Goal: Information Seeking & Learning: Learn about a topic

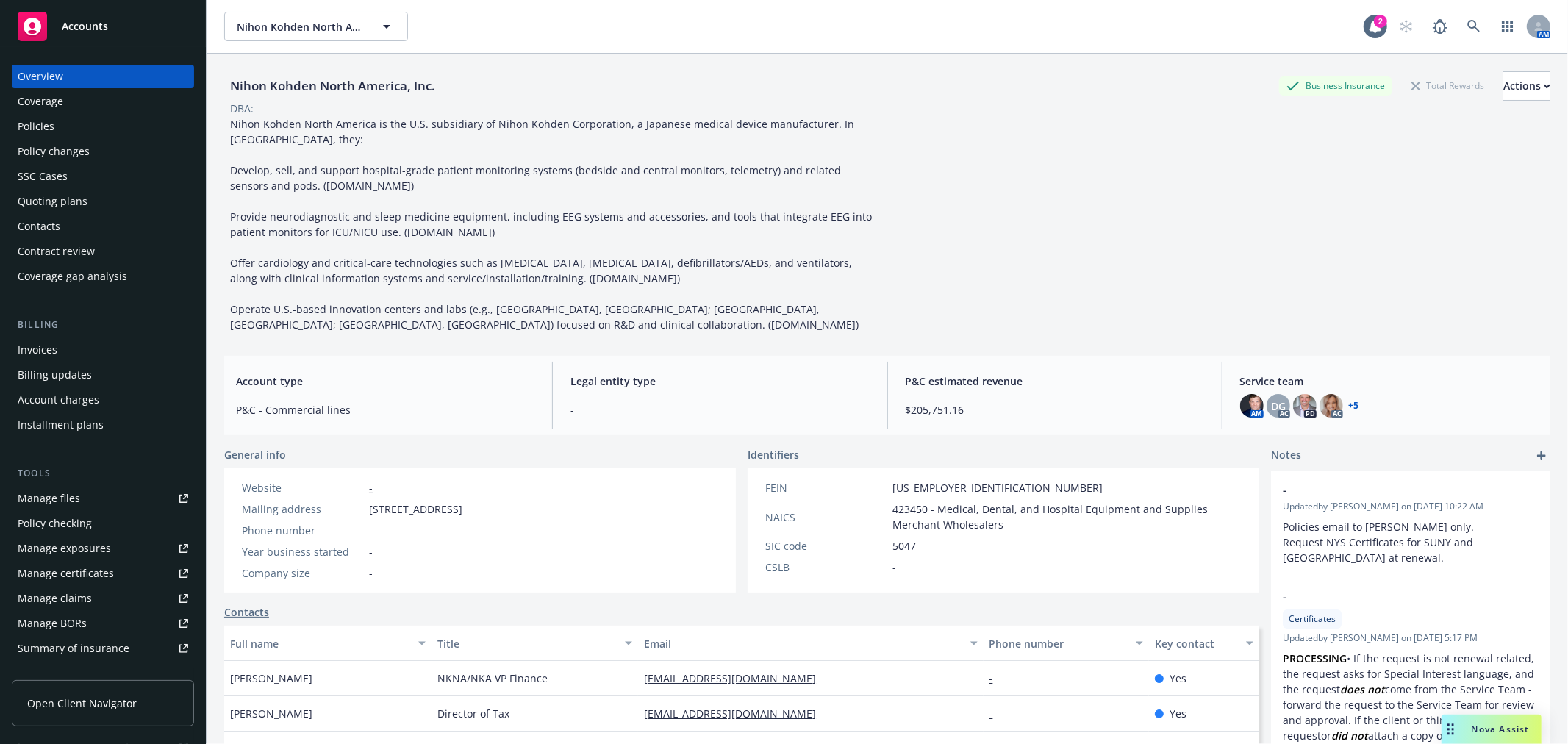
click at [65, 120] on div "Policies" at bounding box center [102, 126] width 171 height 23
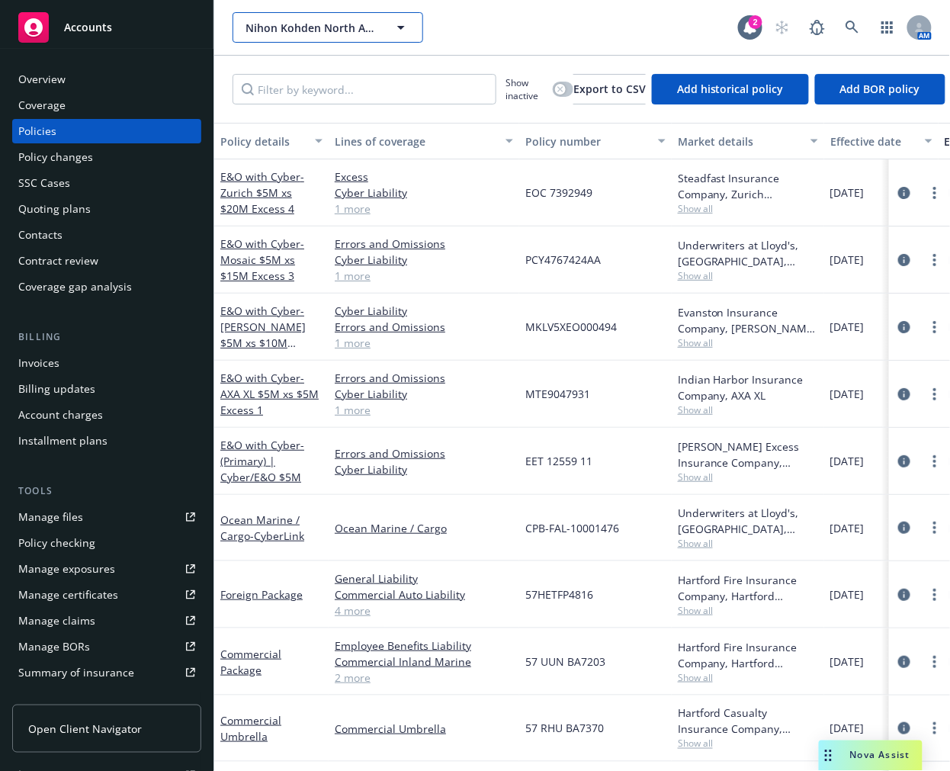
click at [303, 31] on span "Nihon Kohden North America, Inc." at bounding box center [312, 28] width 132 height 16
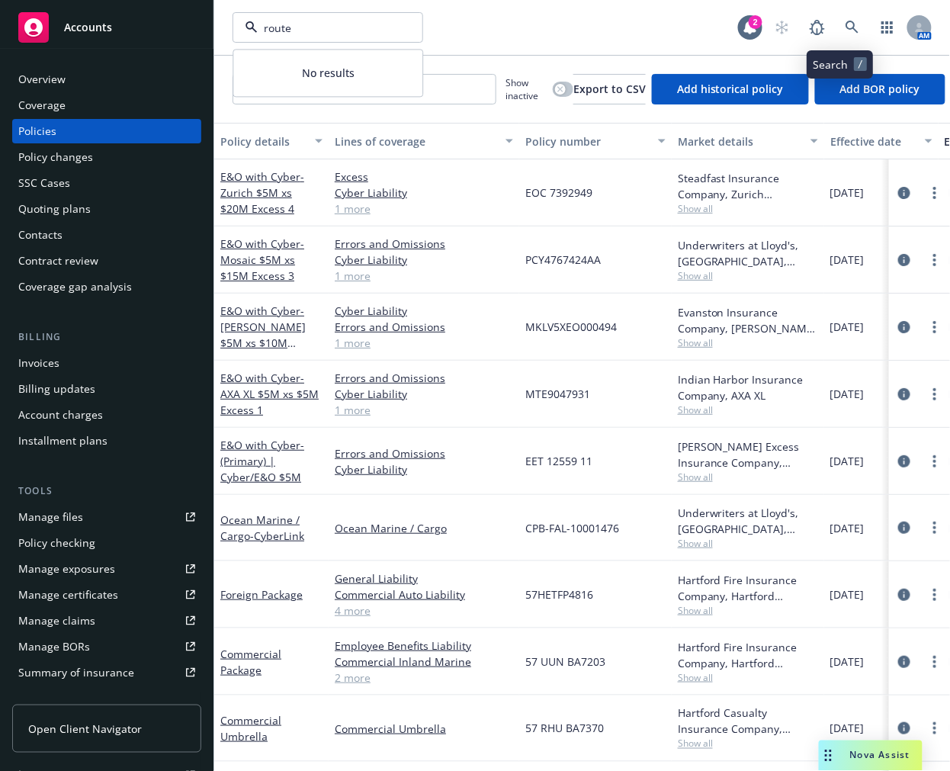
type input "route"
click at [841, 36] on link at bounding box center [853, 27] width 31 height 31
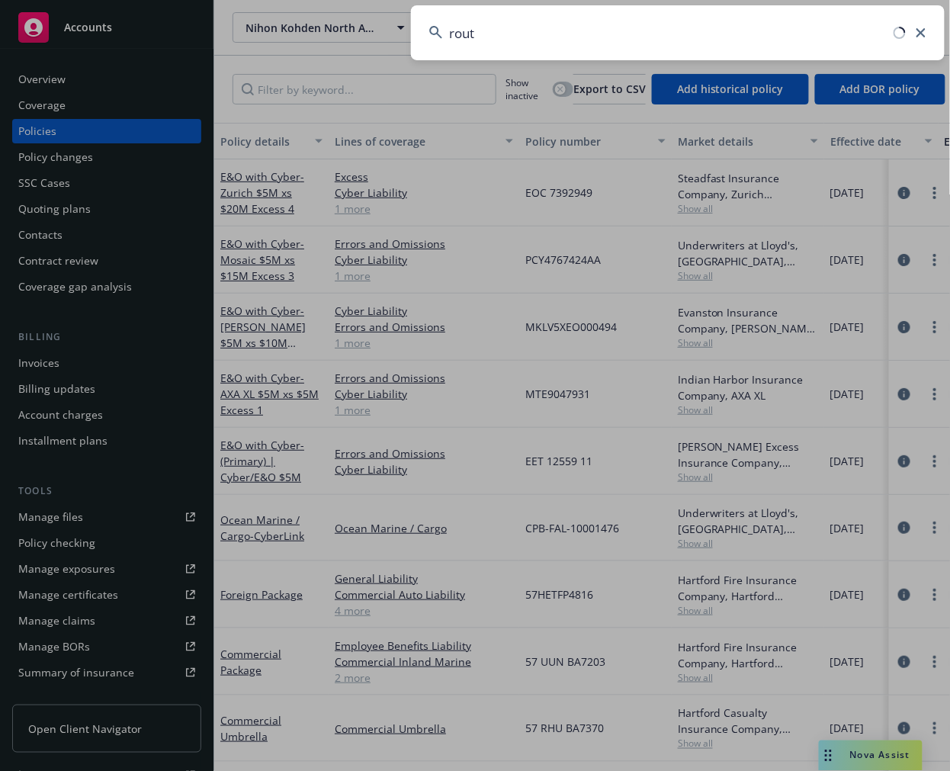
type input "route"
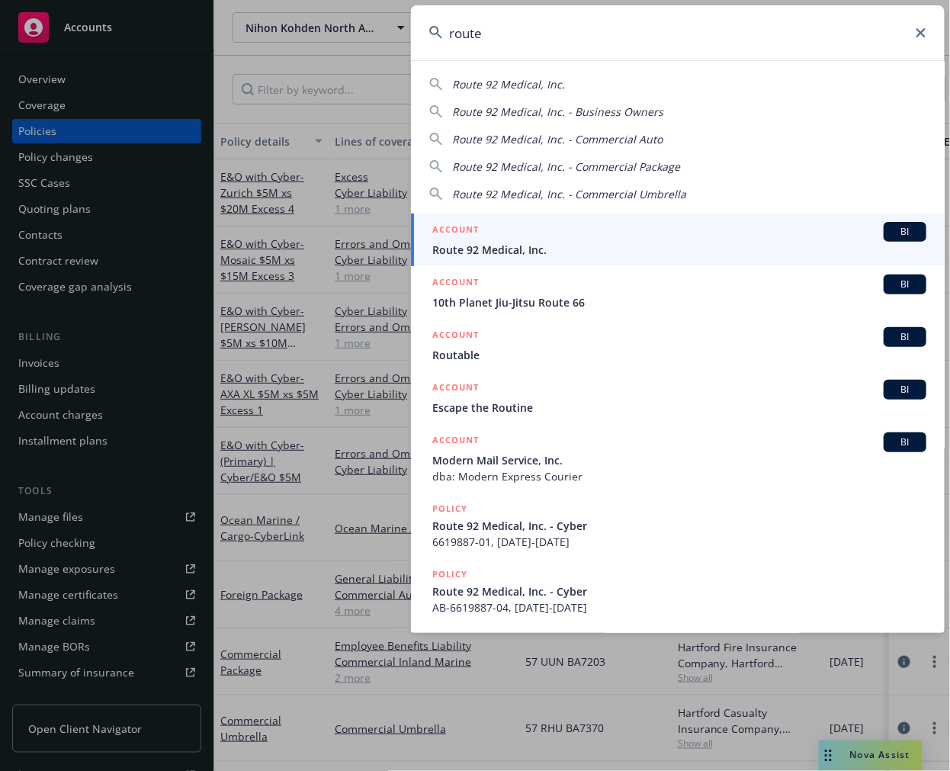
click at [568, 242] on span "Route 92 Medical, Inc." at bounding box center [680, 250] width 494 height 16
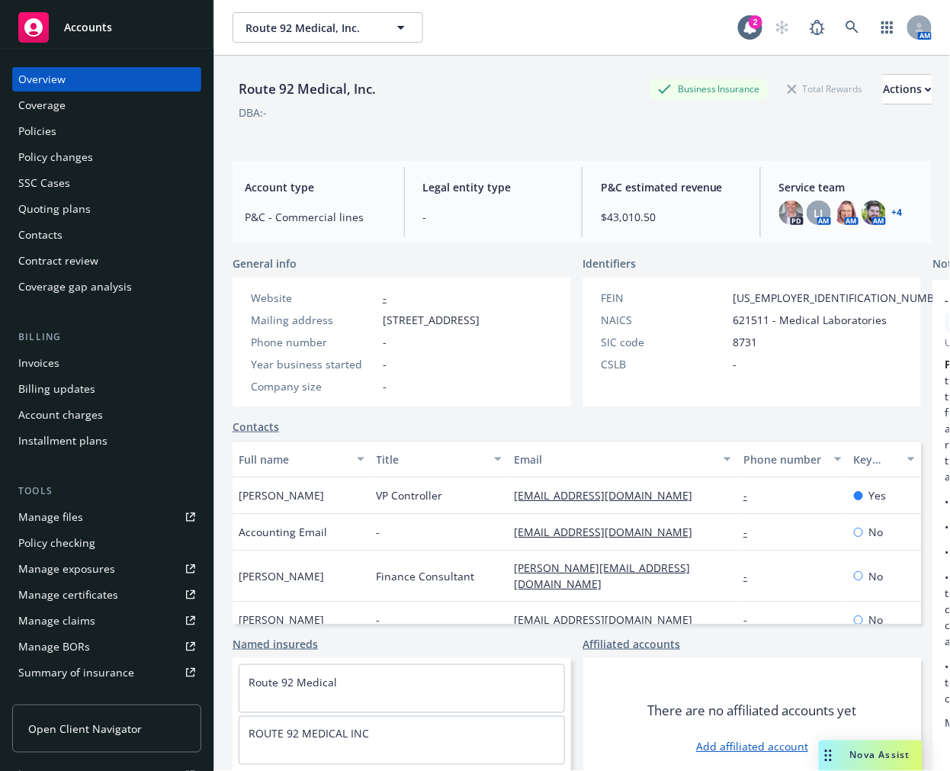
click at [111, 131] on div "Policies" at bounding box center [106, 131] width 177 height 24
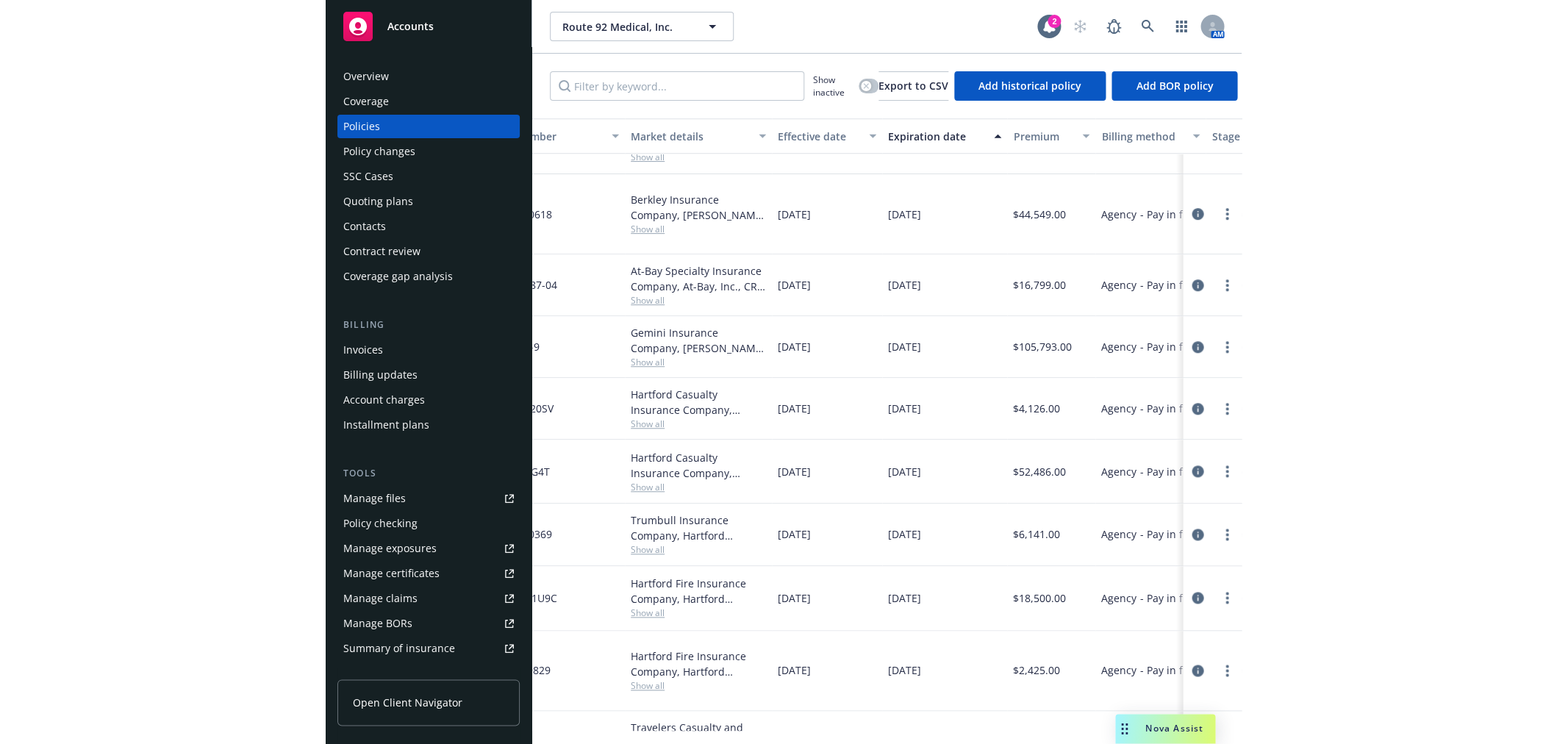
scroll to position [226, 0]
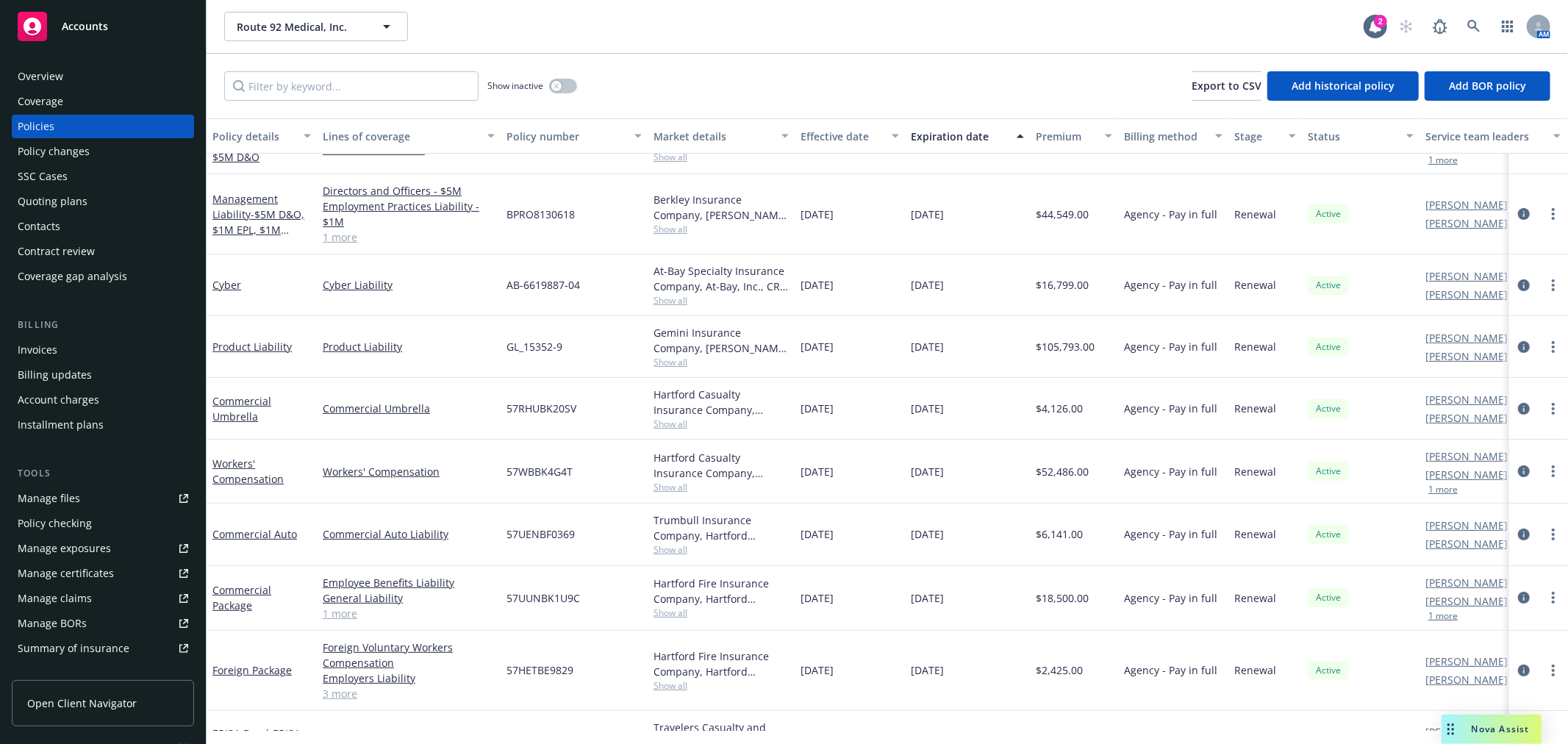
click at [72, 492] on div "Manage files" at bounding box center [48, 498] width 63 height 23
click at [79, 566] on div "Manage certificates" at bounding box center [66, 573] width 96 height 23
click at [339, 26] on span "Route 92 Medical, Inc." at bounding box center [301, 27] width 127 height 15
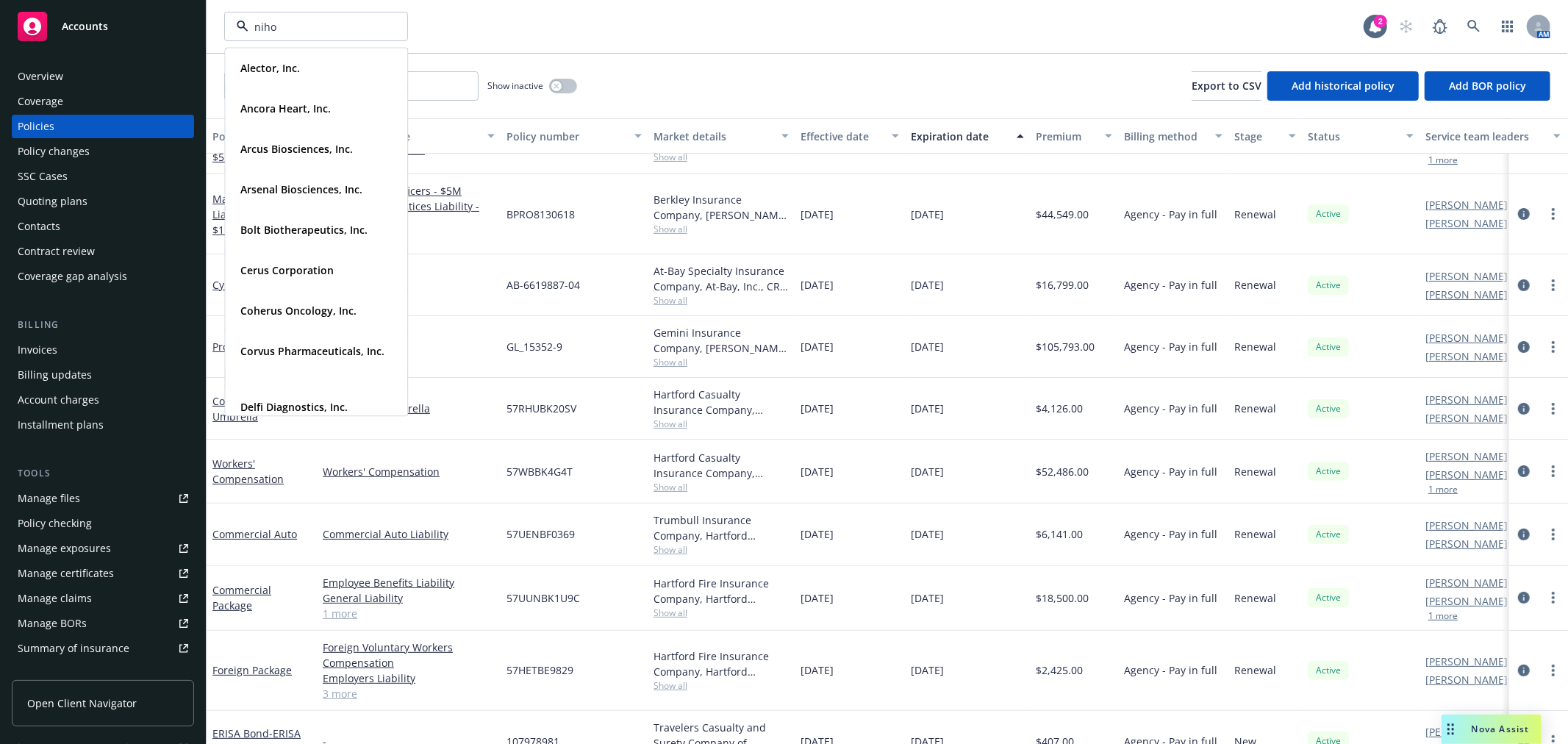
type input "nihon"
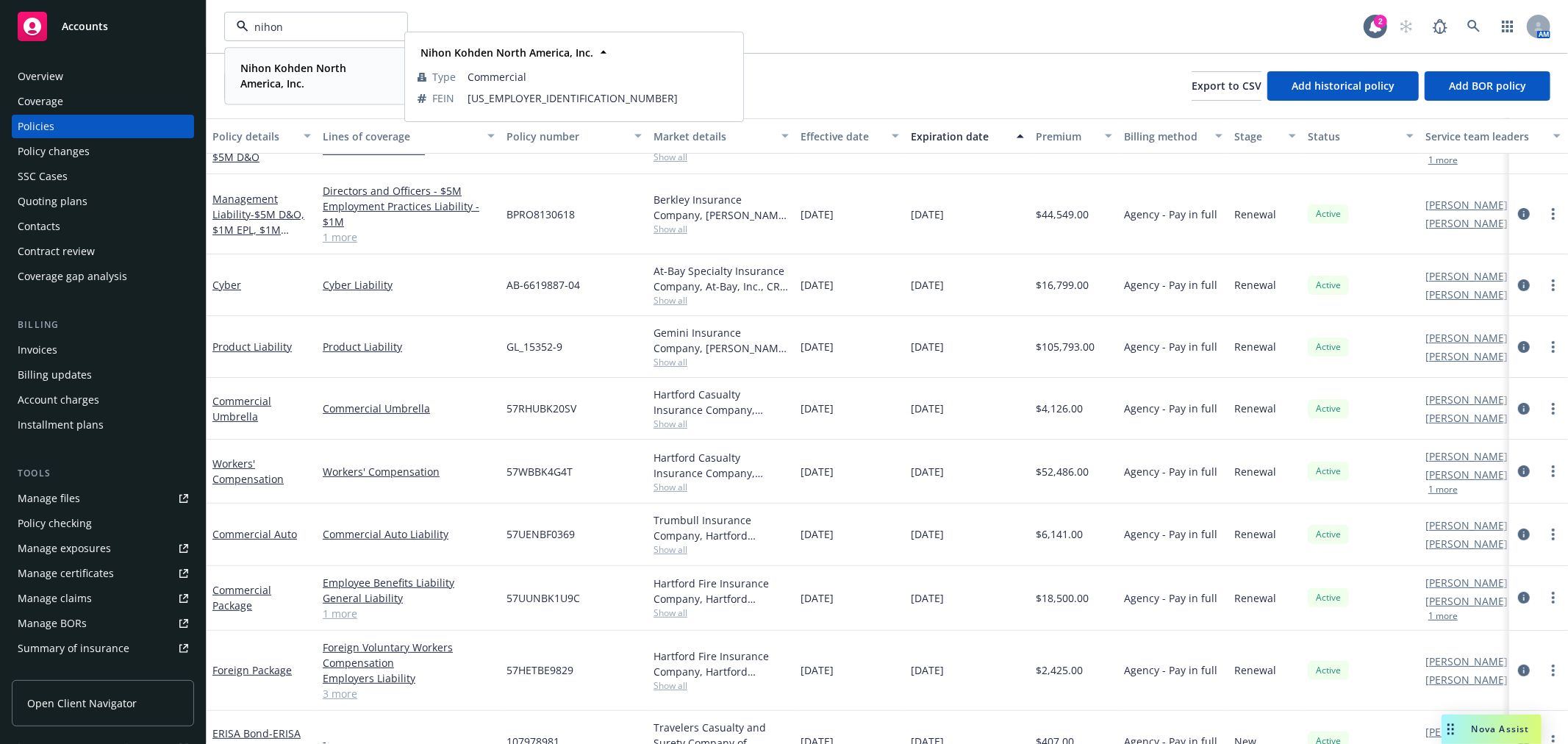
click at [326, 69] on strong "Nihon Kohden North America, Inc." at bounding box center [293, 75] width 106 height 30
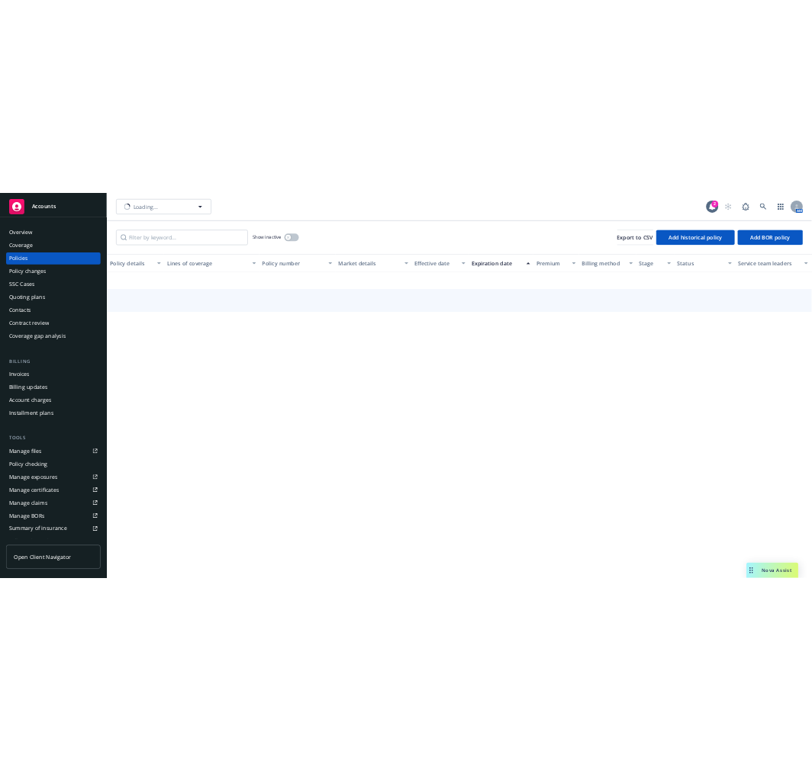
scroll to position [180, 0]
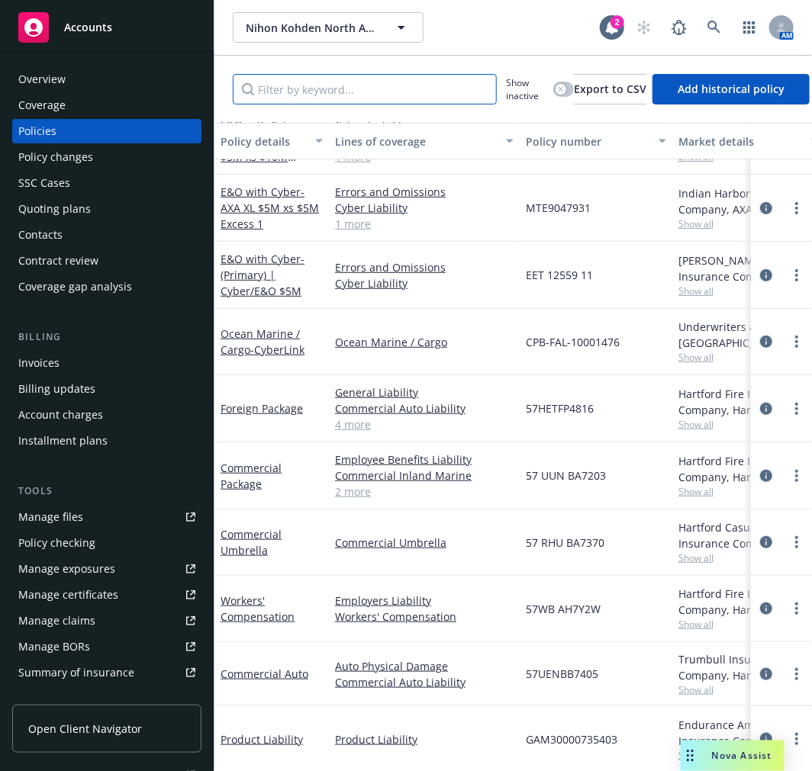
click at [323, 88] on input "Filter by keyword..." at bounding box center [365, 89] width 264 height 31
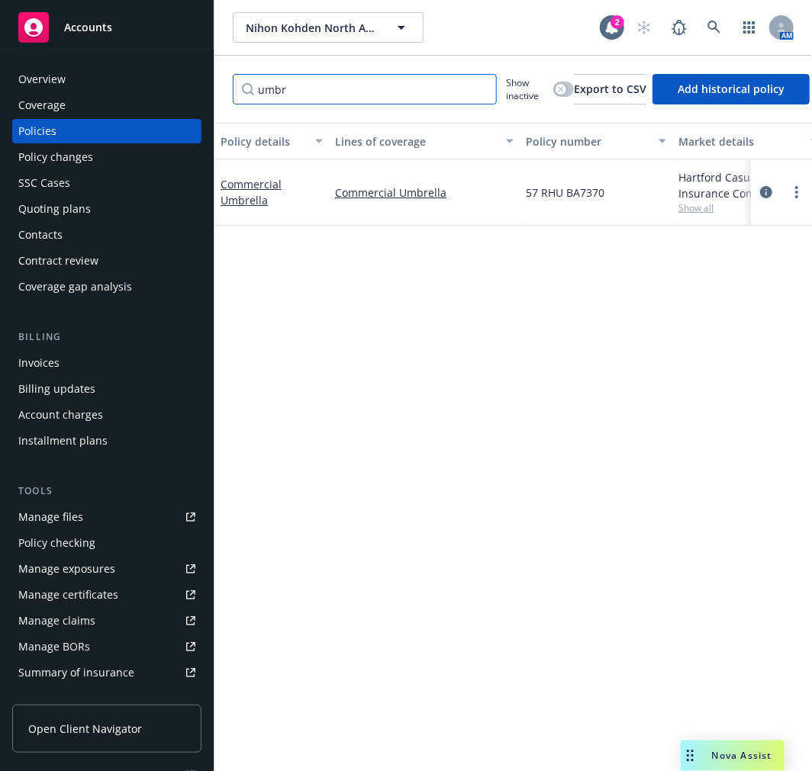
scroll to position [0, 0]
type input "umbr"
click at [265, 187] on link "Commercial Umbrella" at bounding box center [250, 192] width 61 height 31
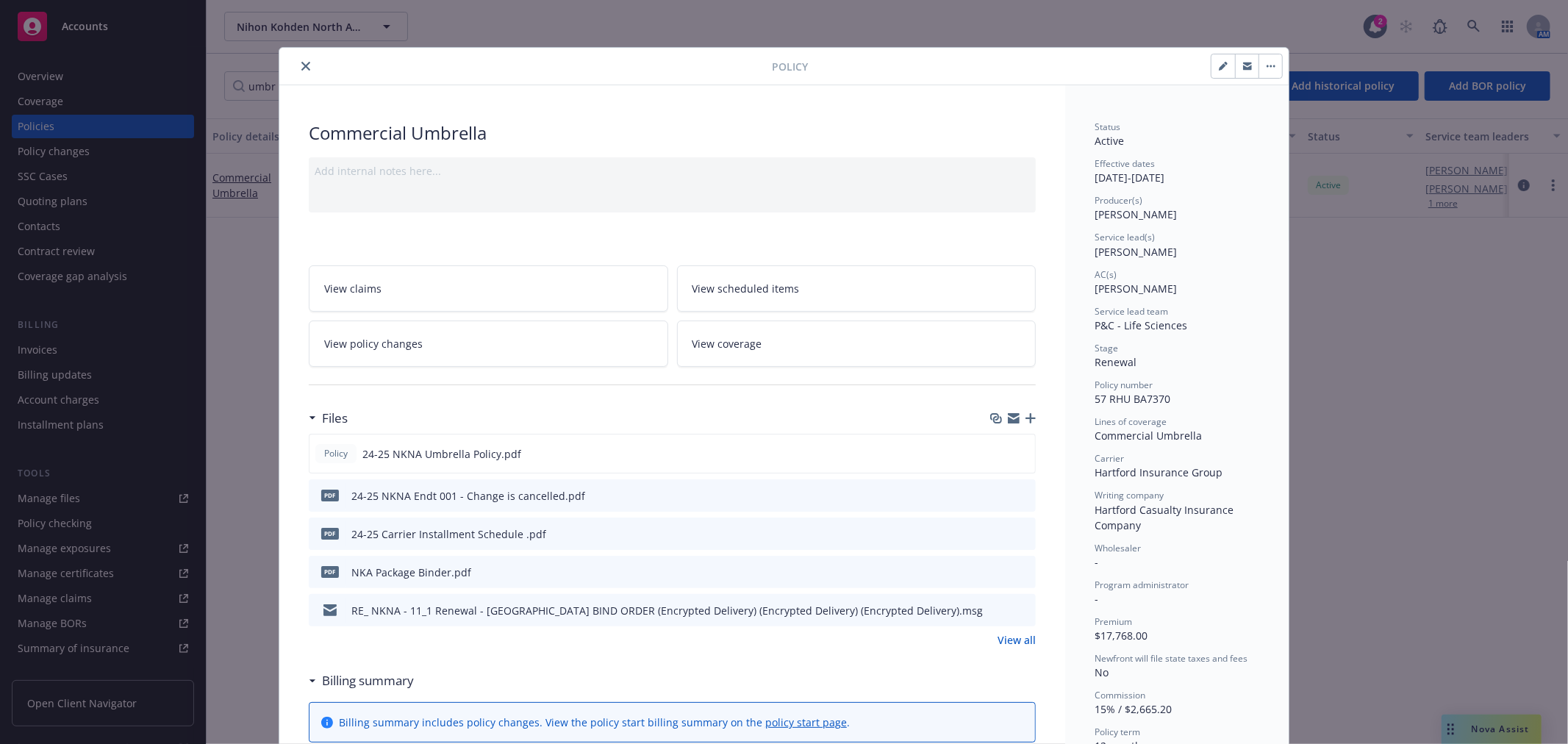
click at [300, 70] on button "close" at bounding box center [306, 66] width 17 height 17
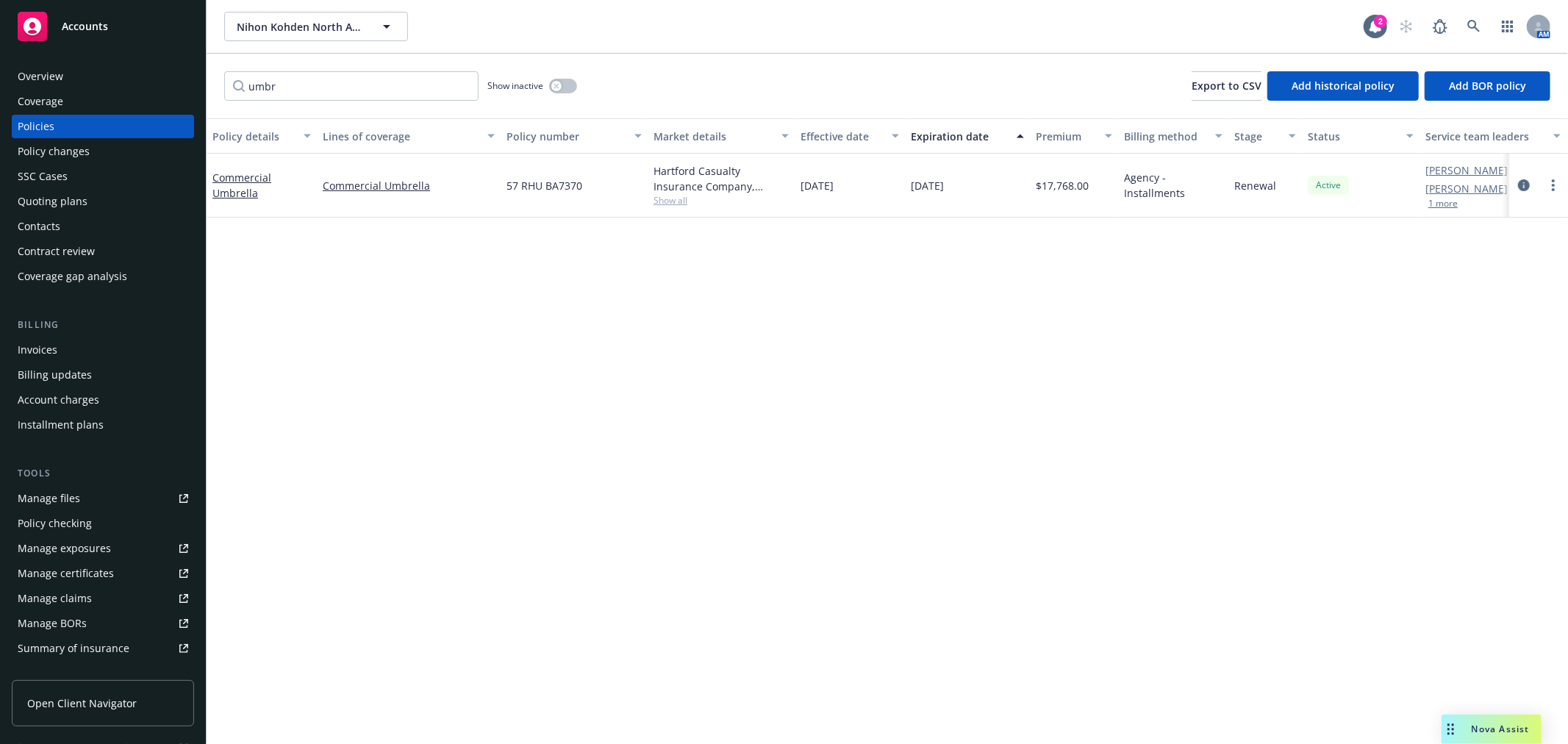
click at [66, 196] on div "Quoting plans" at bounding box center [52, 201] width 69 height 23
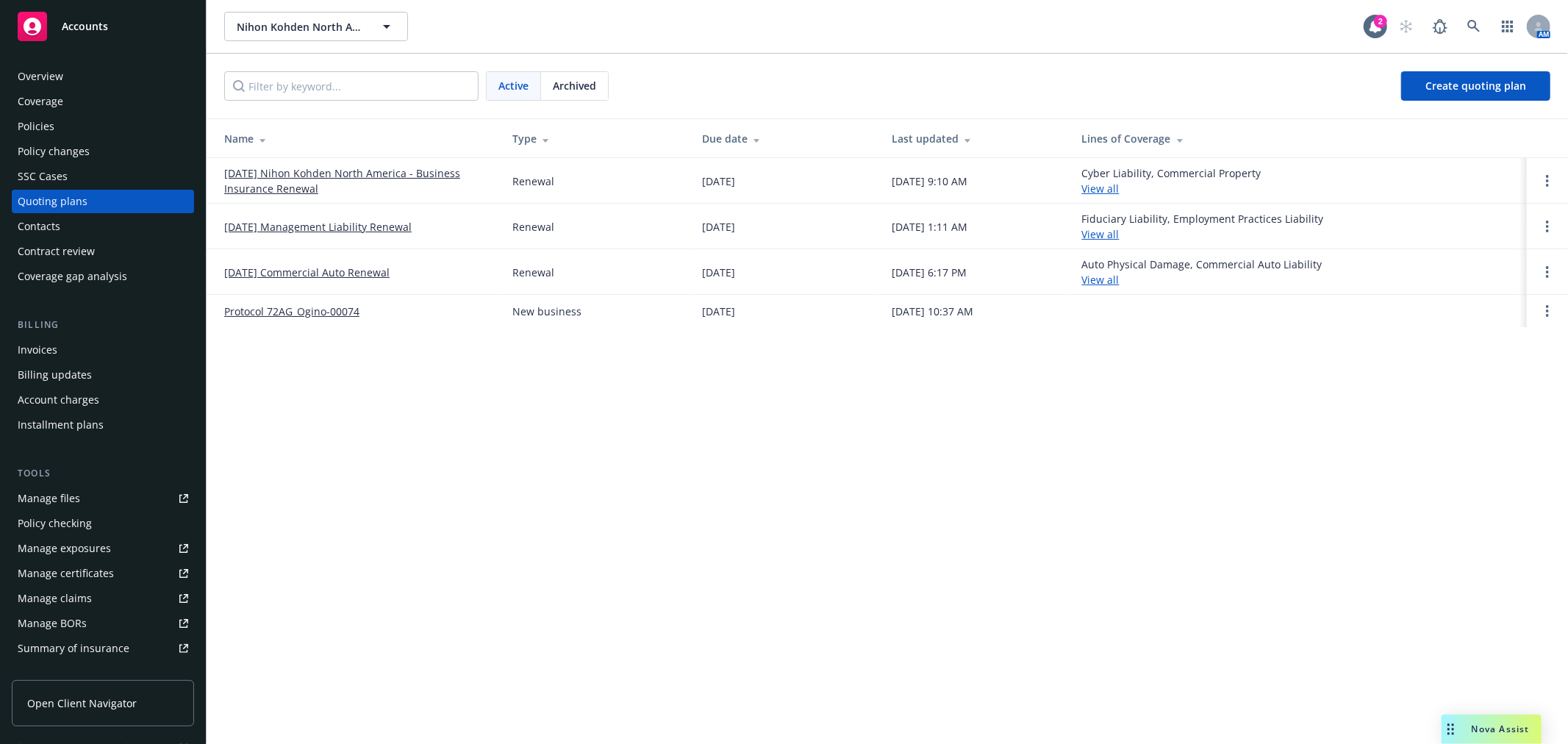
click at [303, 171] on link "11/01/25 Nihon Kohden North America - Business Insurance Renewal" at bounding box center [357, 181] width 265 height 31
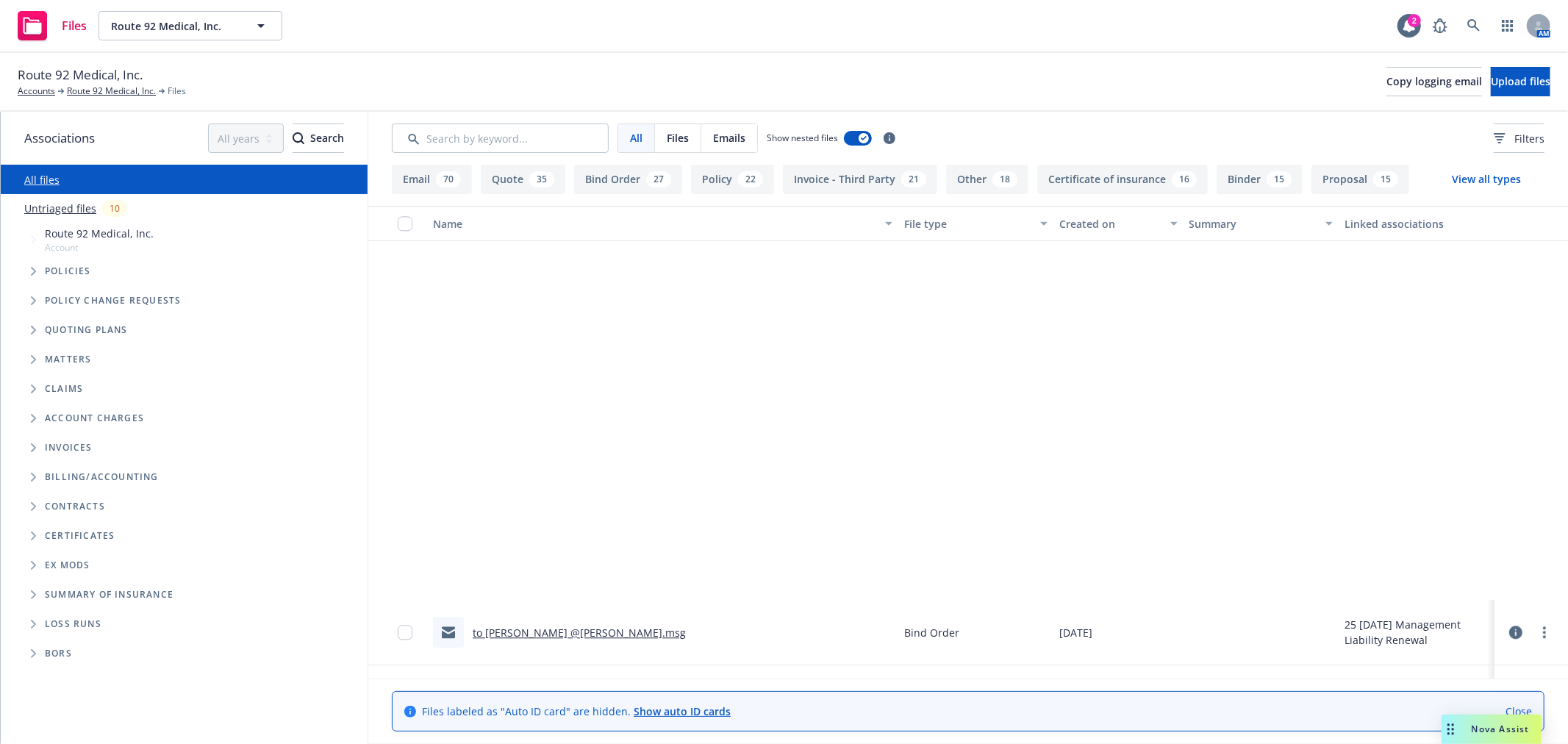
scroll to position [3430, 0]
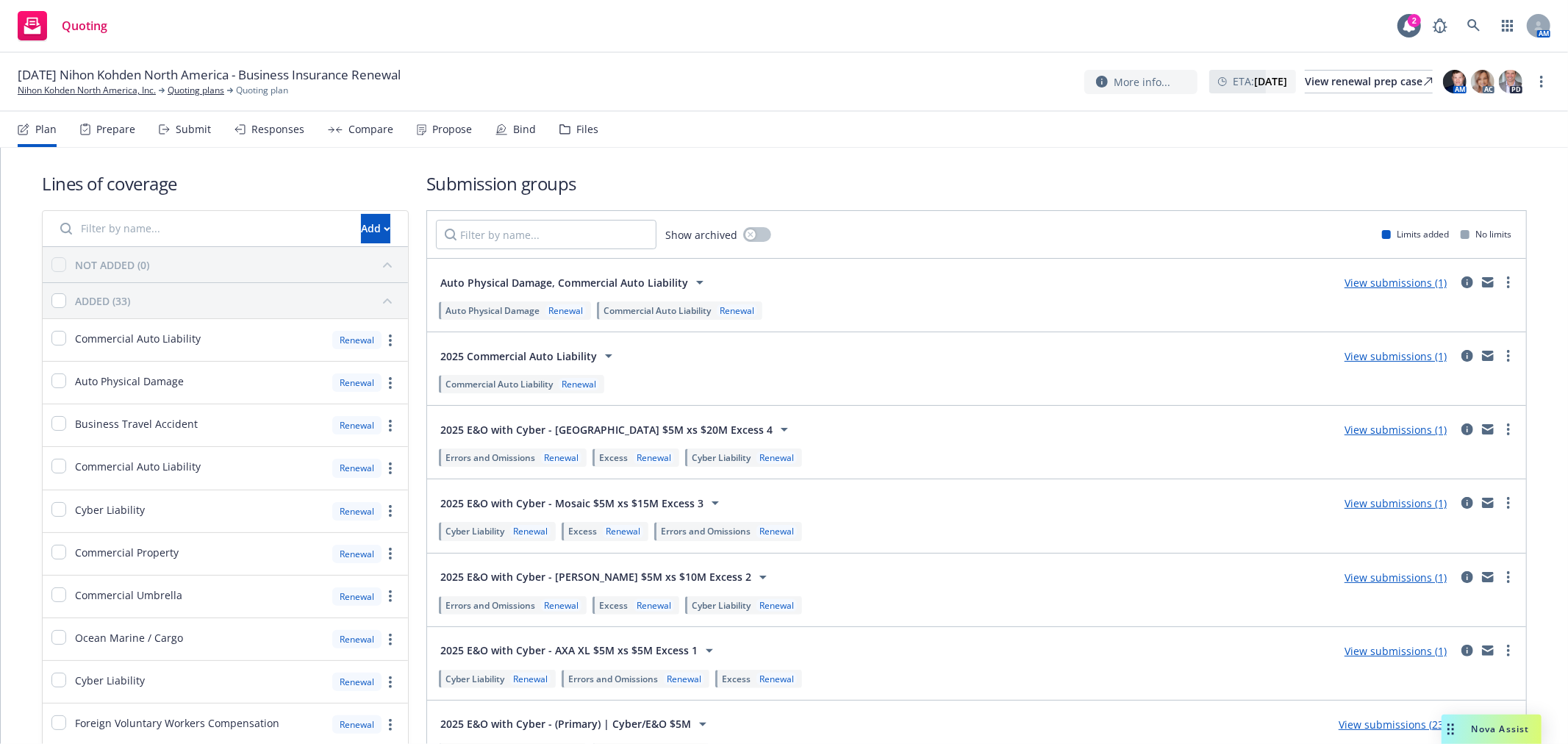
click at [178, 126] on div "Submit" at bounding box center [193, 129] width 36 height 12
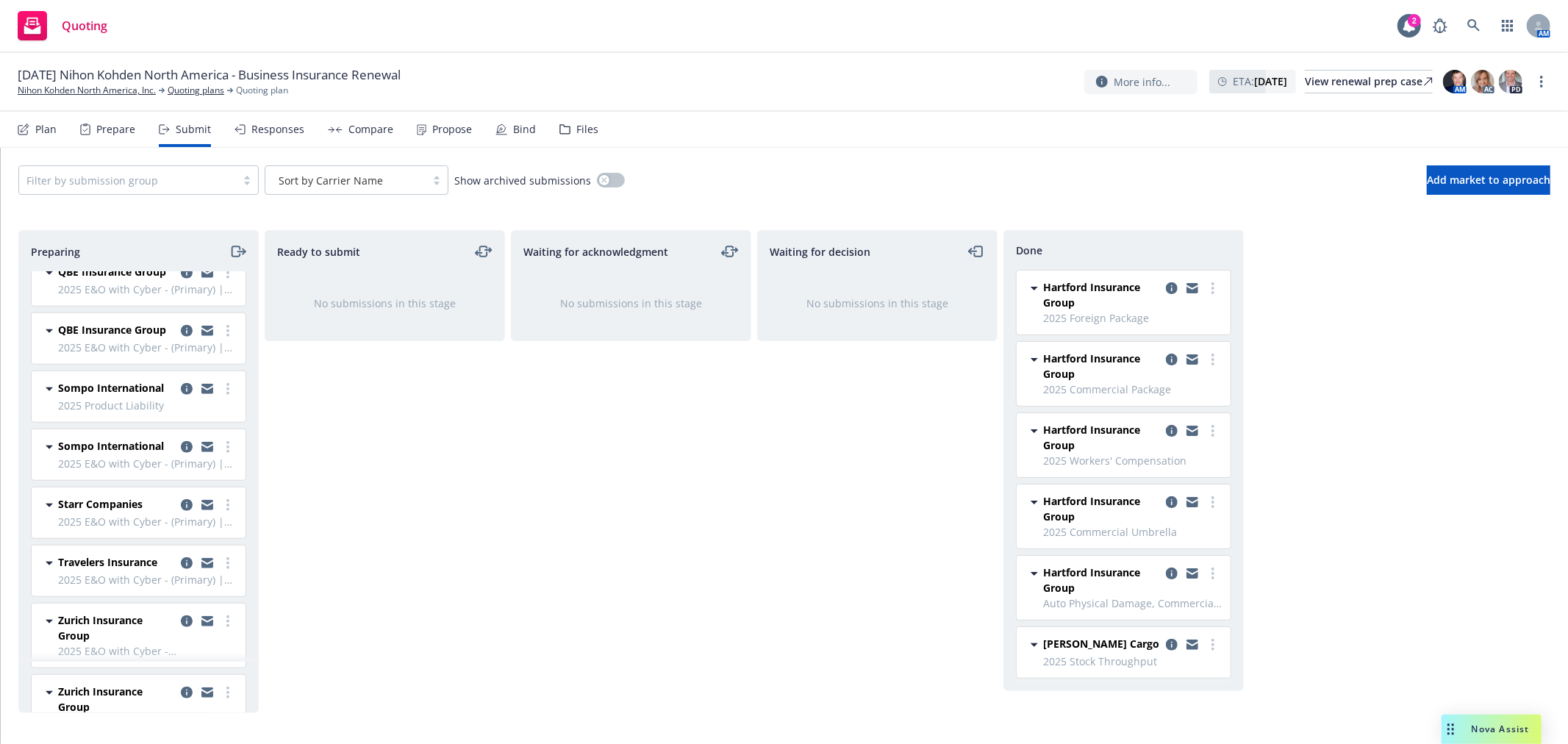
scroll to position [1061, 0]
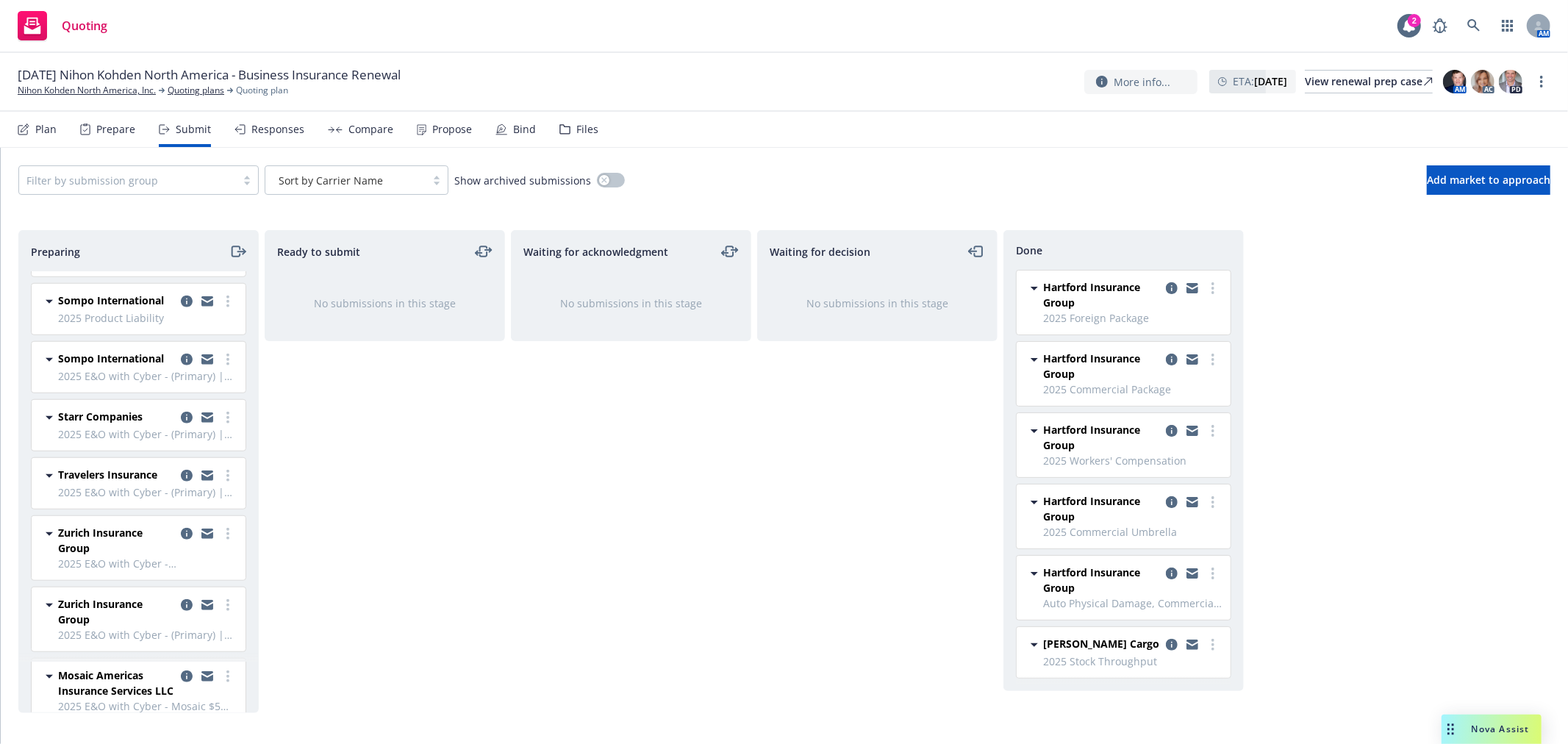
click at [111, 125] on div "Prepare" at bounding box center [116, 129] width 39 height 12
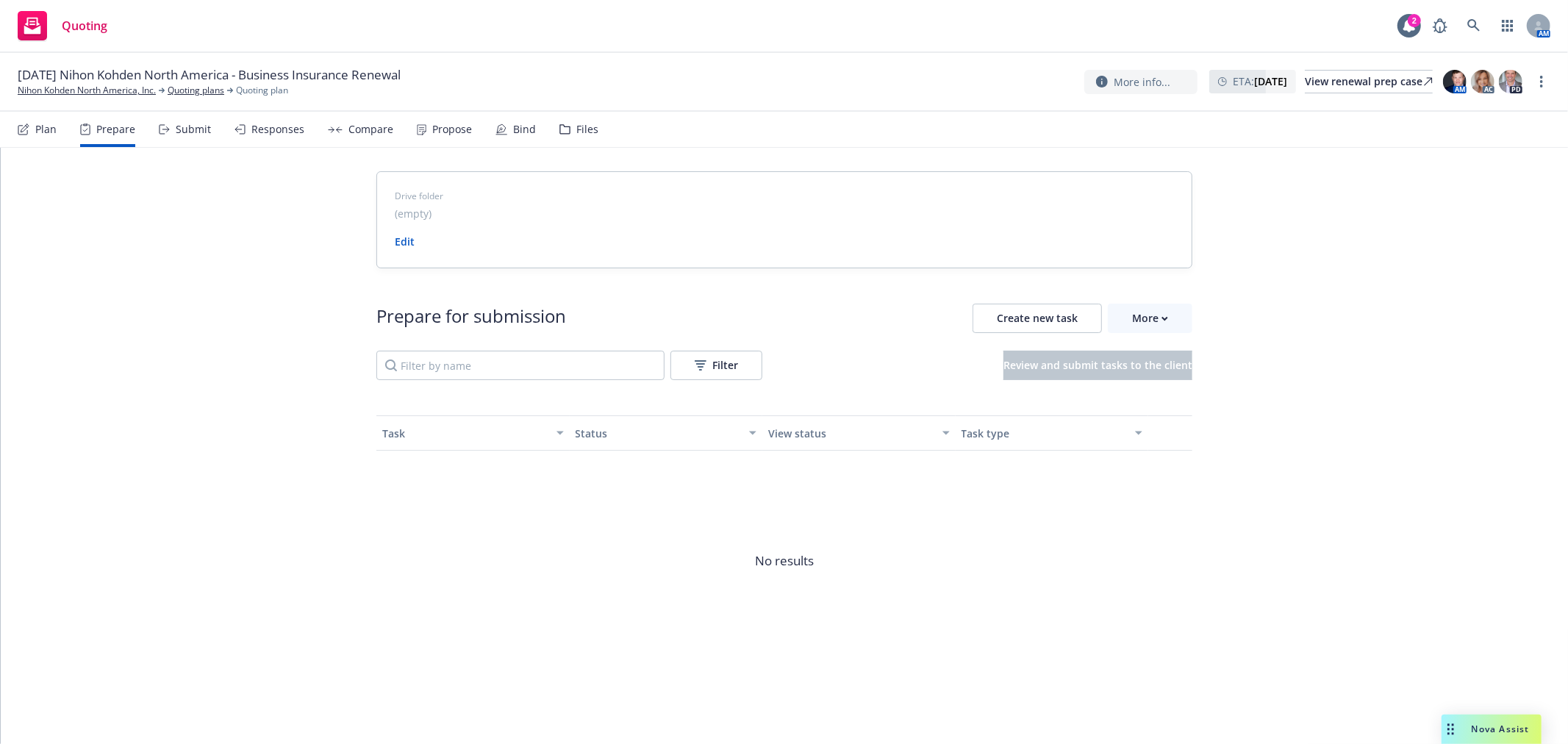
click at [53, 130] on div "Plan" at bounding box center [46, 129] width 21 height 12
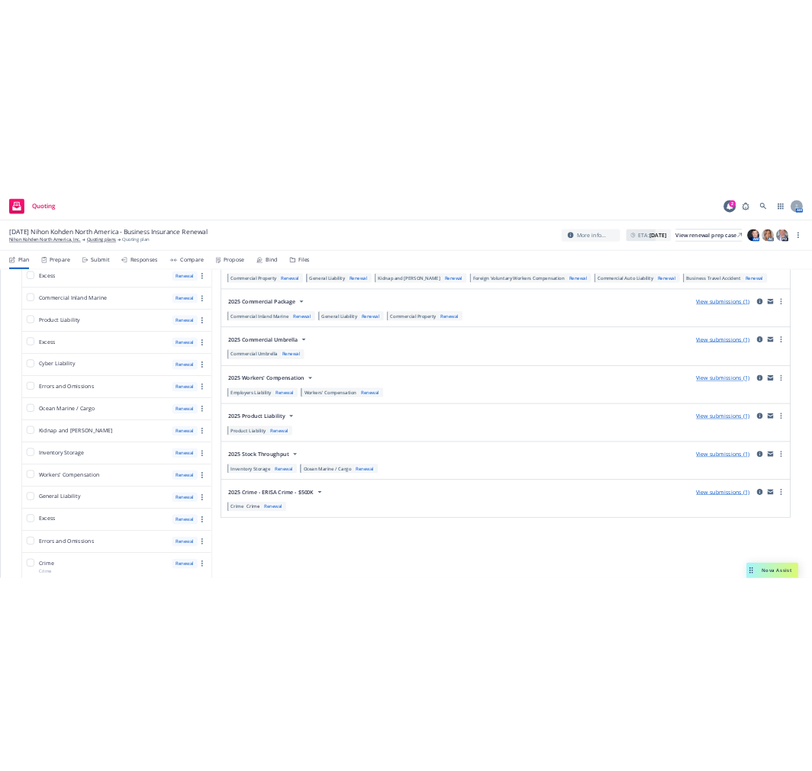
scroll to position [847, 0]
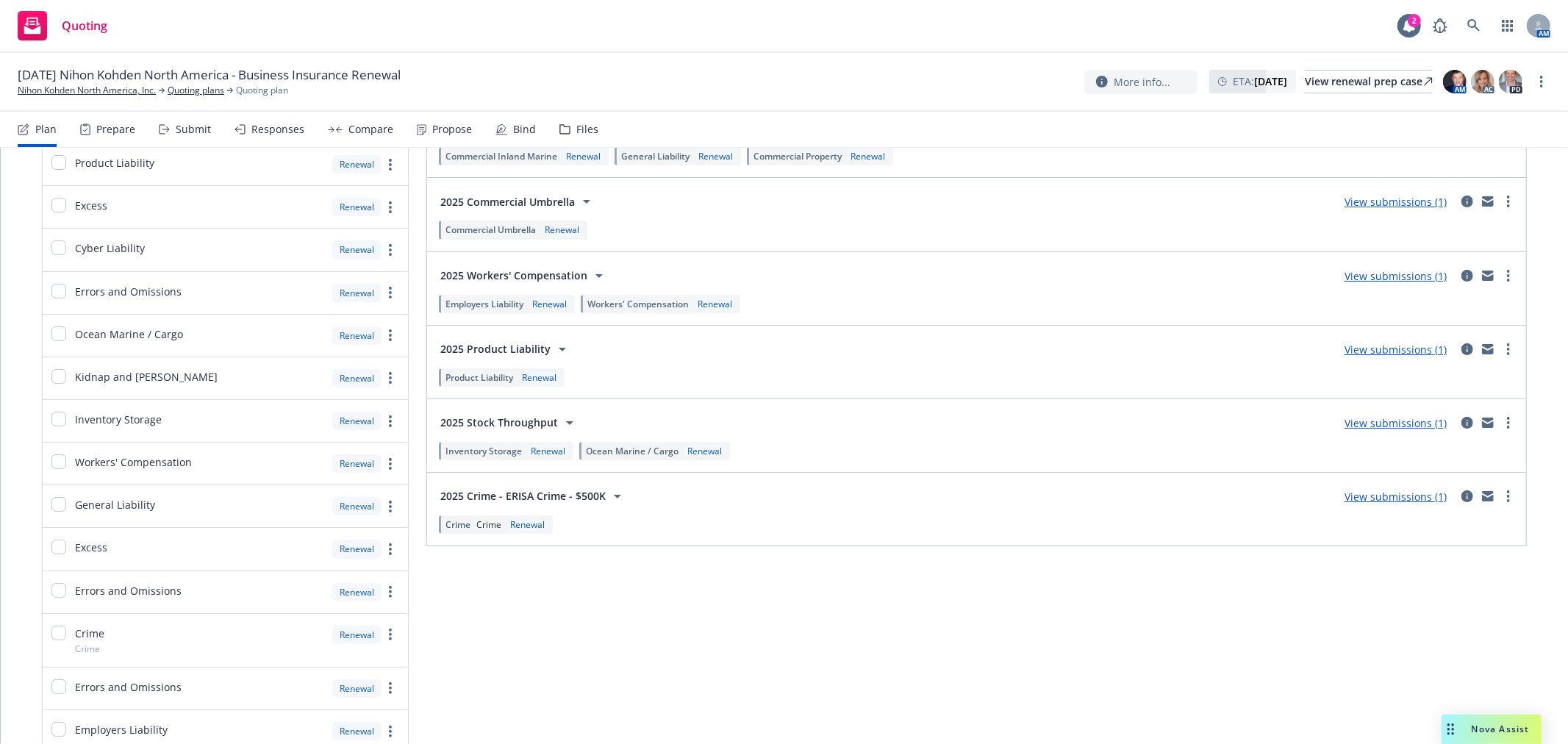
click at [1394, 425] on link "View submissions (1)" at bounding box center [1395, 423] width 102 height 13
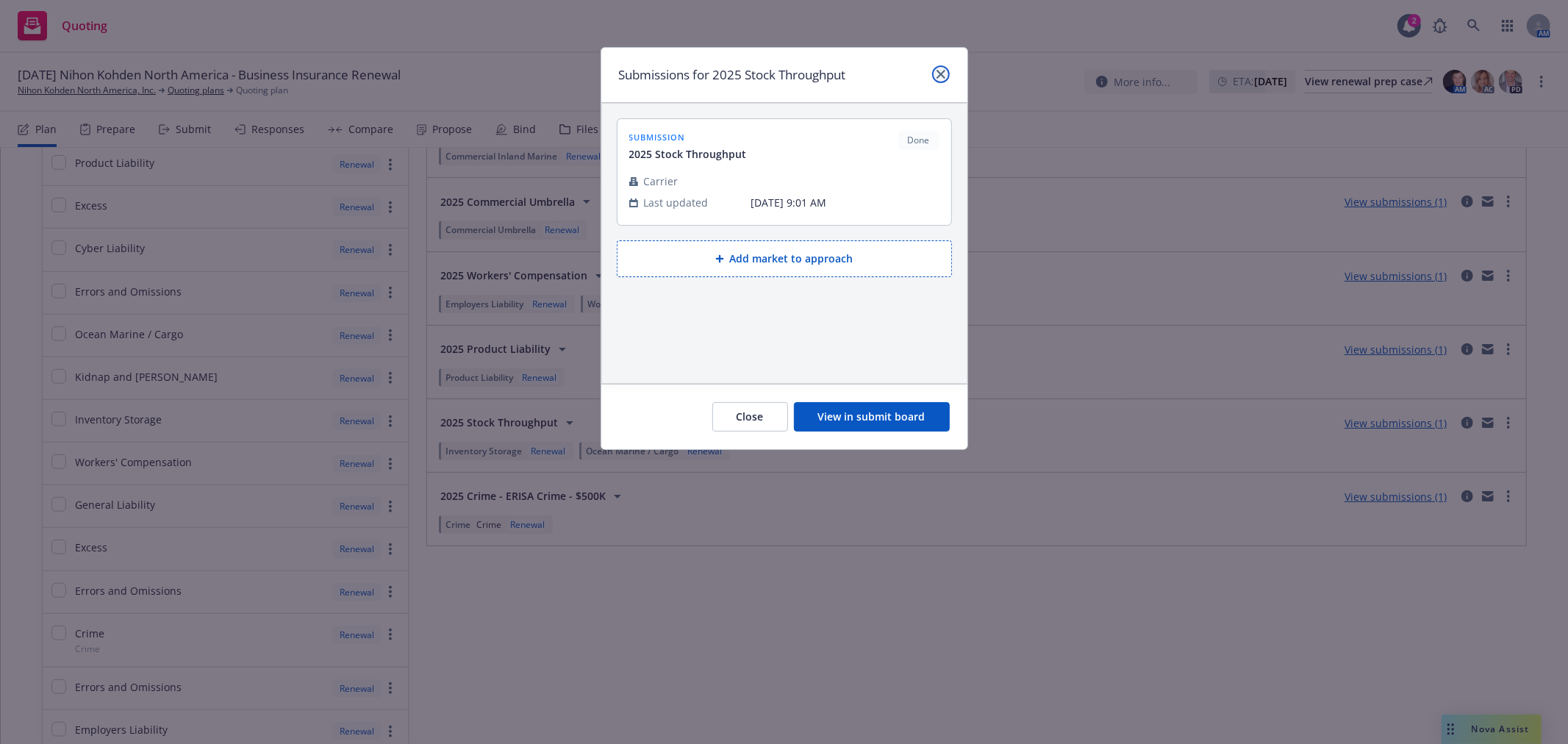
click at [937, 69] on icon "close" at bounding box center [941, 73] width 9 height 9
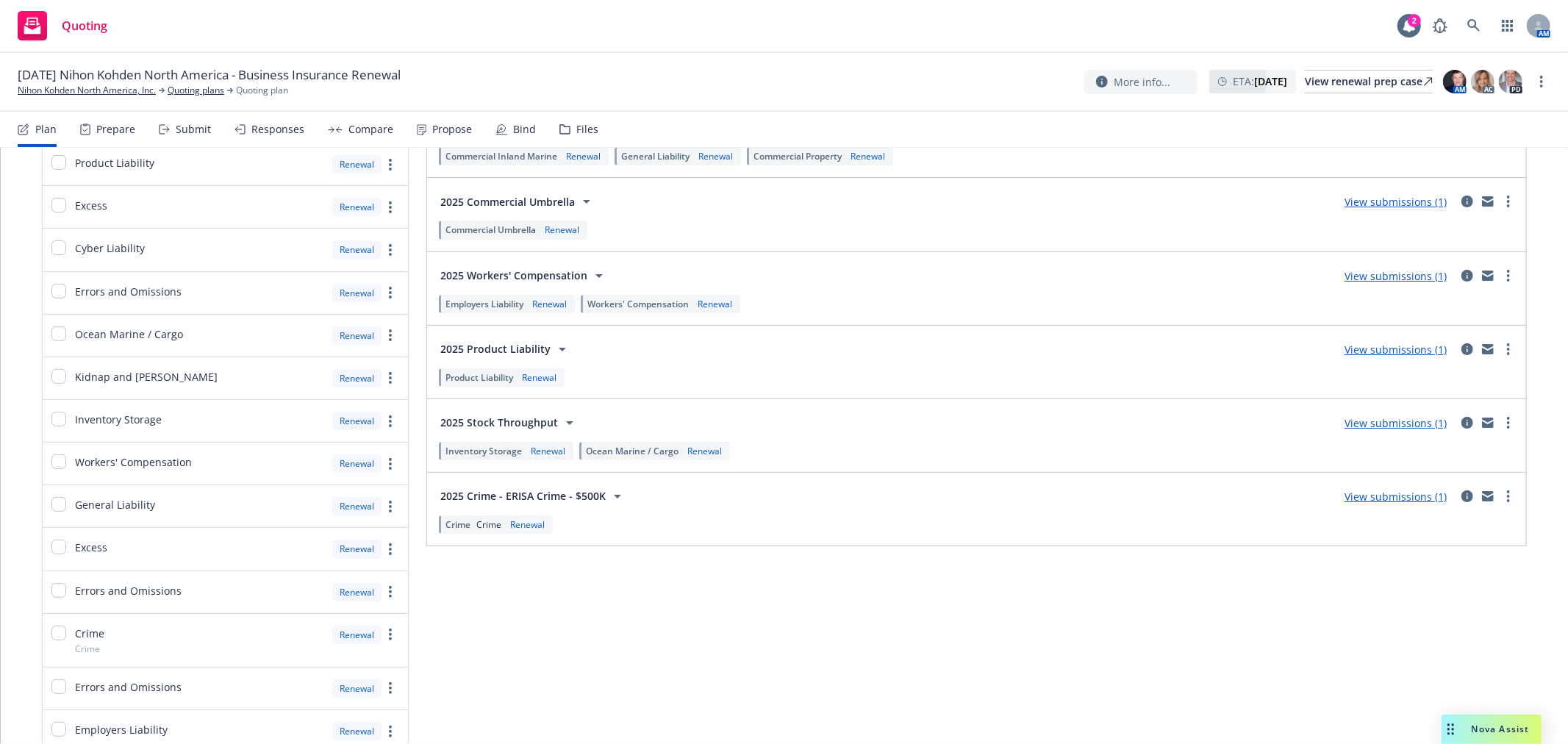
click at [1365, 350] on link "View submissions (1)" at bounding box center [1395, 349] width 102 height 13
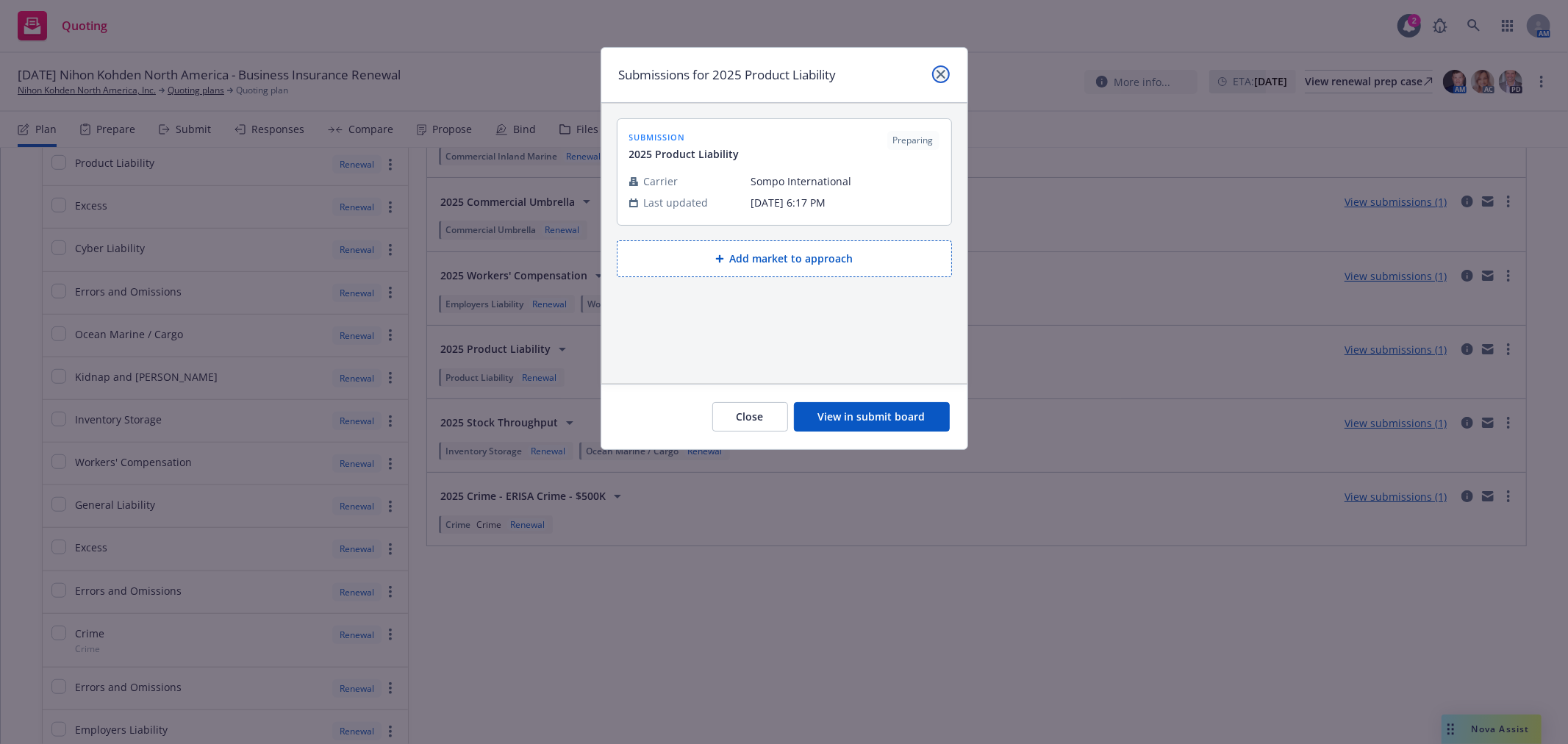
click at [938, 67] on link "close" at bounding box center [941, 74] width 17 height 17
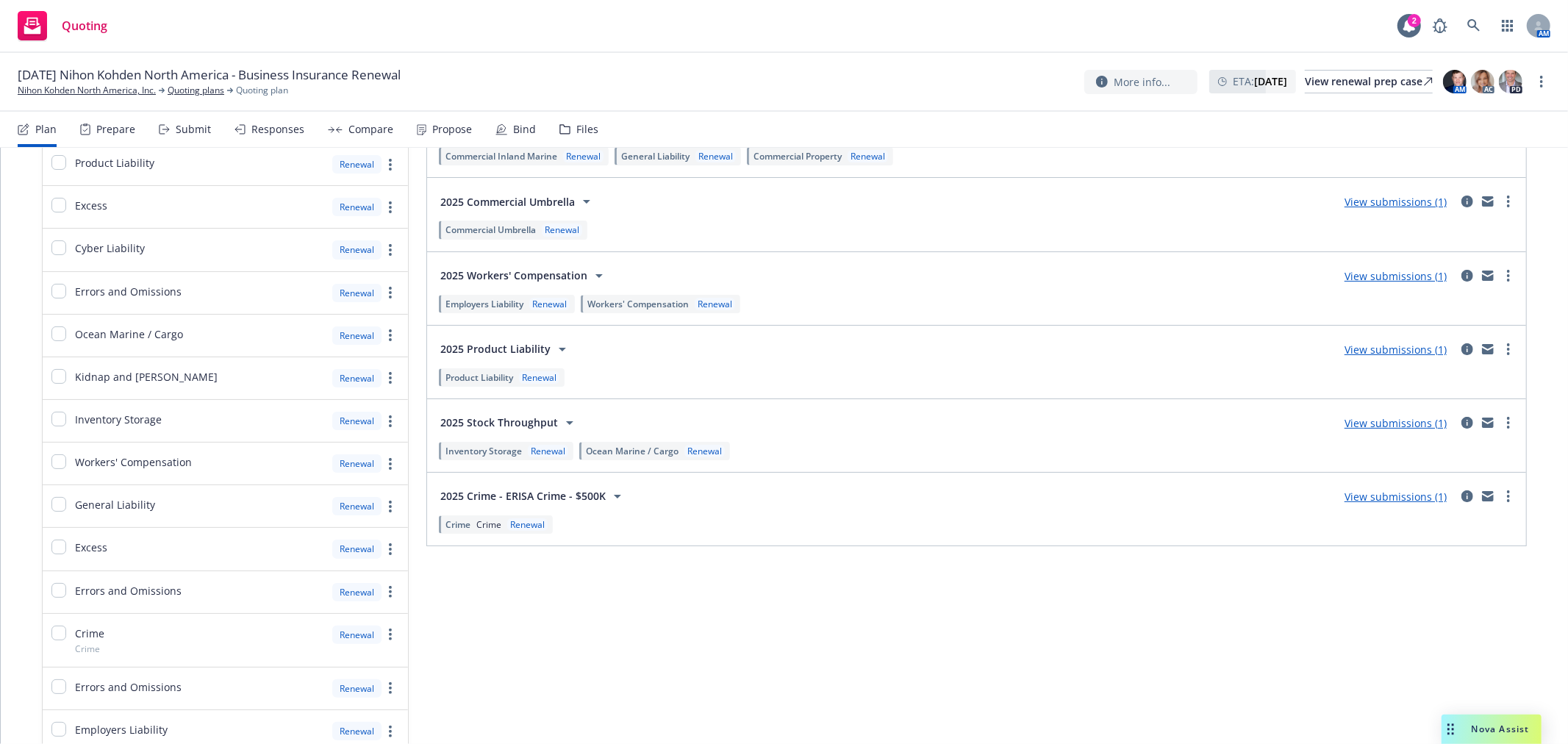
click at [1395, 280] on link "View submissions (1)" at bounding box center [1395, 276] width 102 height 13
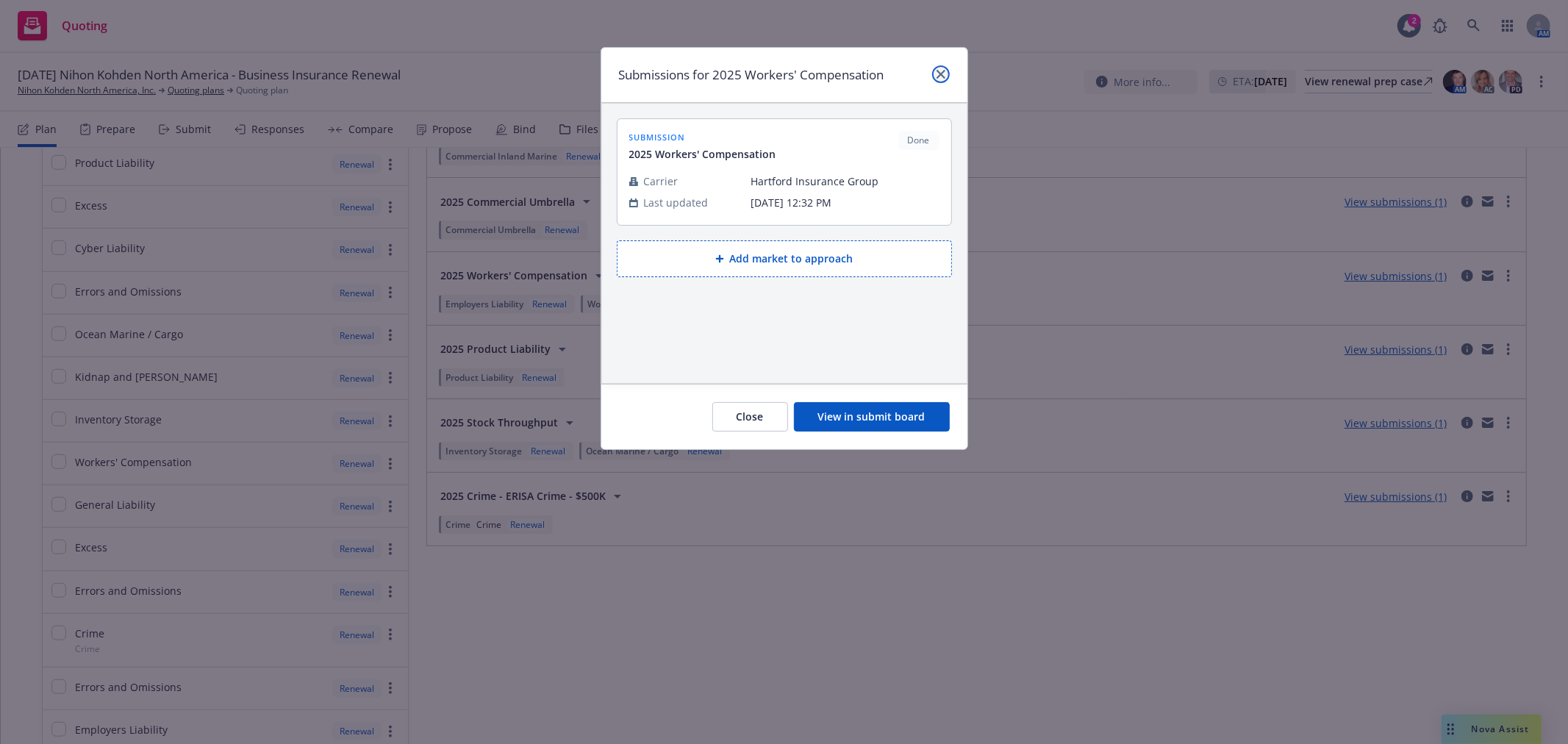
click at [932, 68] on link "close" at bounding box center [941, 74] width 17 height 17
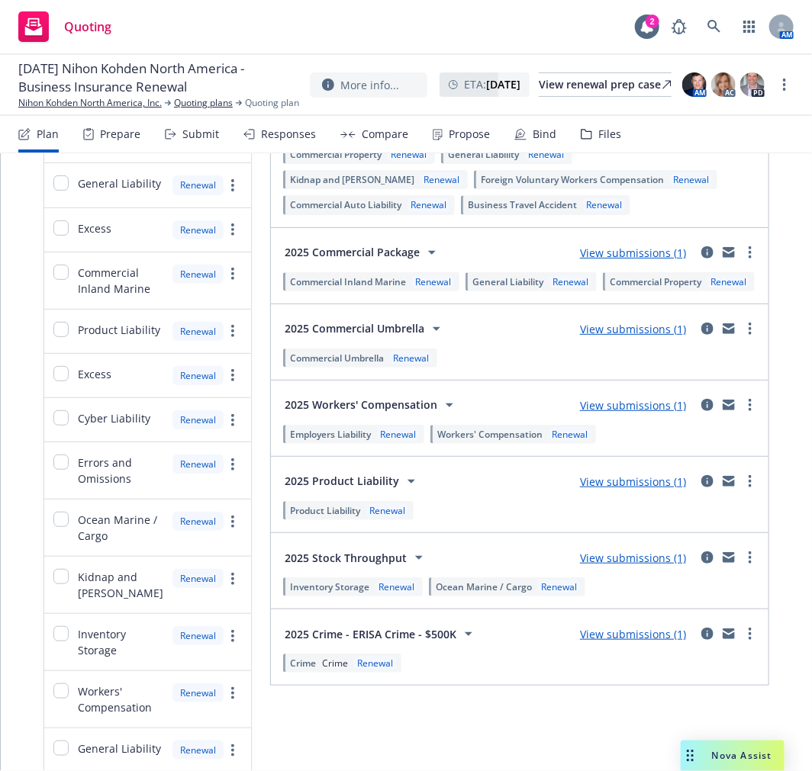
scroll to position [1037, 0]
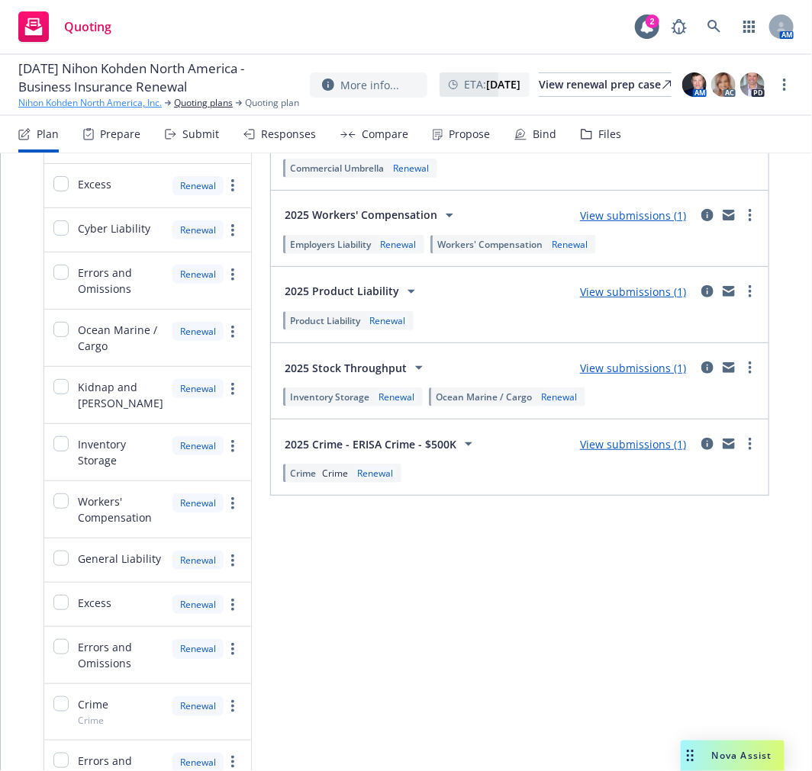
click at [78, 101] on link "Nihon Kohden North America, Inc." at bounding box center [89, 103] width 143 height 14
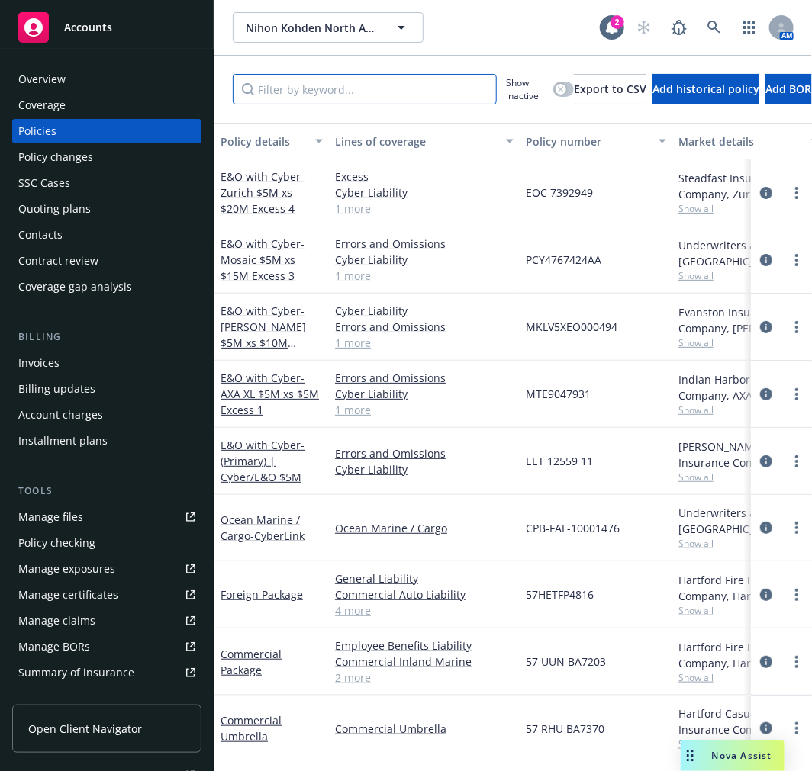
click at [310, 85] on input "Filter by keyword..." at bounding box center [365, 89] width 264 height 31
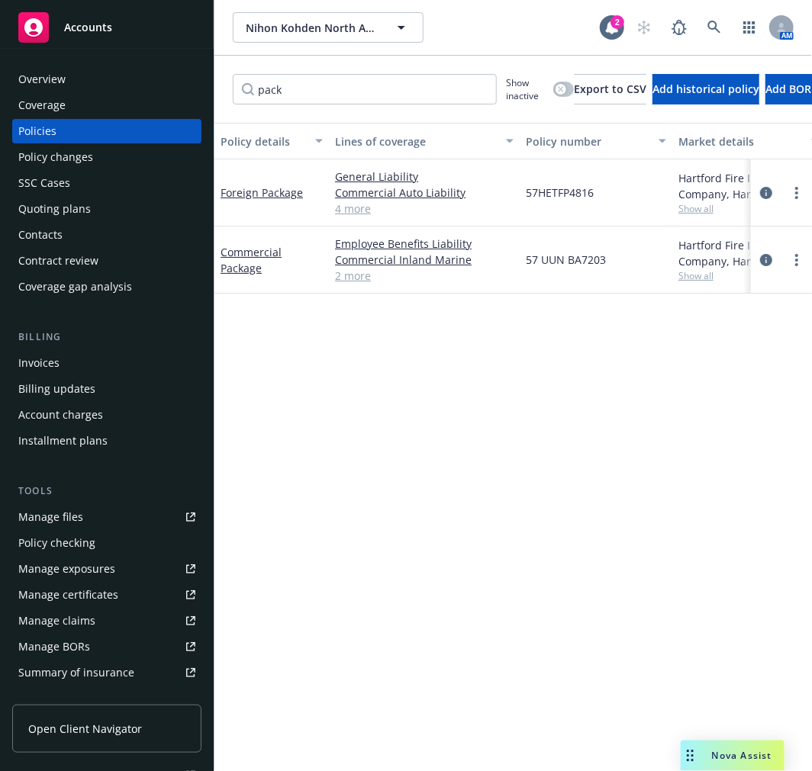
click at [339, 278] on link "2 more" at bounding box center [424, 276] width 178 height 16
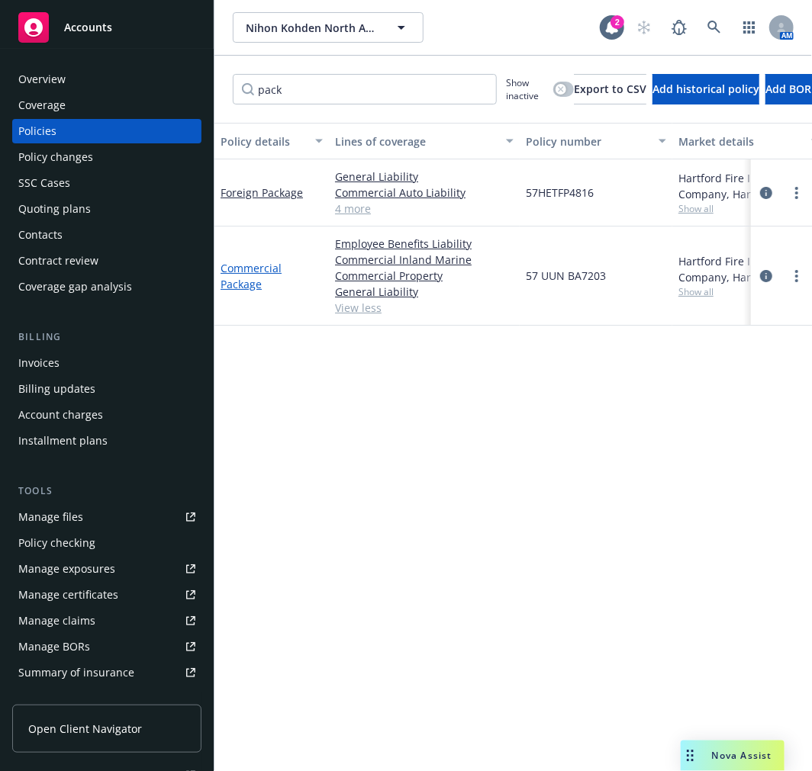
click at [238, 280] on link "Commercial Package" at bounding box center [250, 276] width 61 height 31
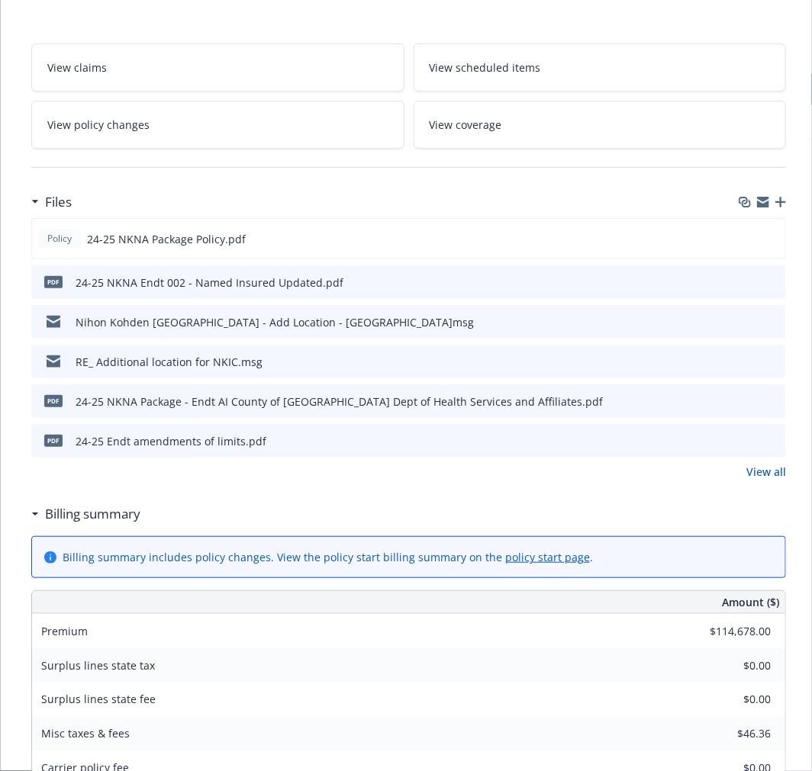
scroll to position [169, 0]
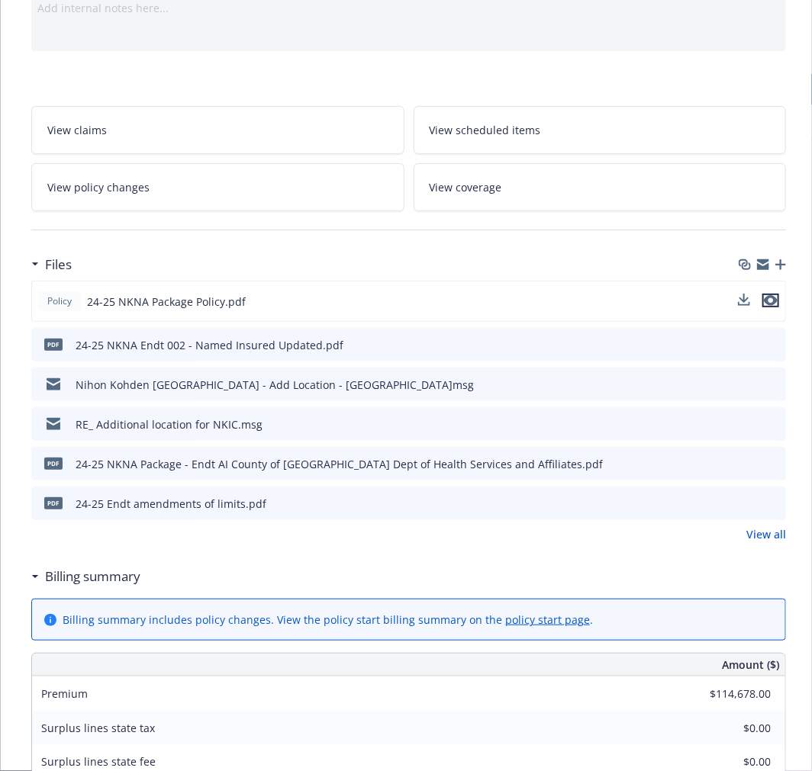
click at [771, 297] on icon "preview file" at bounding box center [771, 300] width 14 height 11
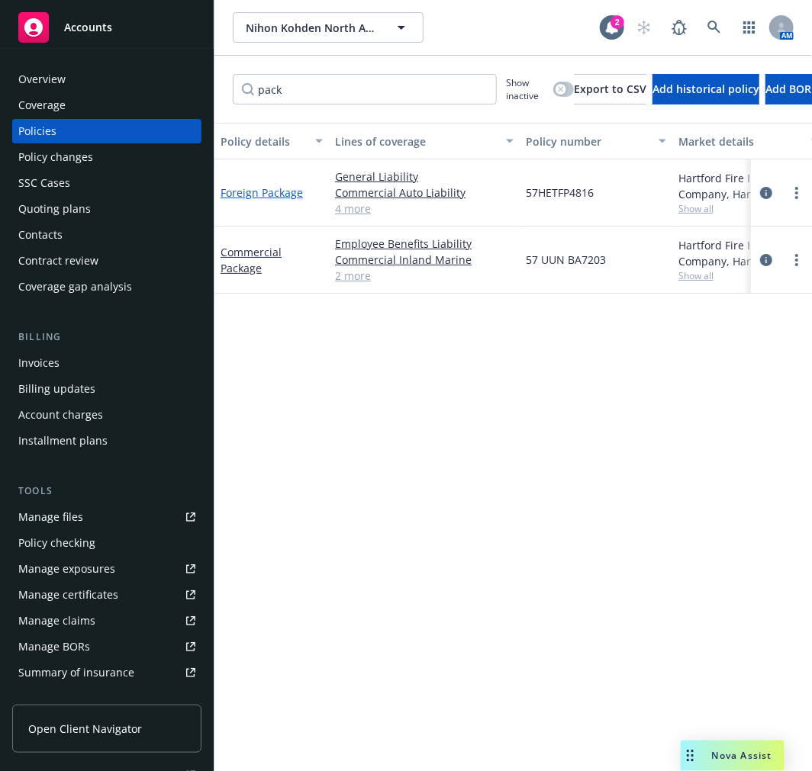
click at [252, 185] on link "Foreign Package" at bounding box center [261, 192] width 82 height 14
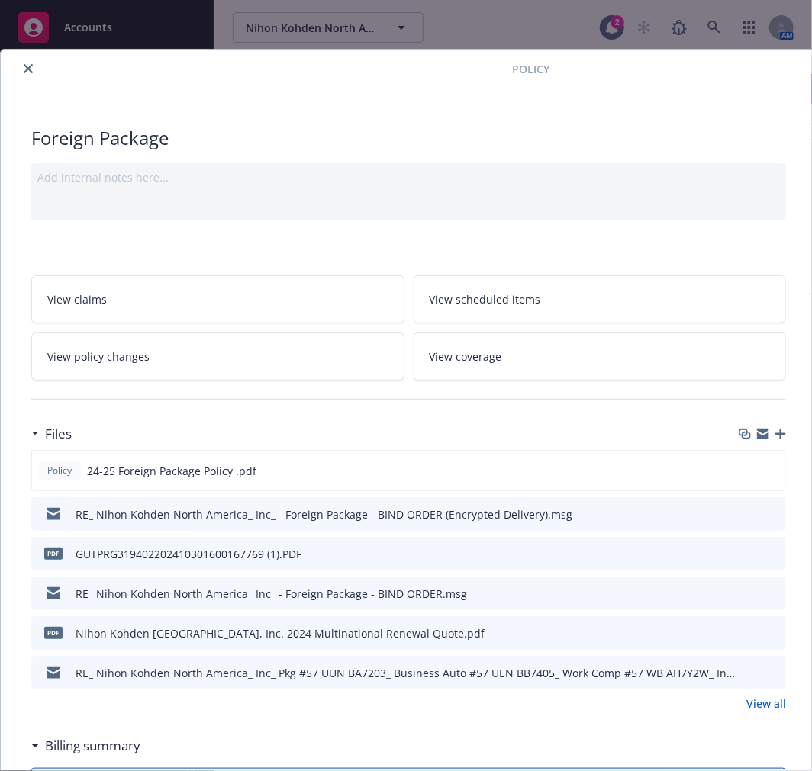
scroll to position [423, 0]
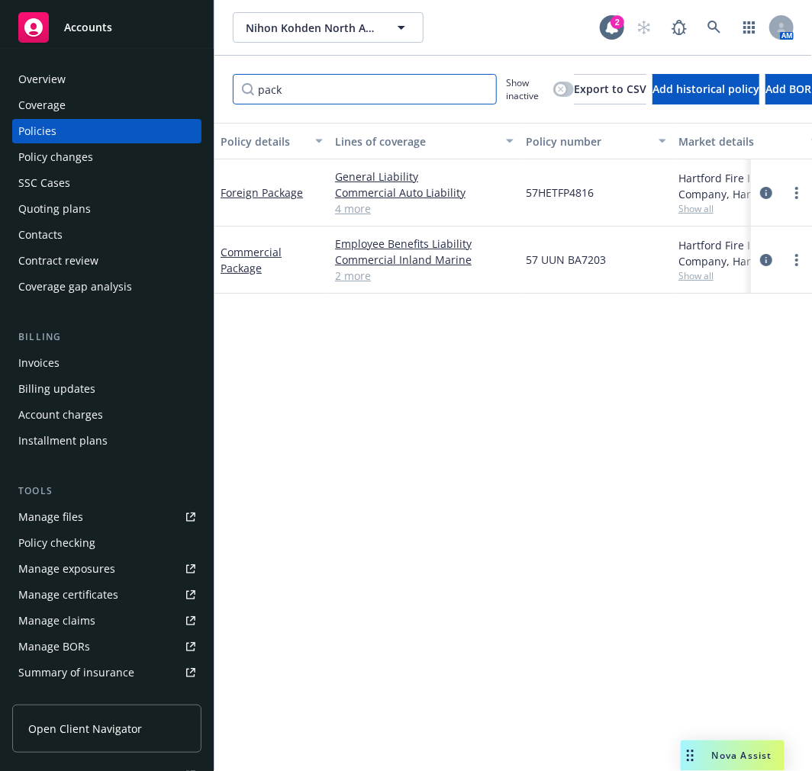
drag, startPoint x: 360, startPoint y: 92, endPoint x: 18, endPoint y: 59, distance: 344.1
click at [18, 59] on div "Accounts Overview Coverage Policies Policy changes SSC Cases Quoting plans Cont…" at bounding box center [406, 385] width 812 height 771
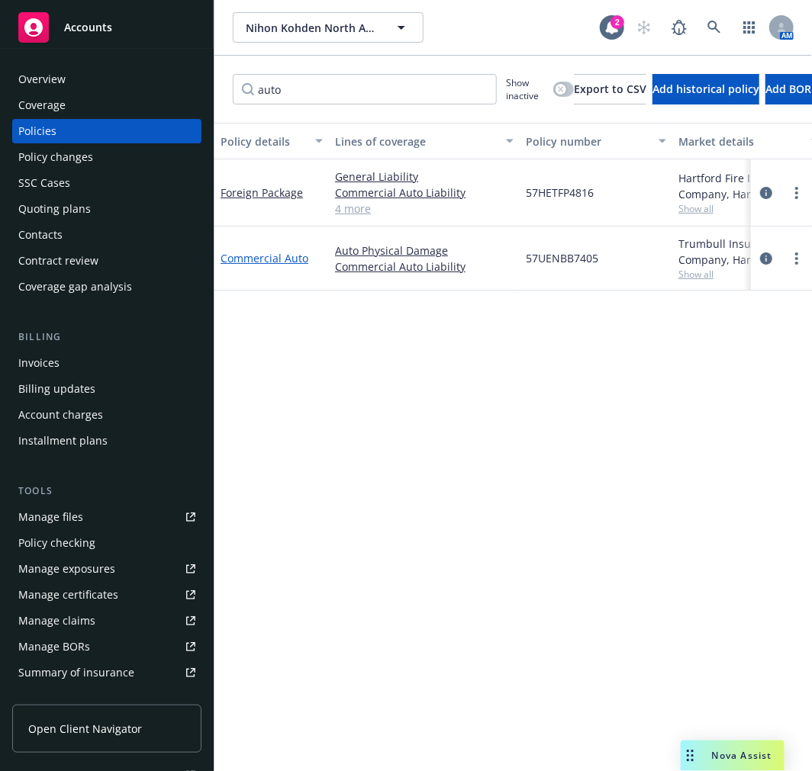
click at [275, 262] on link "Commercial Auto" at bounding box center [264, 258] width 88 height 14
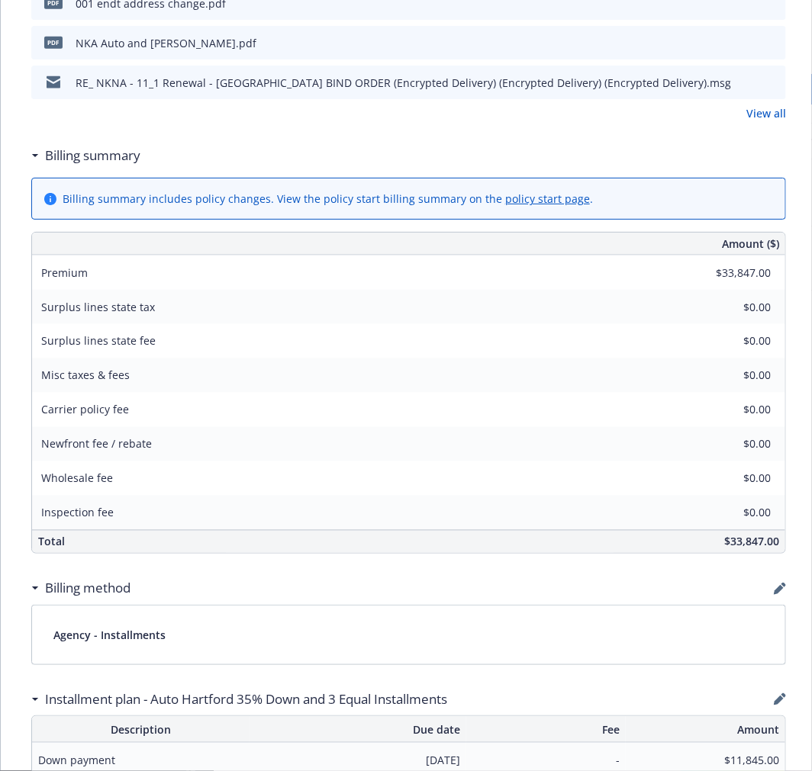
scroll to position [593, 0]
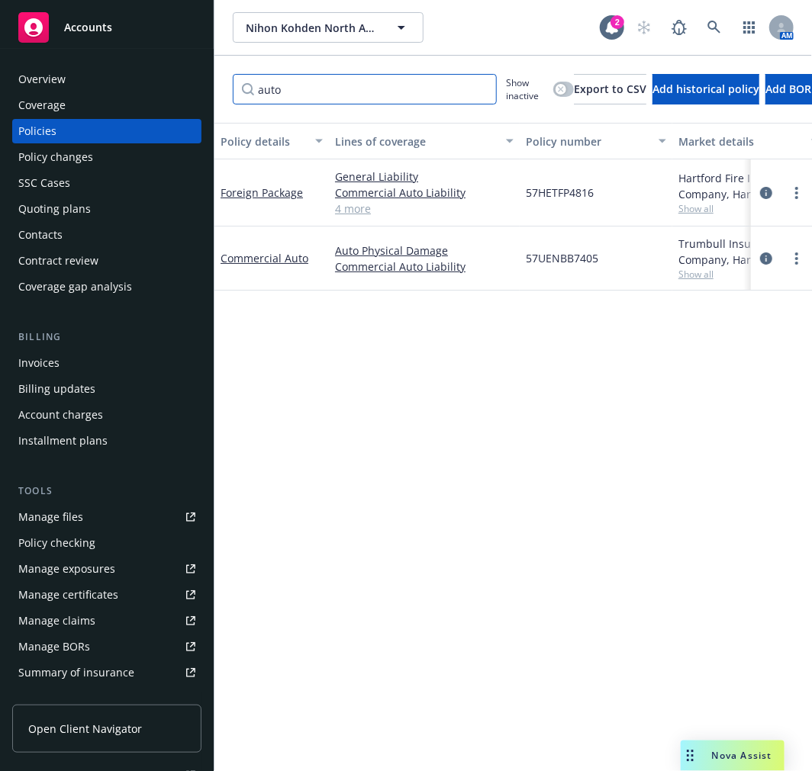
drag, startPoint x: 294, startPoint y: 78, endPoint x: 138, endPoint y: 65, distance: 156.1
click at [138, 65] on div "Accounts Overview Coverage Policies Policy changes SSC Cases Quoting plans Cont…" at bounding box center [406, 385] width 812 height 771
type input "worker"
click at [249, 261] on link "Workers' Compensation" at bounding box center [257, 259] width 74 height 31
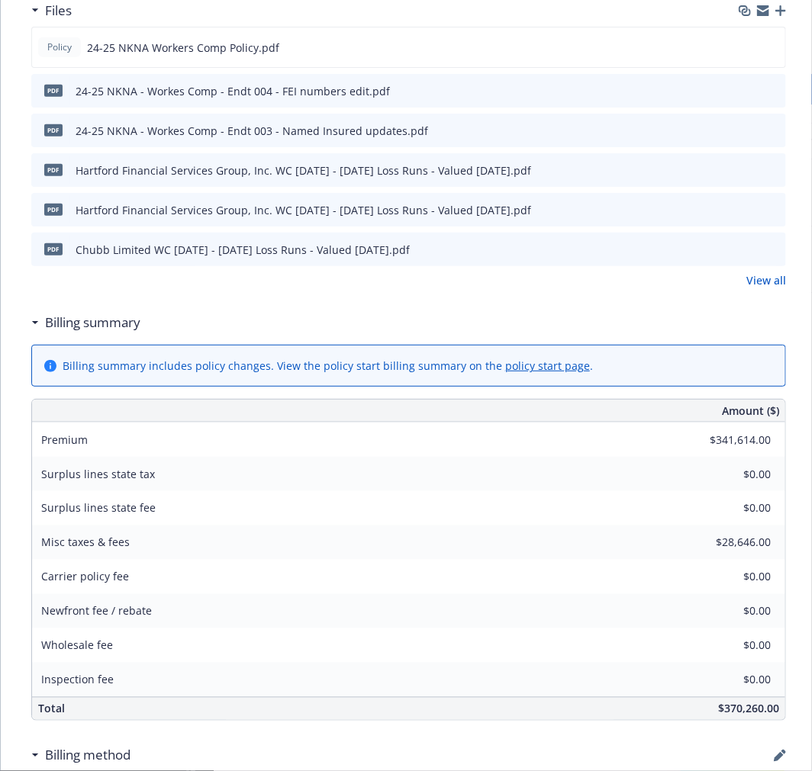
scroll to position [169, 0]
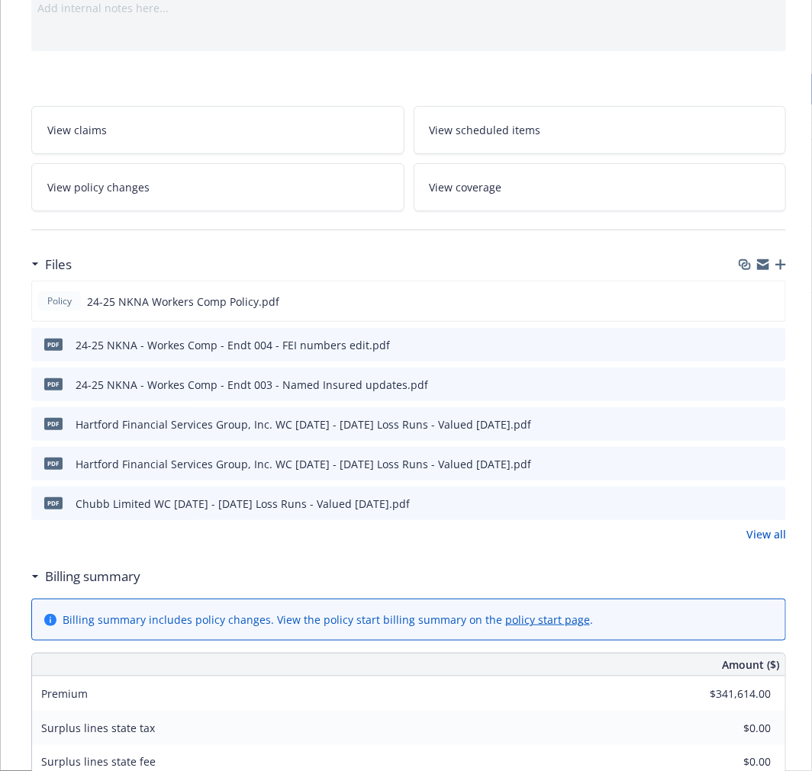
click at [186, 196] on link "View policy changes" at bounding box center [217, 187] width 373 height 48
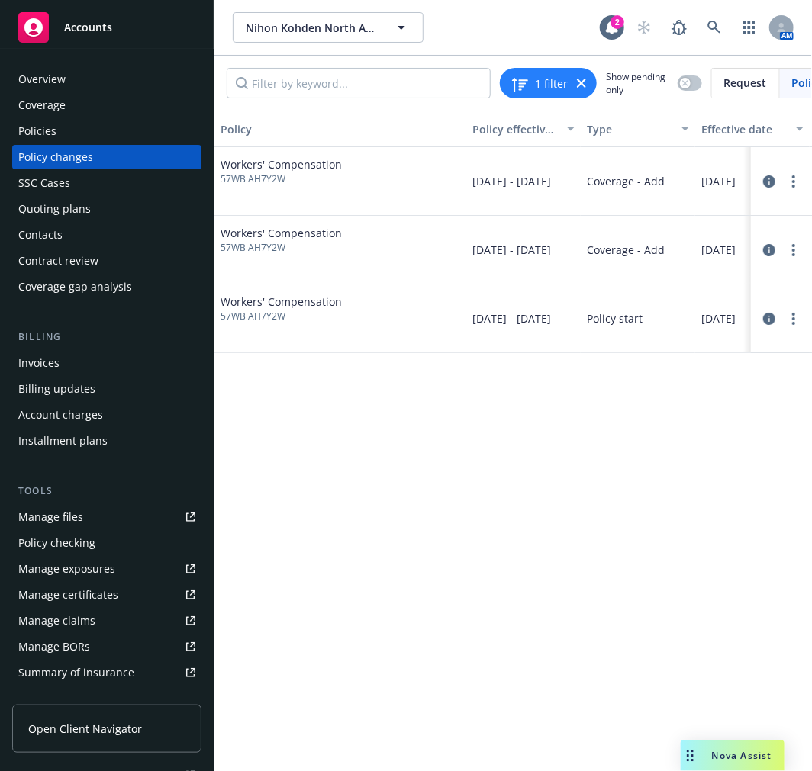
click at [73, 131] on div "Policies" at bounding box center [106, 131] width 177 height 24
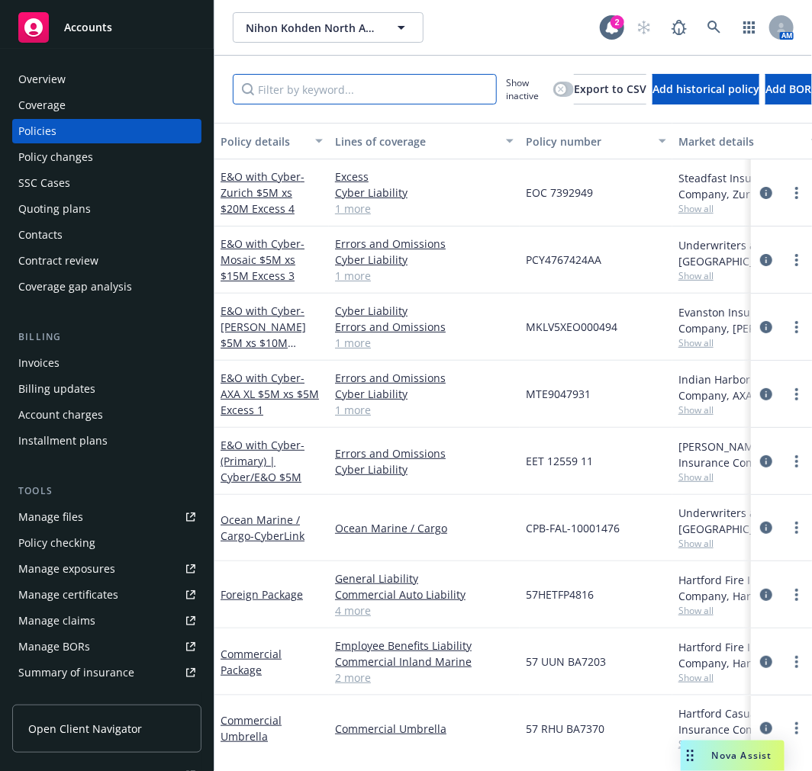
click at [362, 80] on input "Filter by keyword..." at bounding box center [365, 89] width 264 height 31
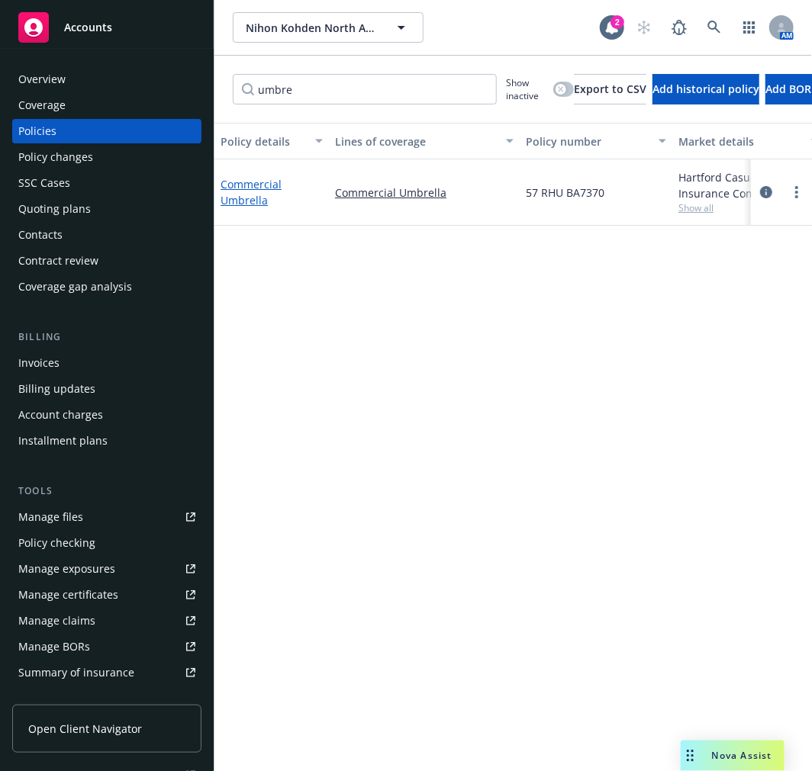
click at [234, 197] on link "Commercial Umbrella" at bounding box center [250, 192] width 61 height 31
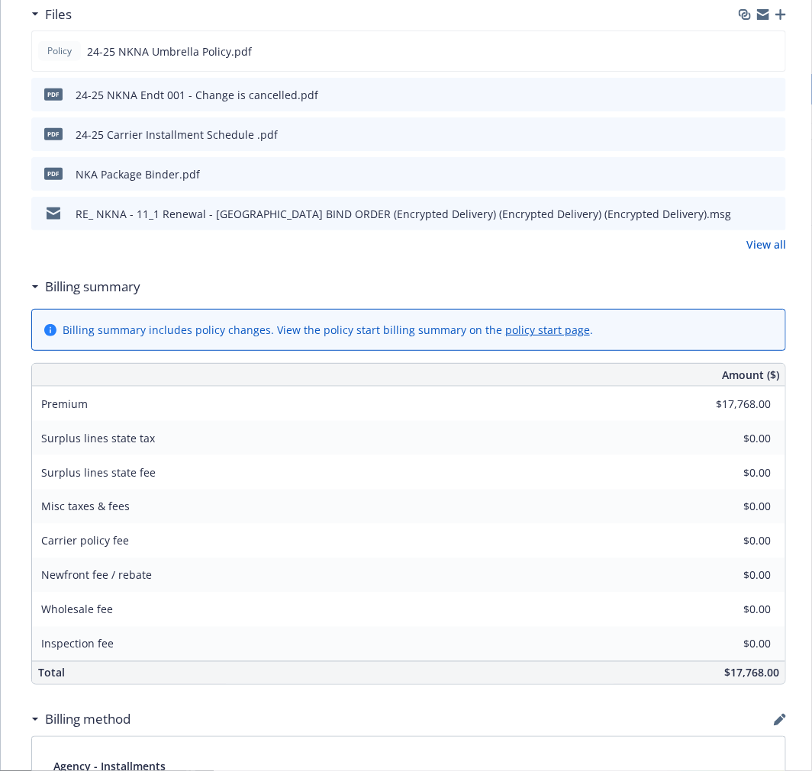
scroll to position [423, 0]
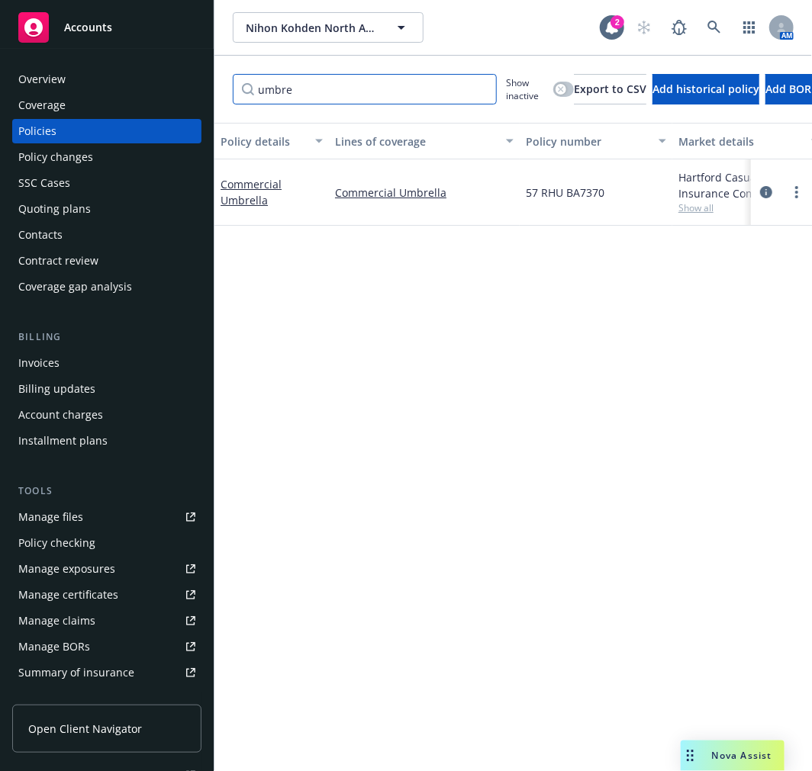
drag, startPoint x: 318, startPoint y: 96, endPoint x: 158, endPoint y: 63, distance: 163.7
click at [158, 63] on div "Accounts Overview Coverage Policies Policy changes SSC Cases Quoting plans Cont…" at bounding box center [406, 385] width 812 height 771
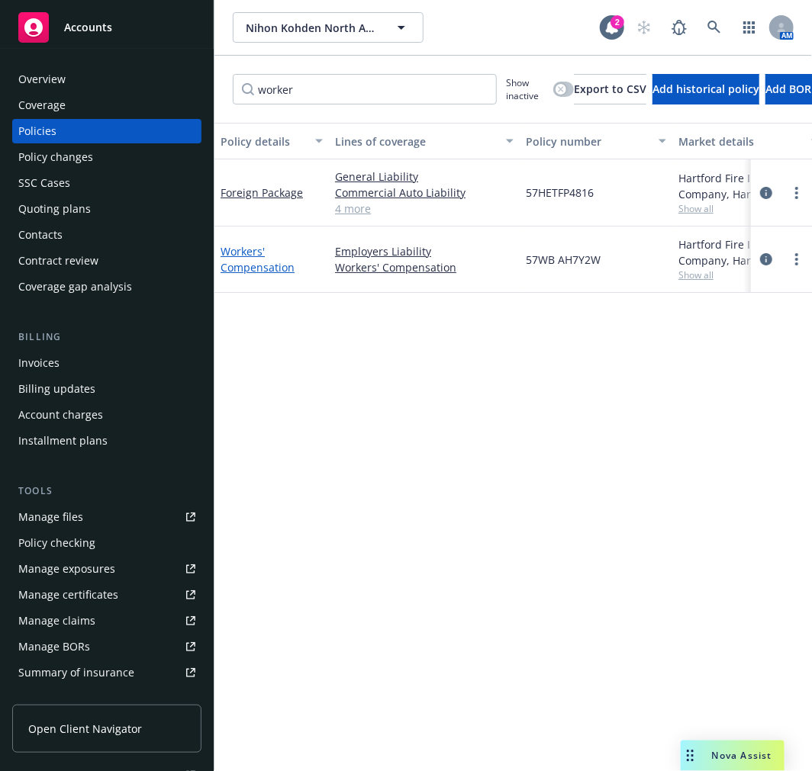
click at [230, 254] on link "Workers' Compensation" at bounding box center [257, 259] width 74 height 31
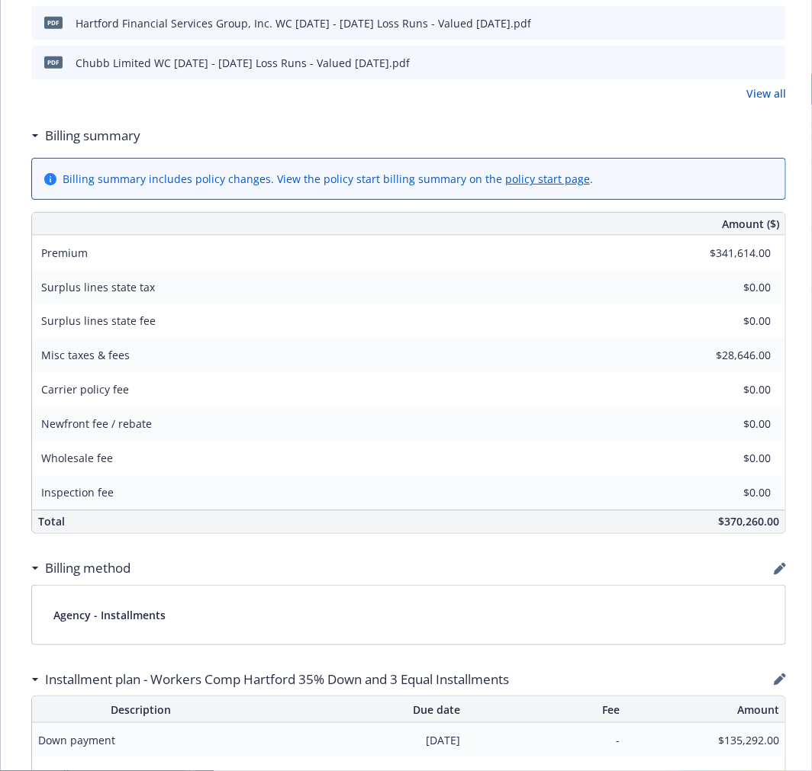
scroll to position [638, 0]
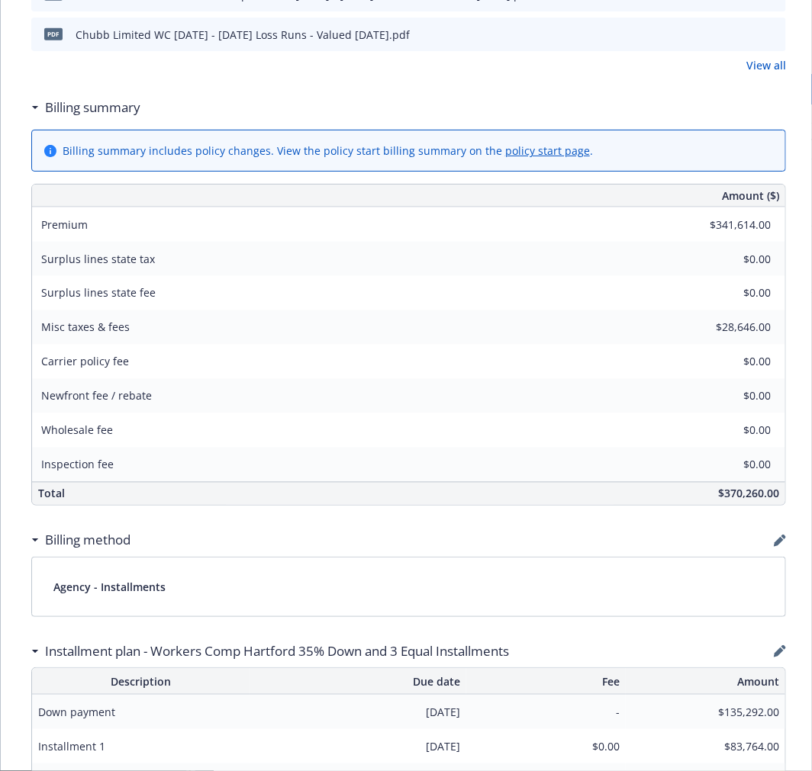
click at [781, 211] on div "$341,614.00" at bounding box center [730, 225] width 110 height 34
click at [780, 326] on div "$28,646.00" at bounding box center [730, 328] width 110 height 34
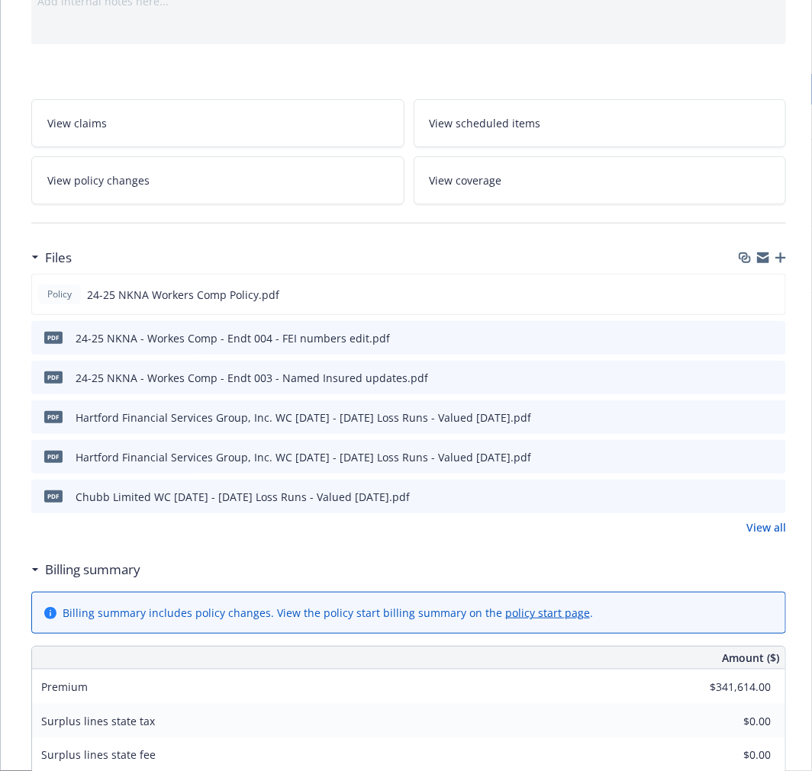
scroll to position [0, 0]
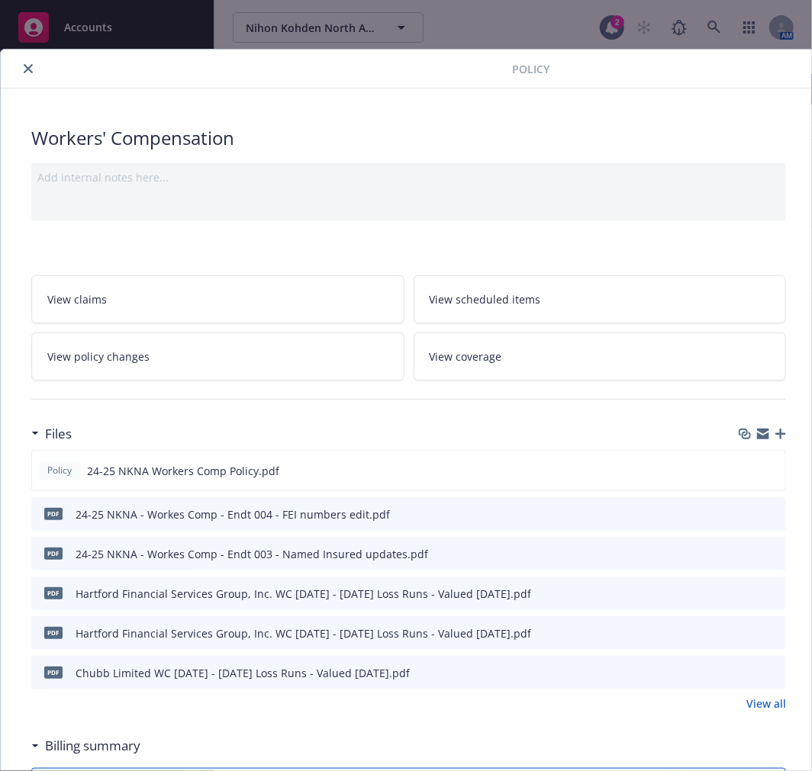
click at [31, 69] on icon "close" at bounding box center [28, 68] width 9 height 9
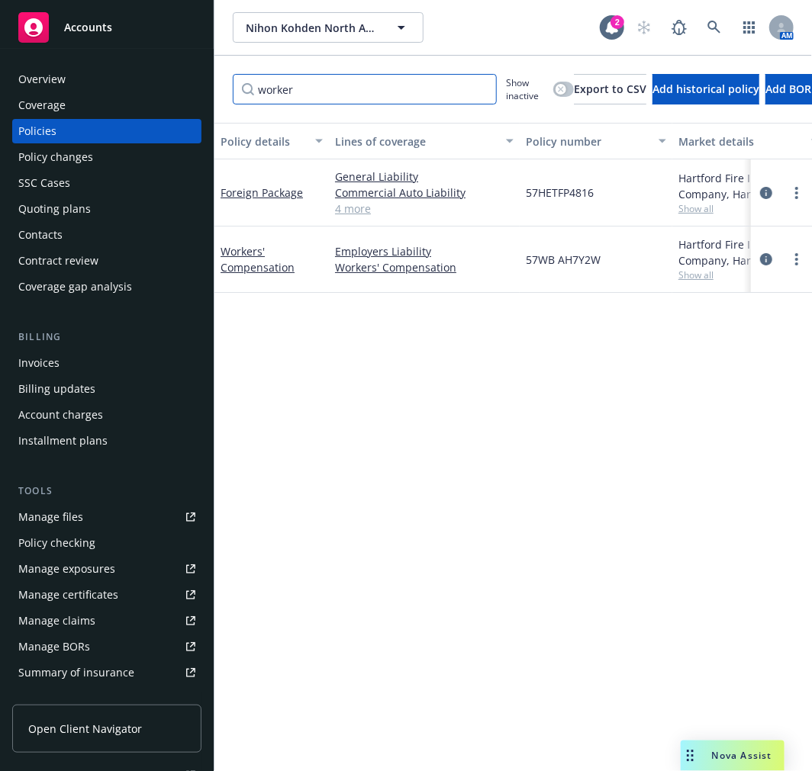
drag, startPoint x: 310, startPoint y: 93, endPoint x: 139, endPoint y: 77, distance: 171.6
click at [139, 77] on div "Accounts Overview Coverage Policies Policy changes SSC Cases Quoting plans Cont…" at bounding box center [406, 385] width 812 height 771
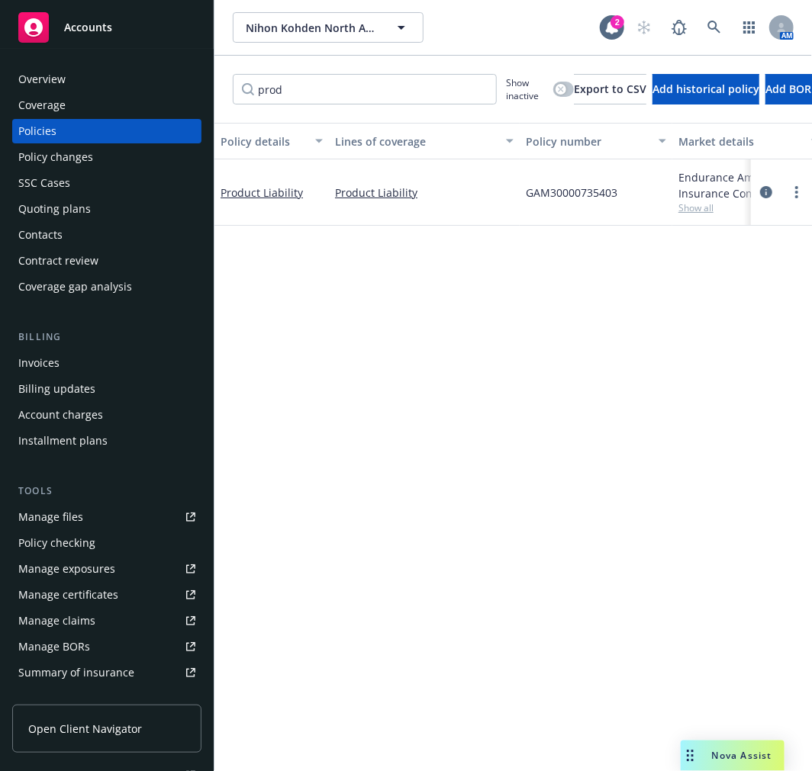
drag, startPoint x: 248, startPoint y: 192, endPoint x: 294, endPoint y: 216, distance: 52.2
click at [248, 192] on link "Product Liability" at bounding box center [261, 192] width 82 height 14
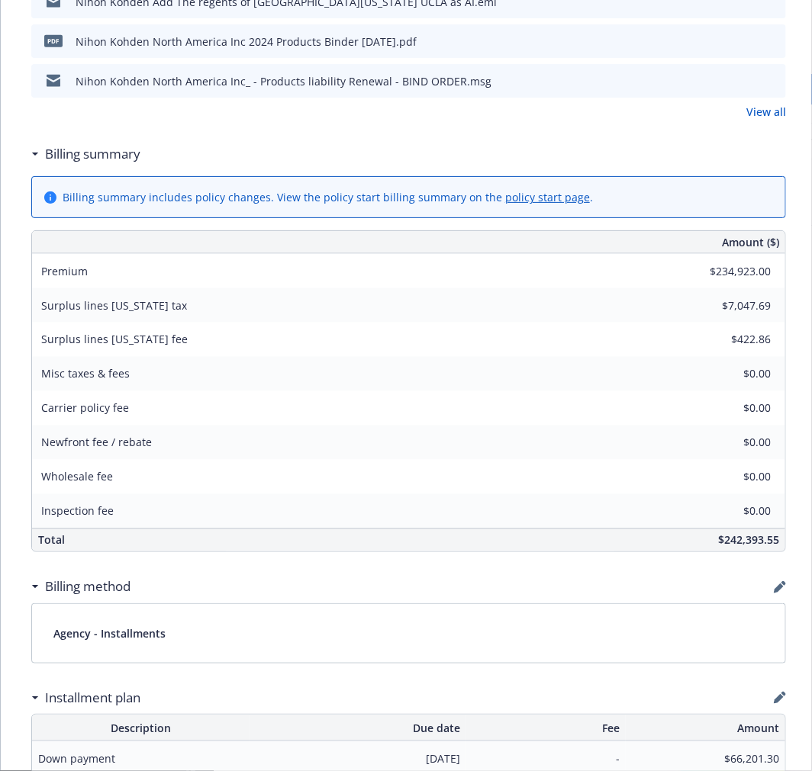
scroll to position [593, 0]
click at [773, 333] on div "Amount ($) Premium $234,923.00 Surplus lines California tax $7,047.69 Surplus l…" at bounding box center [408, 391] width 754 height 322
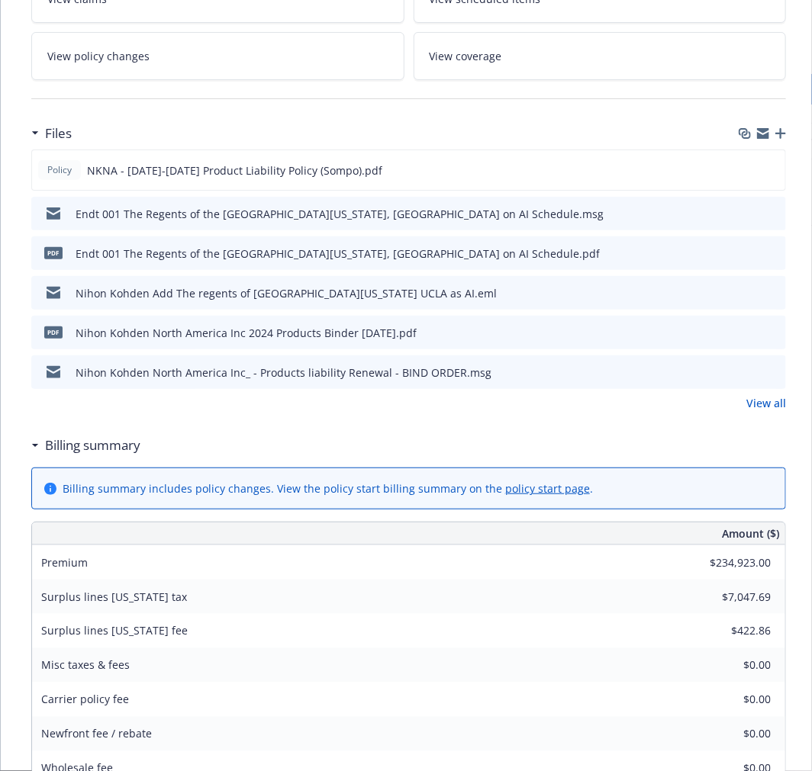
scroll to position [0, 0]
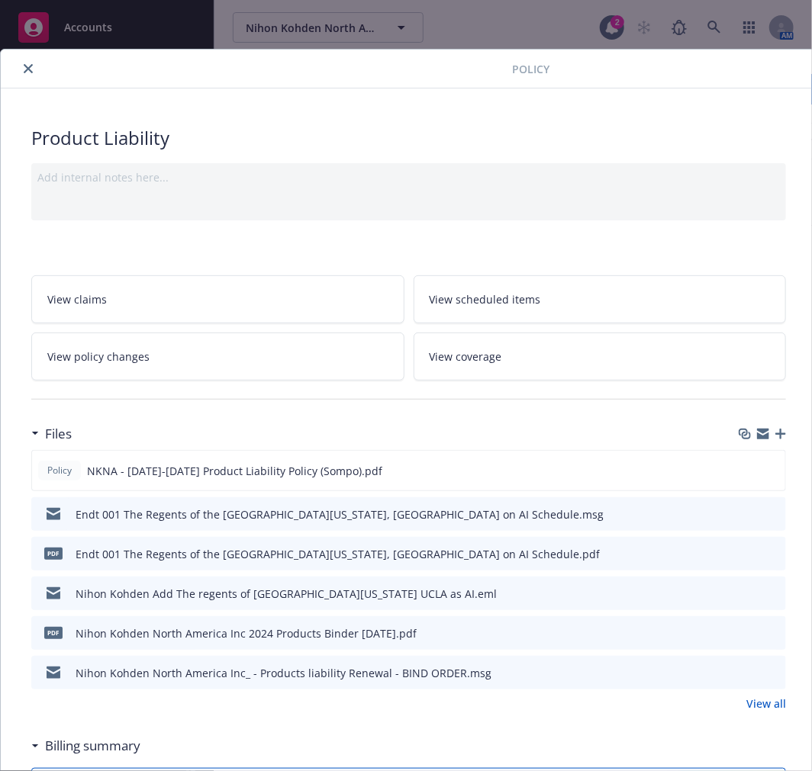
click at [24, 63] on button "close" at bounding box center [28, 68] width 18 height 18
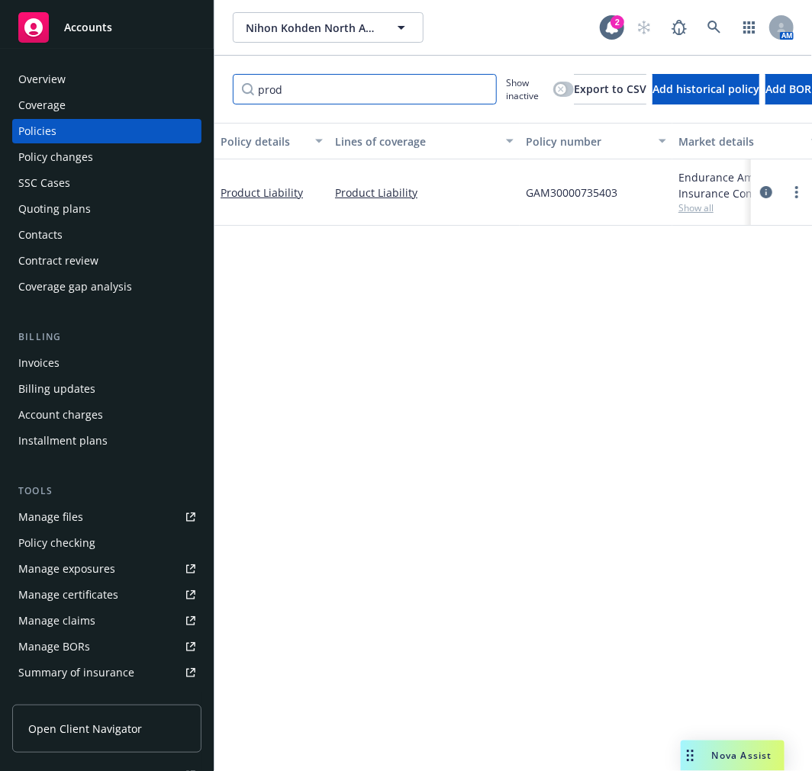
drag, startPoint x: 349, startPoint y: 88, endPoint x: 84, endPoint y: 88, distance: 265.5
click at [84, 88] on div "Accounts Overview Coverage Policies Policy changes SSC Cases Quoting plans Cont…" at bounding box center [406, 385] width 812 height 771
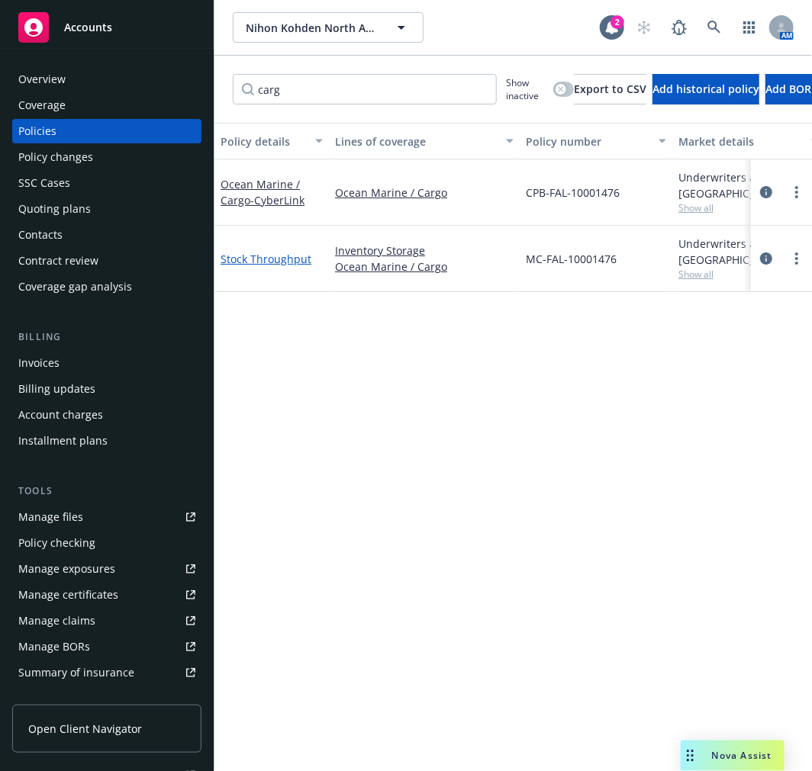
click at [256, 260] on link "Stock Throughput" at bounding box center [265, 259] width 91 height 14
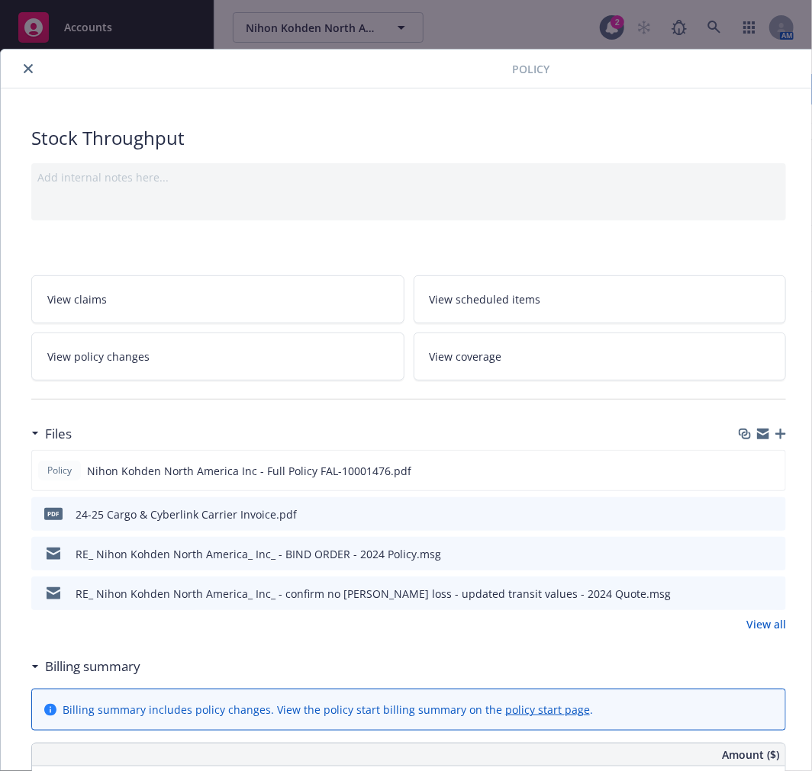
click at [31, 71] on icon "close" at bounding box center [28, 68] width 9 height 9
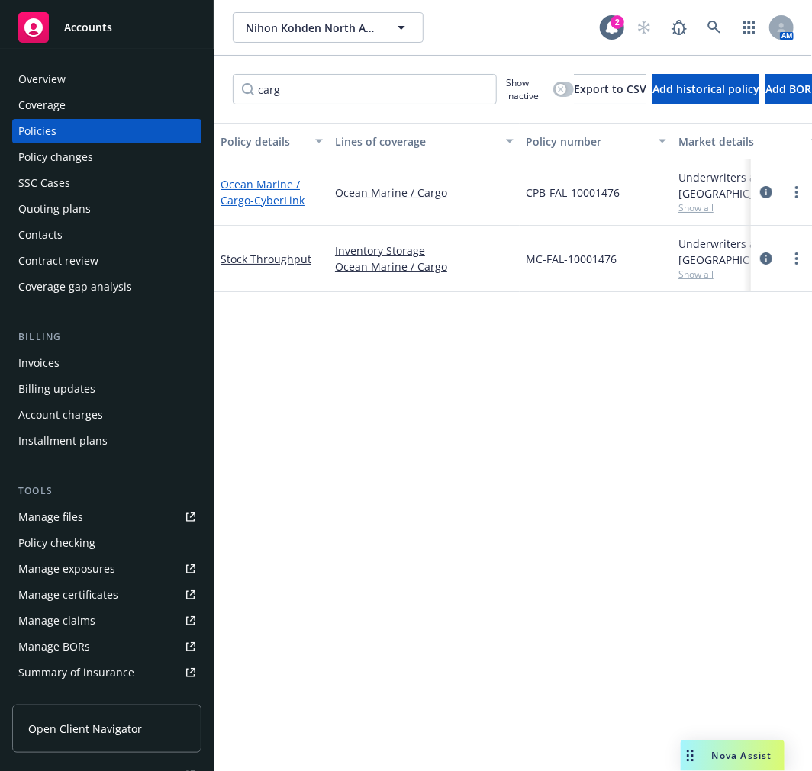
click at [275, 193] on span "- CyberLink" at bounding box center [277, 200] width 54 height 14
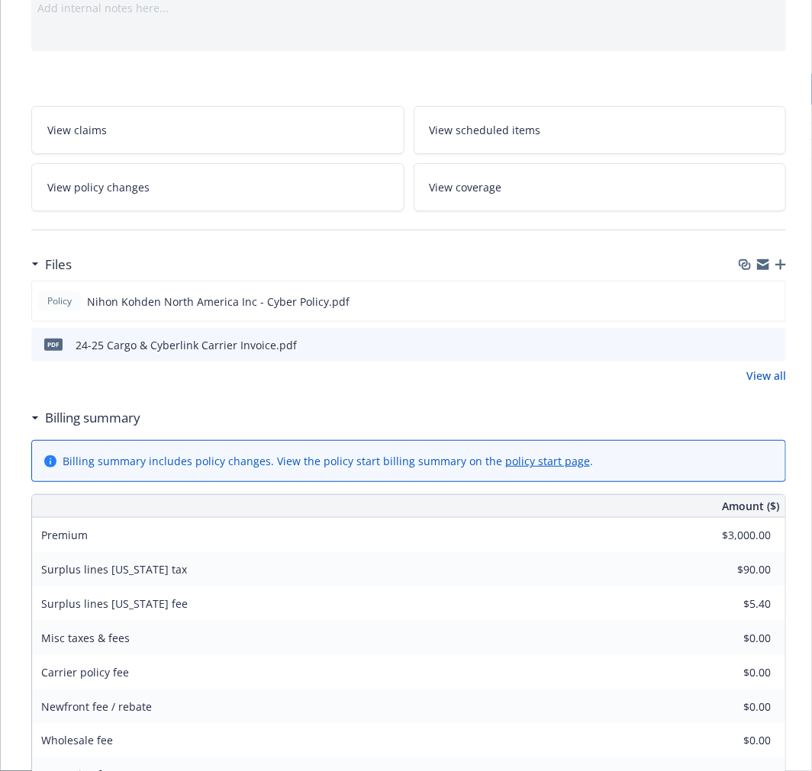
scroll to position [254, 0]
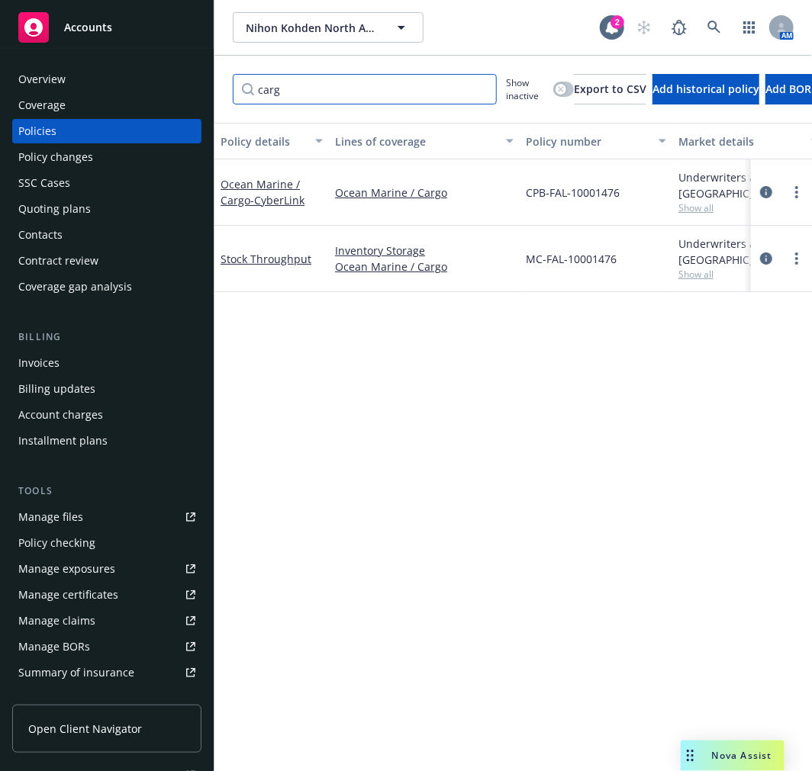
drag, startPoint x: 295, startPoint y: 86, endPoint x: 185, endPoint y: 86, distance: 109.8
click at [185, 86] on div "Accounts Overview Coverage Policies Policy changes SSC Cases Quoting plans Cont…" at bounding box center [406, 385] width 812 height 771
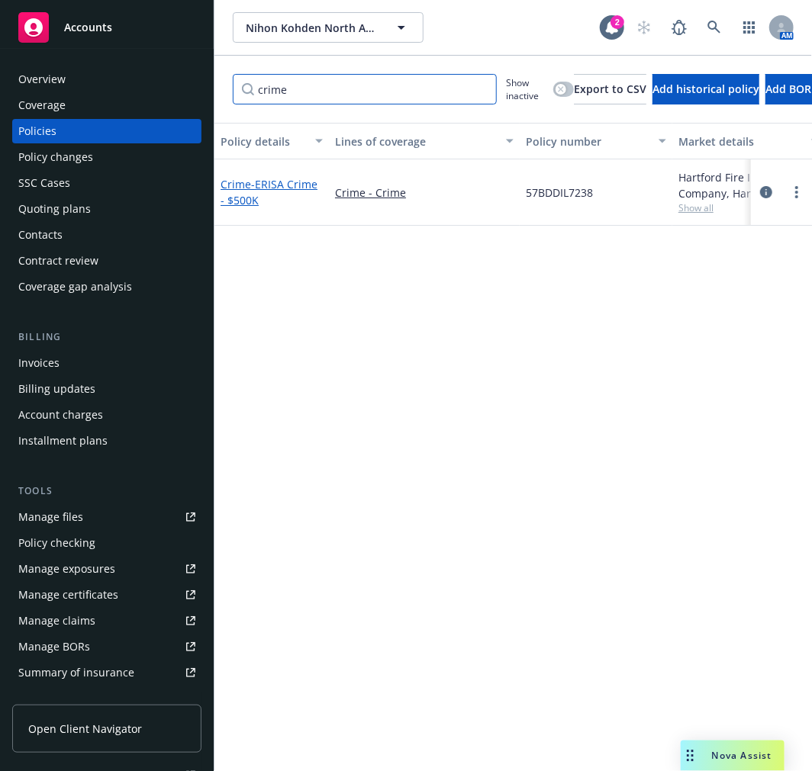
type input "crime"
click at [284, 185] on span "- ERISA Crime - $500K" at bounding box center [268, 192] width 97 height 31
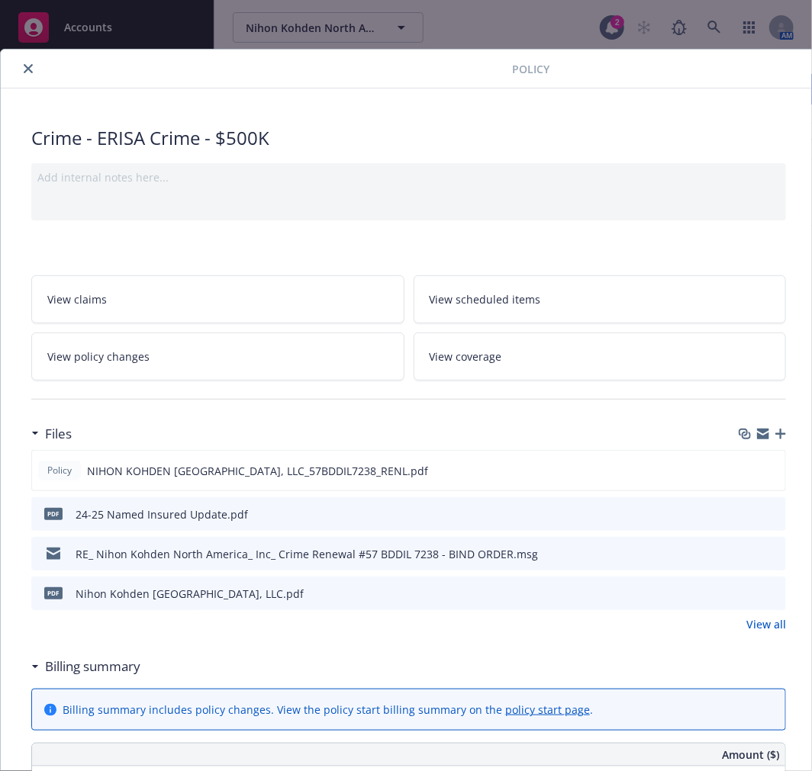
click at [29, 69] on icon "close" at bounding box center [28, 68] width 9 height 9
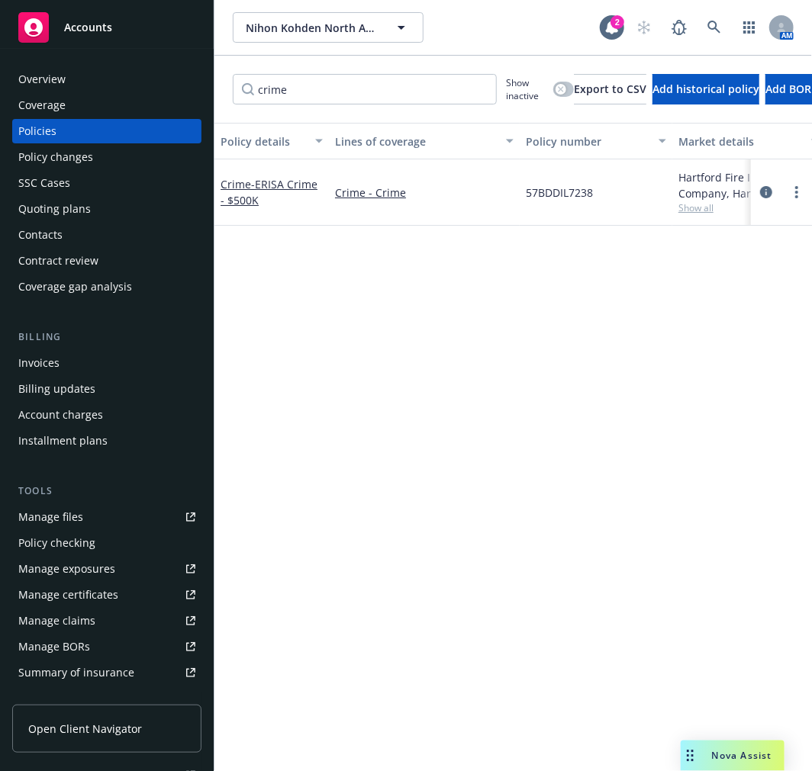
drag, startPoint x: 580, startPoint y: 451, endPoint x: 531, endPoint y: 416, distance: 60.7
click at [568, 455] on div "Policy details Lines of coverage Policy number Market details Effective date Ex…" at bounding box center [512, 440] width 597 height 635
click at [476, 412] on div "Policy details Lines of coverage Policy number Market details Effective date Ex…" at bounding box center [512, 440] width 597 height 635
drag, startPoint x: 339, startPoint y: 96, endPoint x: 98, endPoint y: 80, distance: 241.6
click at [96, 84] on div "Accounts Overview Coverage Policies Policy changes SSC Cases Quoting plans Cont…" at bounding box center [406, 385] width 812 height 771
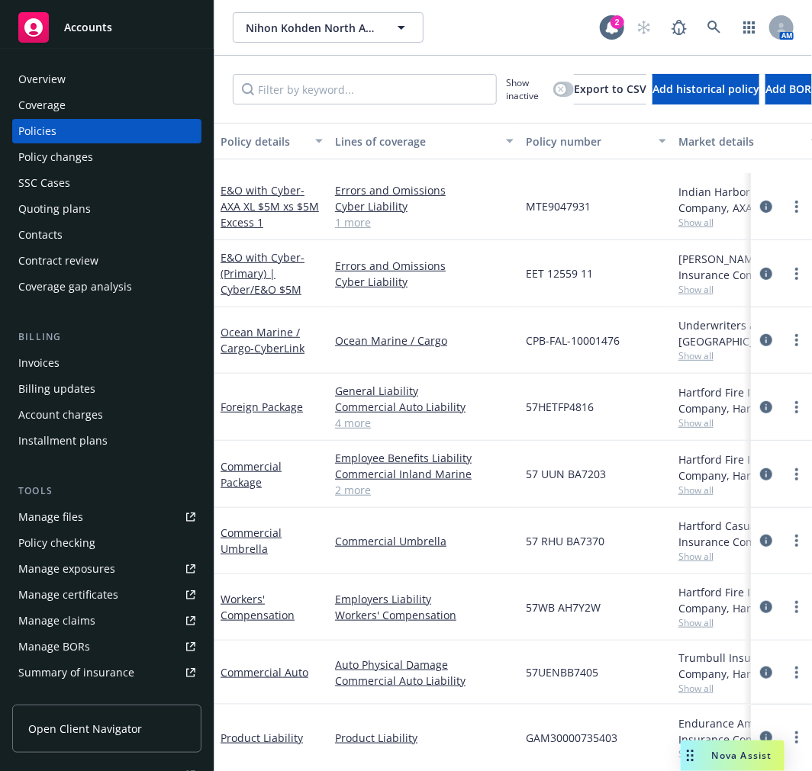
scroll to position [254, 0]
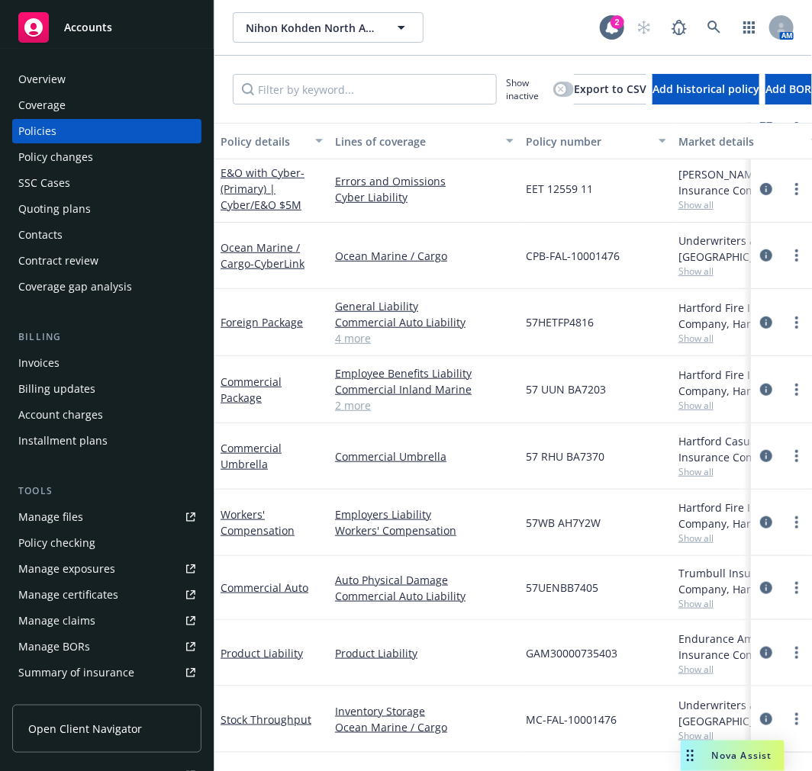
click at [352, 342] on link "4 more" at bounding box center [424, 338] width 178 height 16
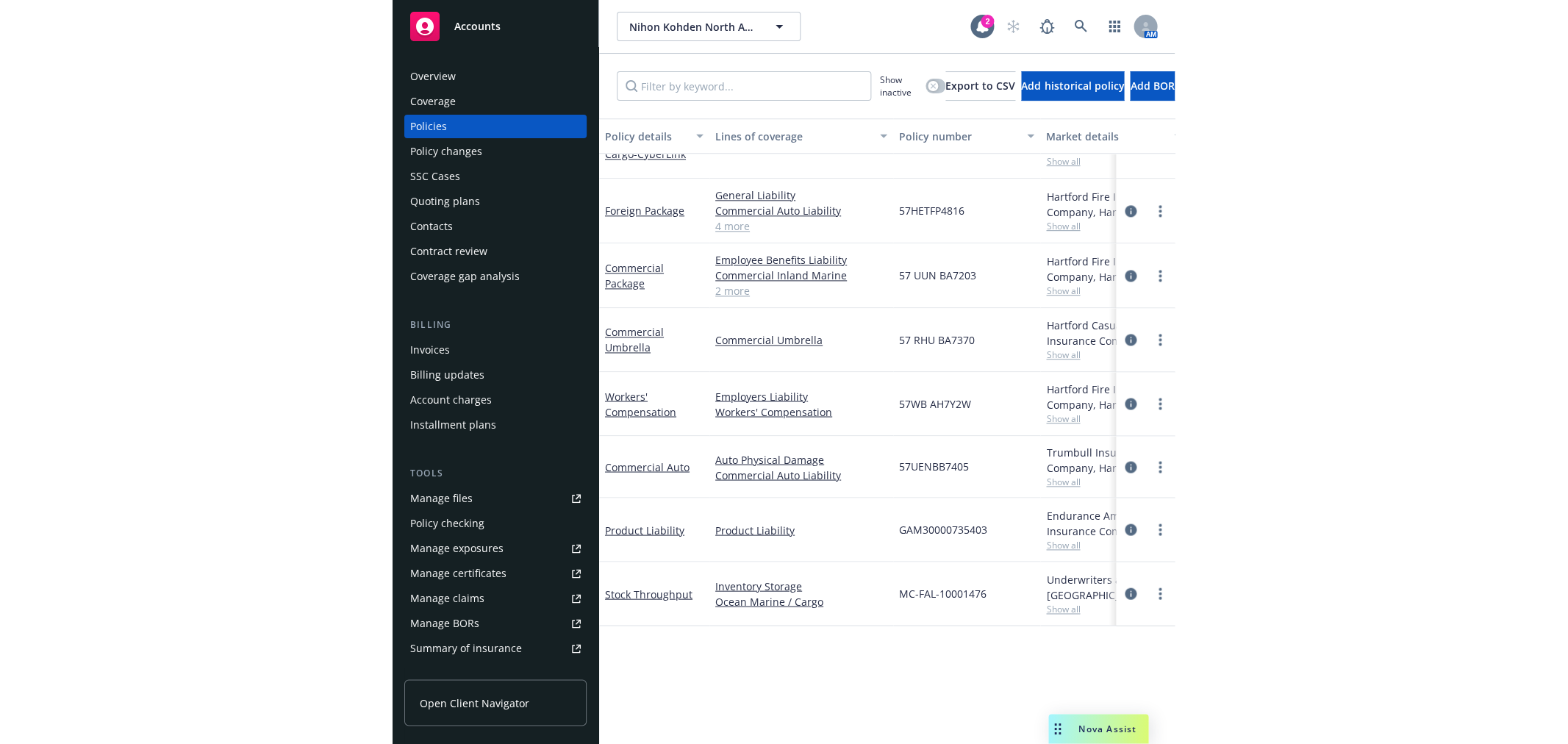
scroll to position [0, 0]
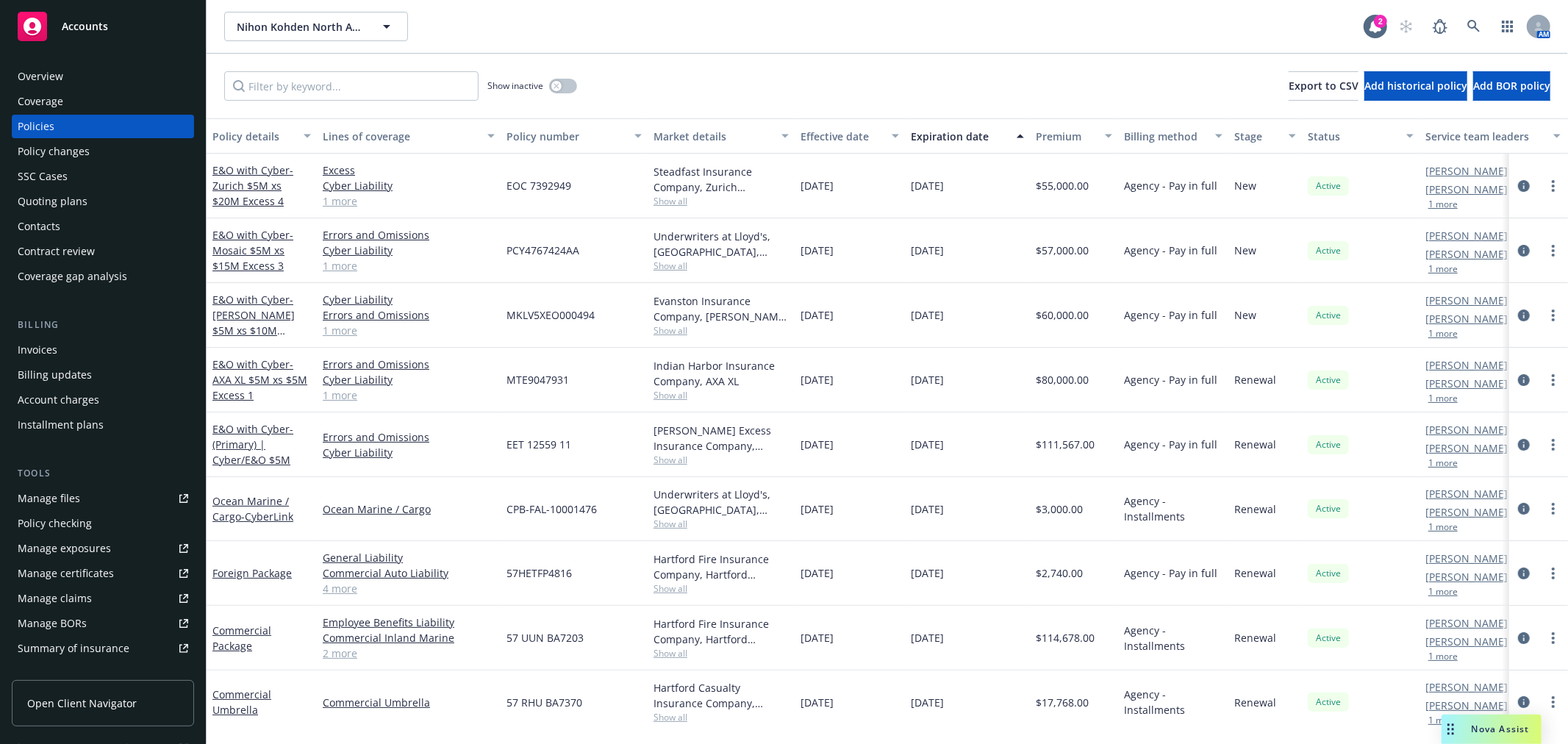
click at [77, 203] on div "Quoting plans" at bounding box center [52, 201] width 69 height 23
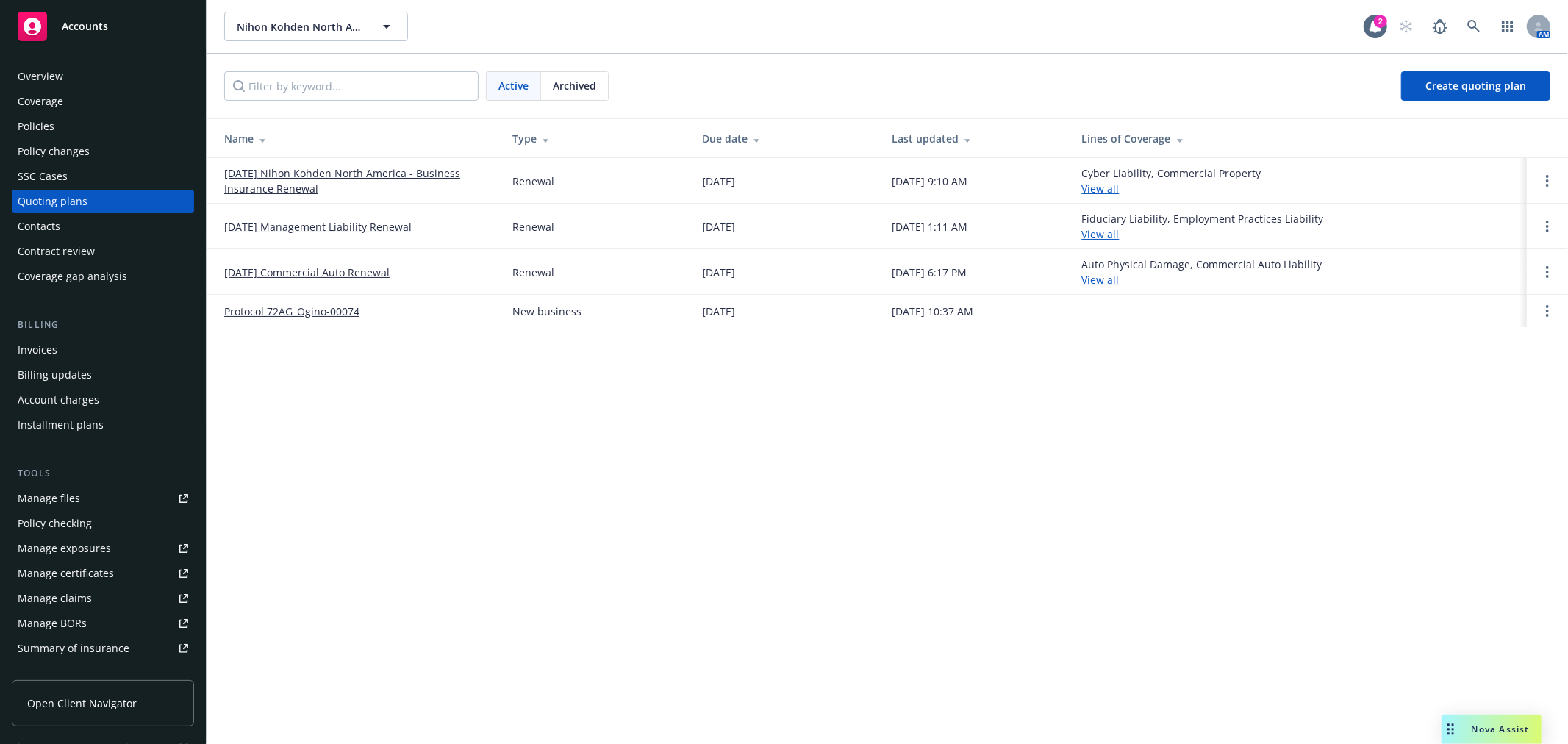
click at [583, 95] on div "Archived" at bounding box center [573, 86] width 66 height 28
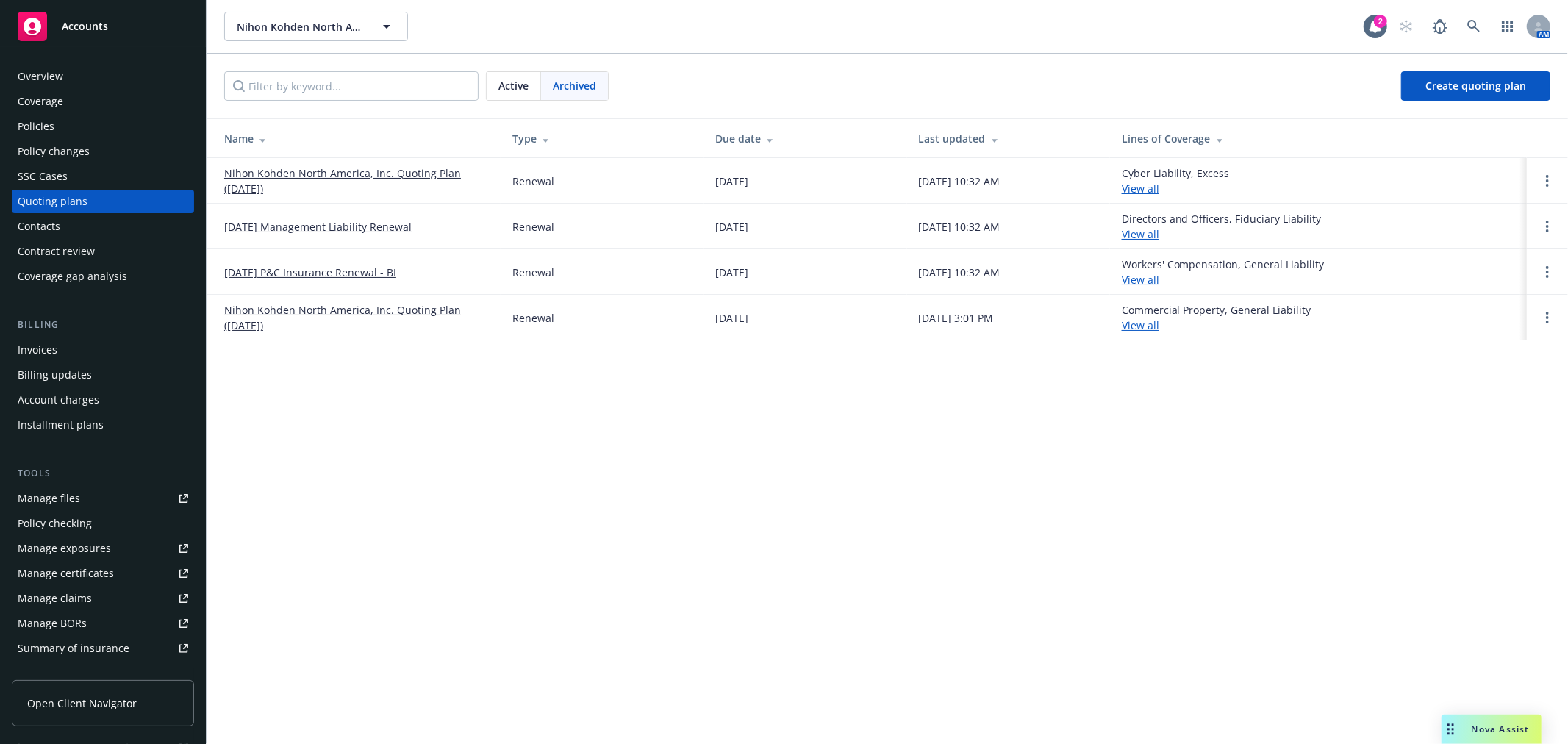
click at [416, 169] on link "Nihon Kohden North America, Inc. Quoting Plan (2024-05-28)" at bounding box center [357, 181] width 265 height 31
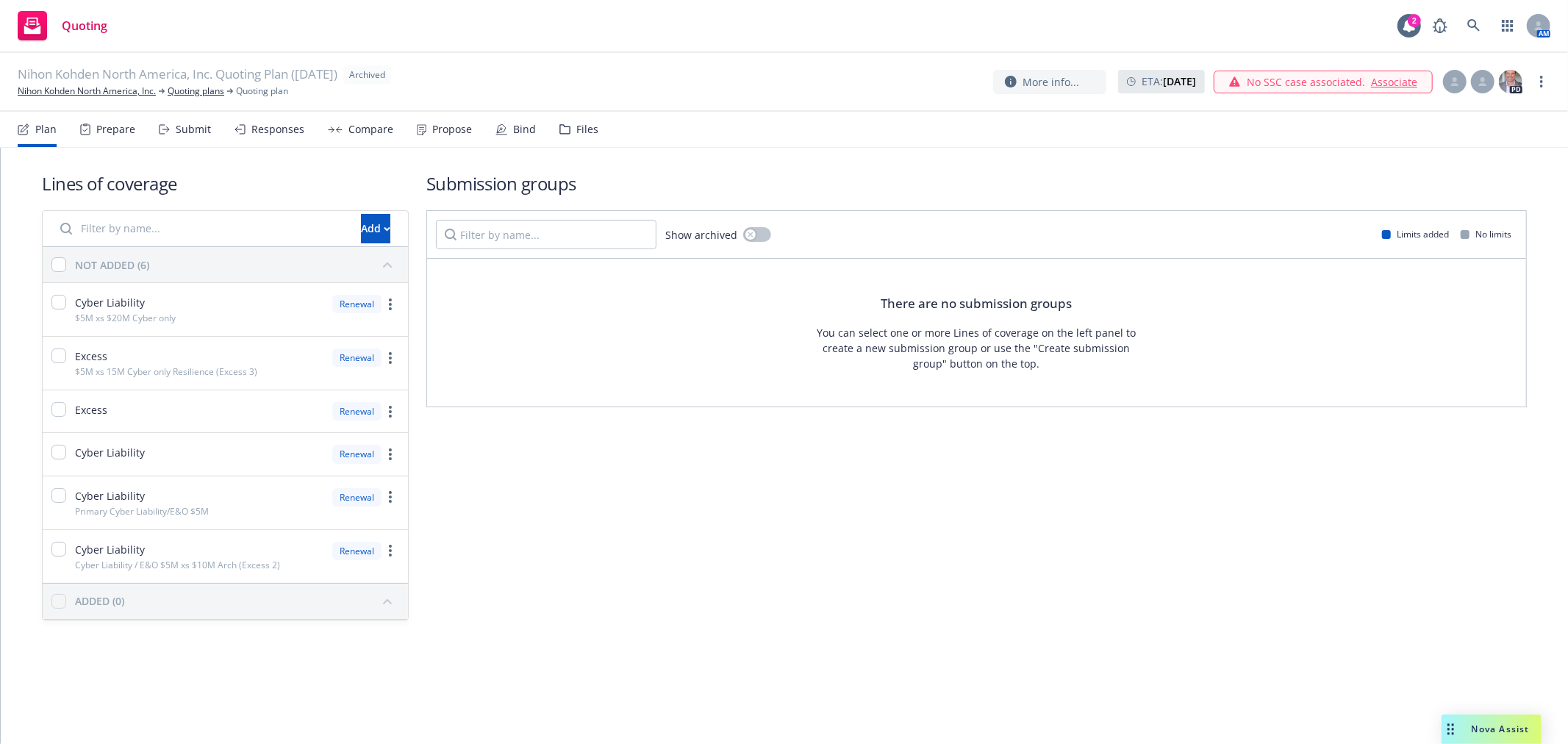
click at [355, 127] on div "Compare" at bounding box center [371, 129] width 45 height 12
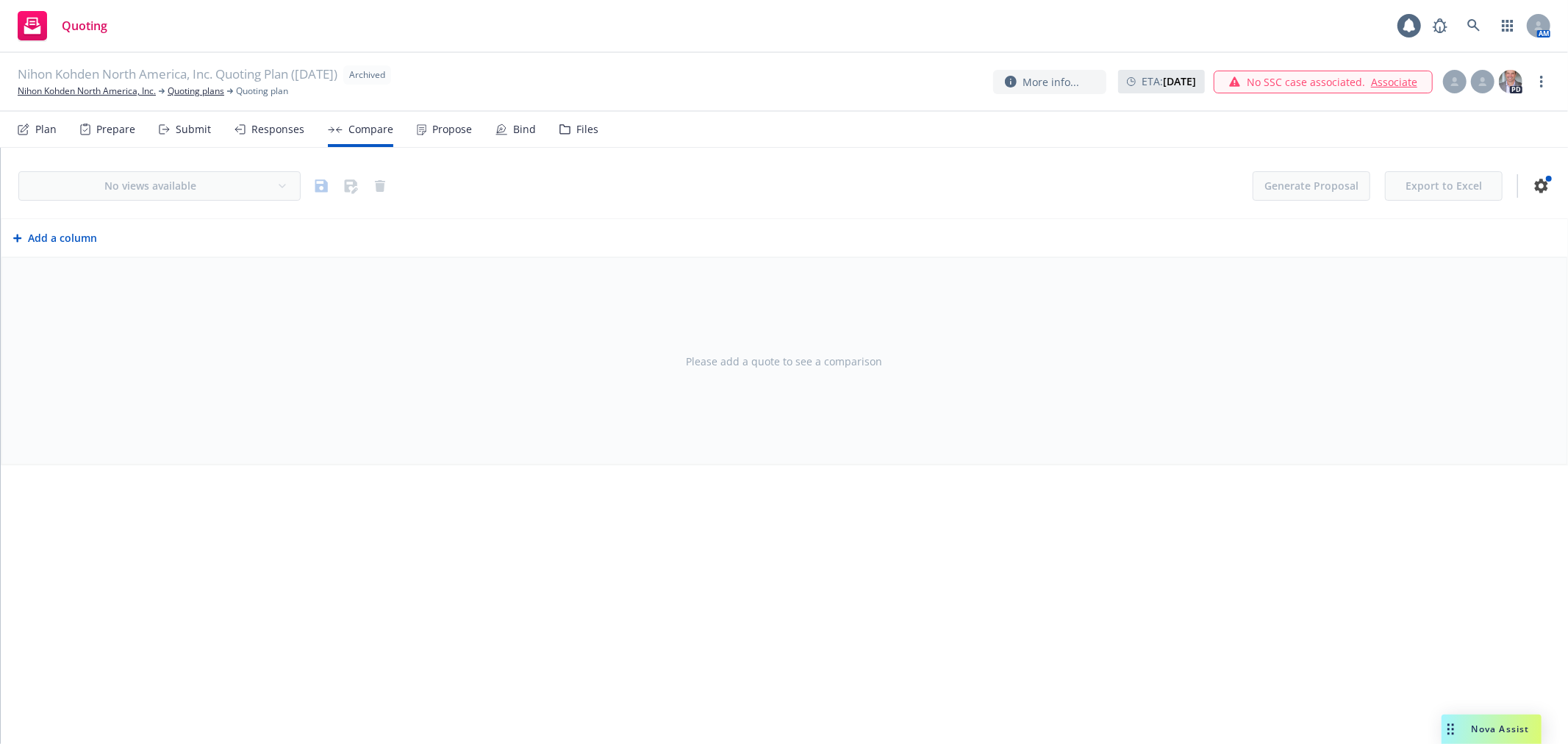
click at [267, 130] on div "Responses" at bounding box center [278, 129] width 53 height 12
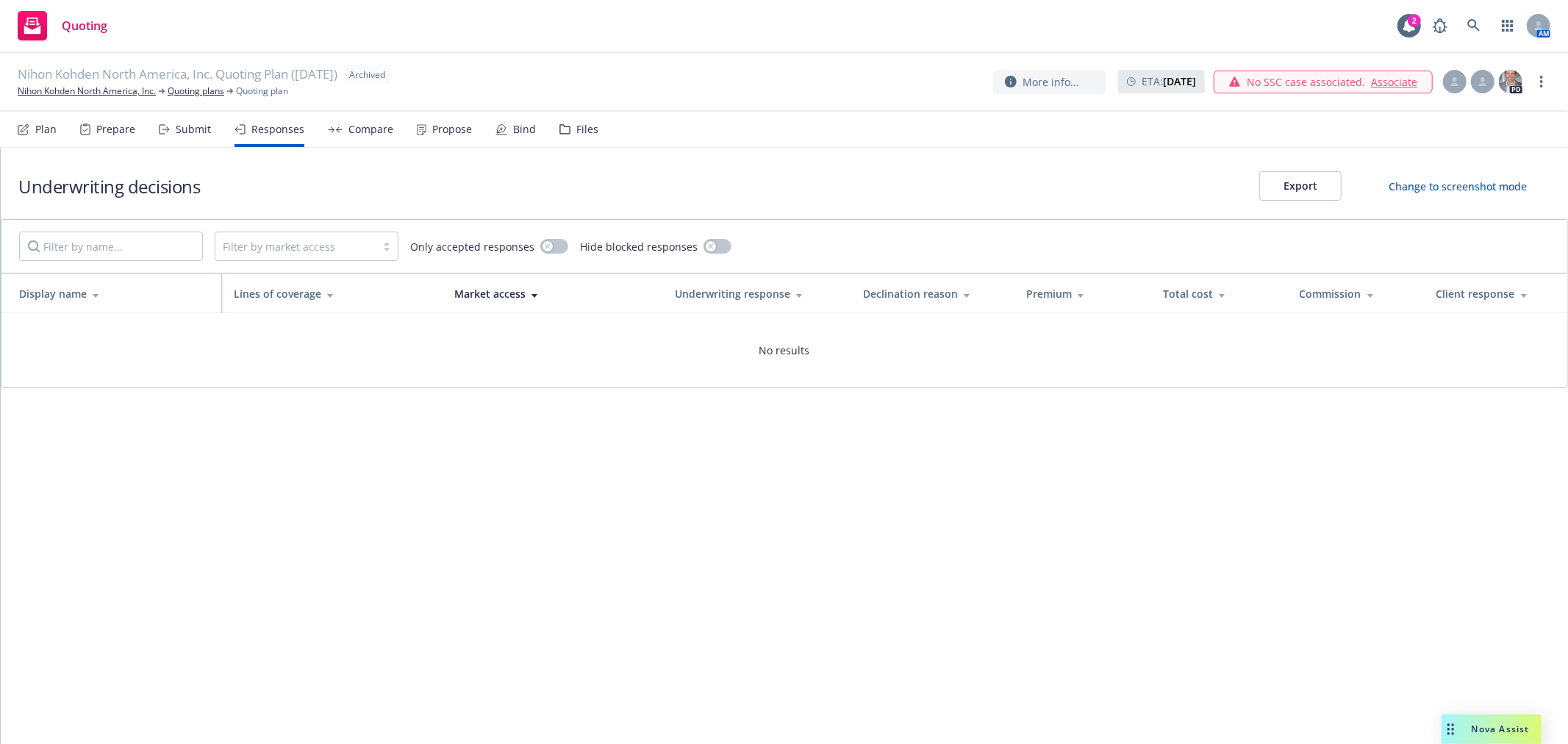
click at [197, 125] on div "Submit" at bounding box center [193, 129] width 36 height 12
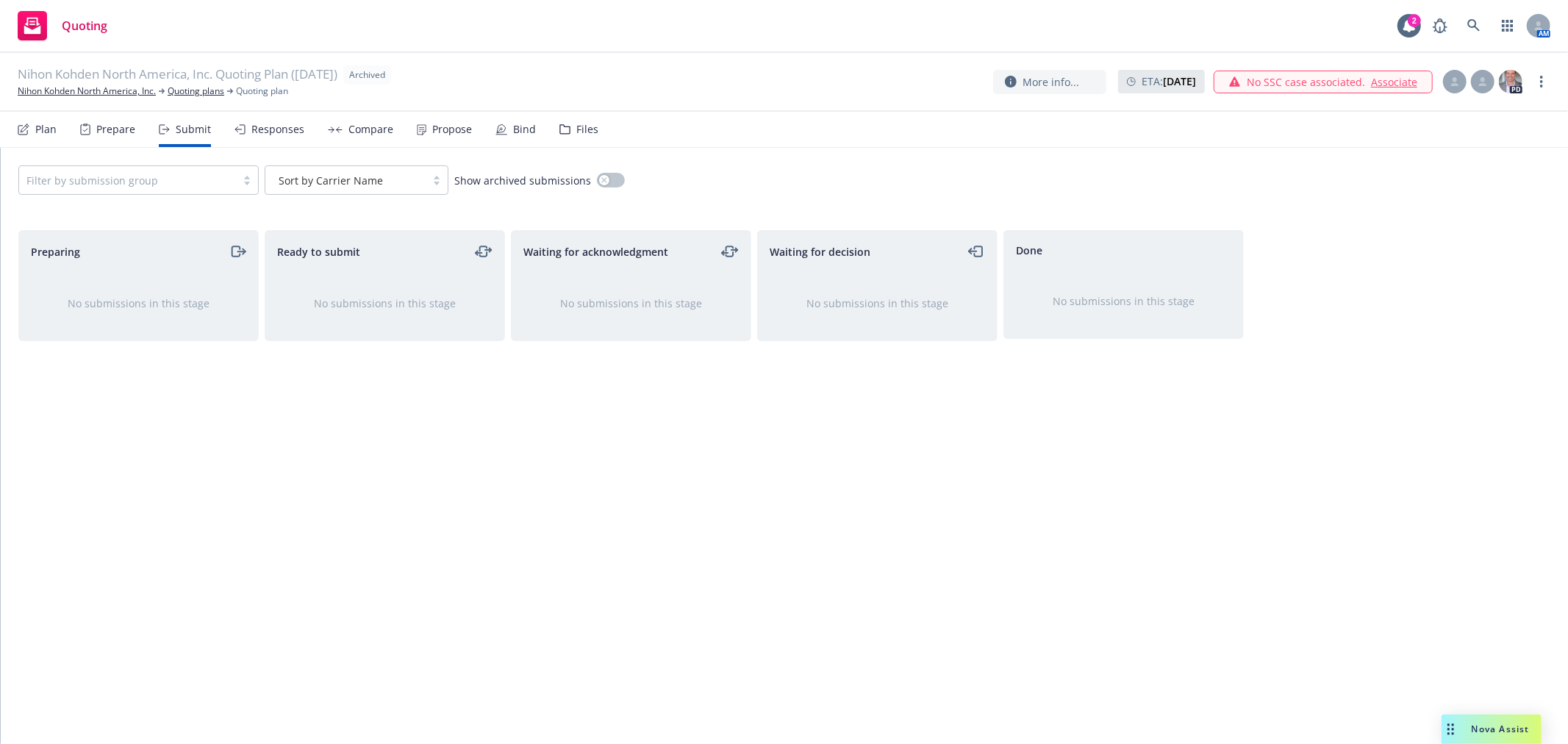
click at [112, 129] on div "Prepare" at bounding box center [116, 129] width 39 height 12
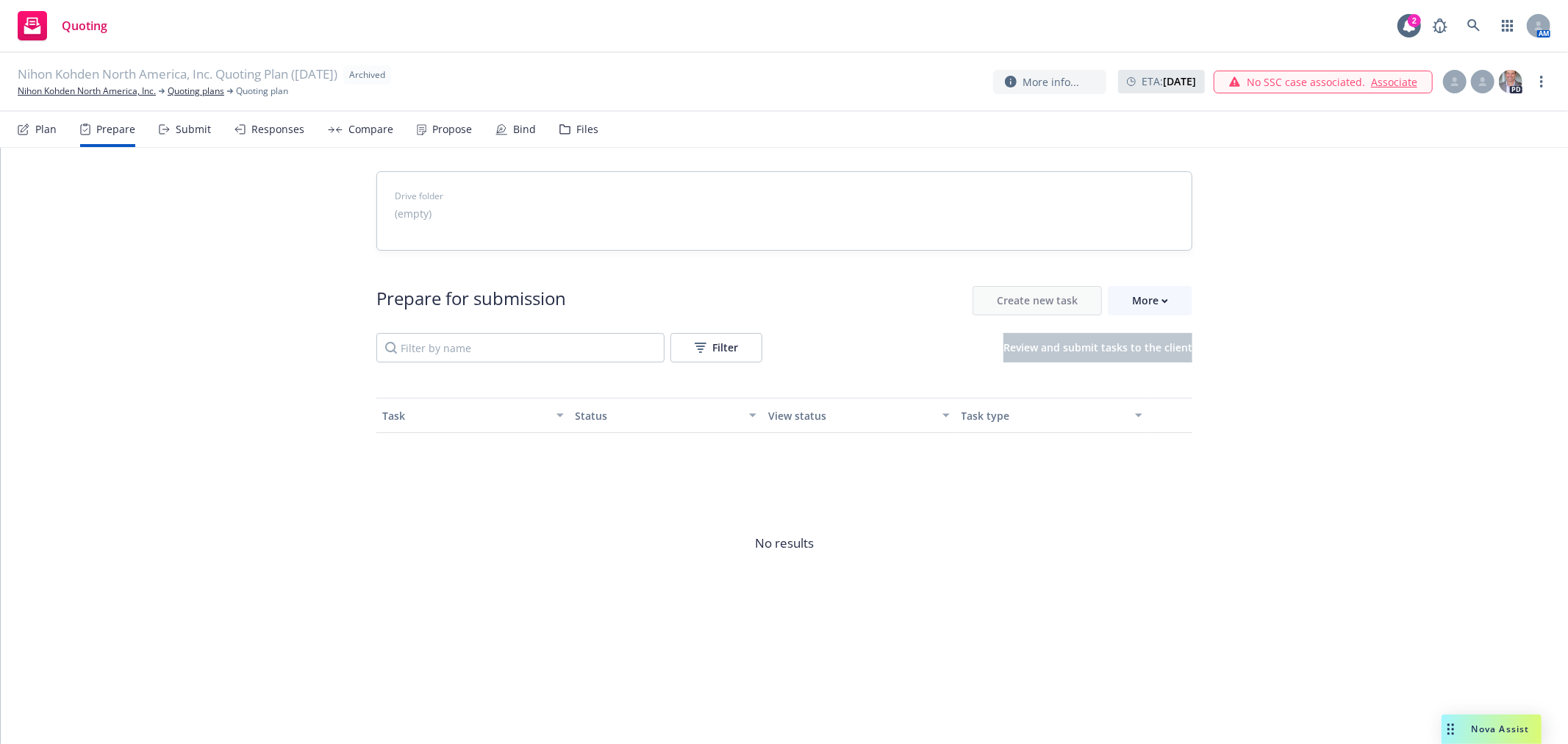
click at [50, 128] on div "Plan" at bounding box center [46, 129] width 21 height 12
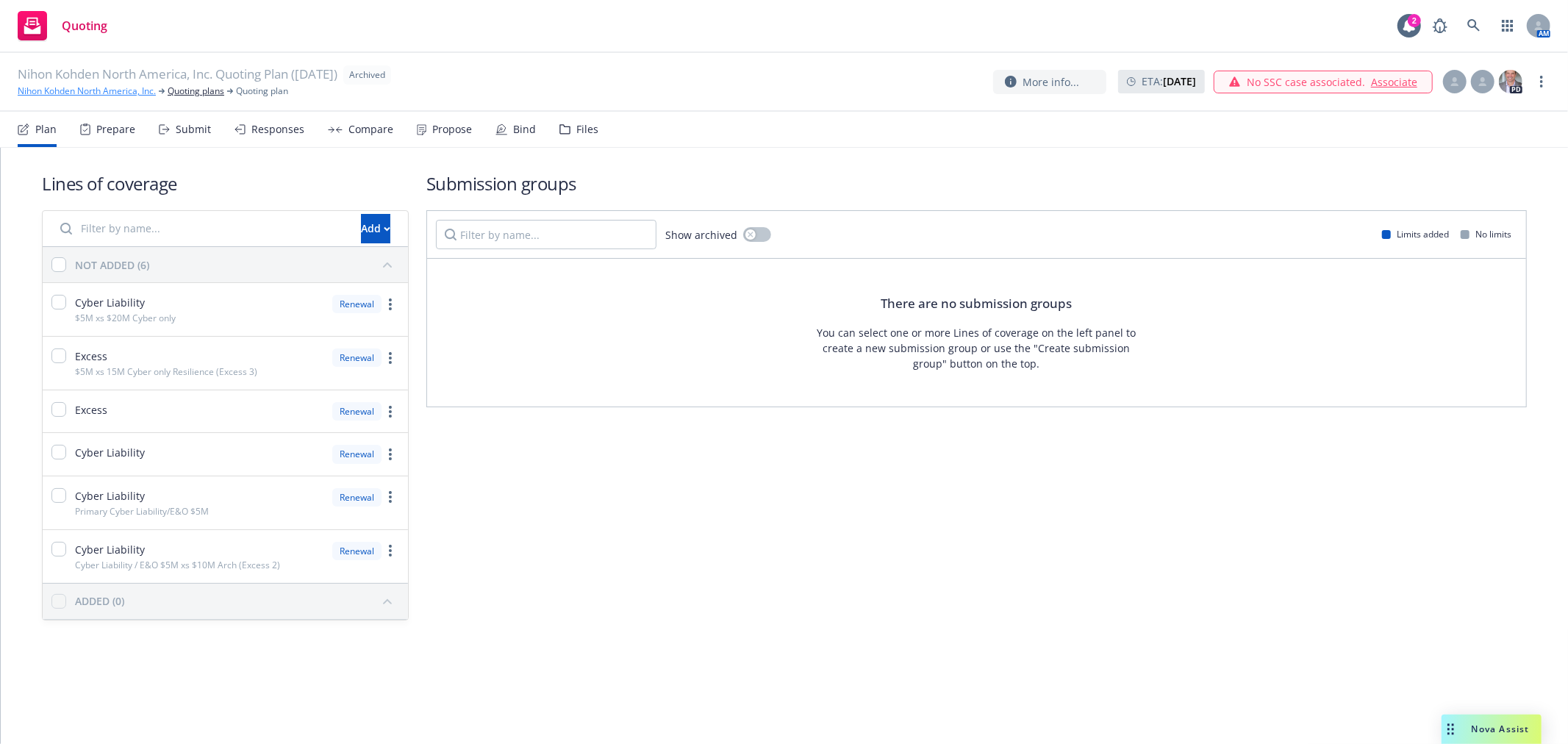
click at [104, 85] on link "Nihon Kohden North America, Inc." at bounding box center [86, 92] width 138 height 13
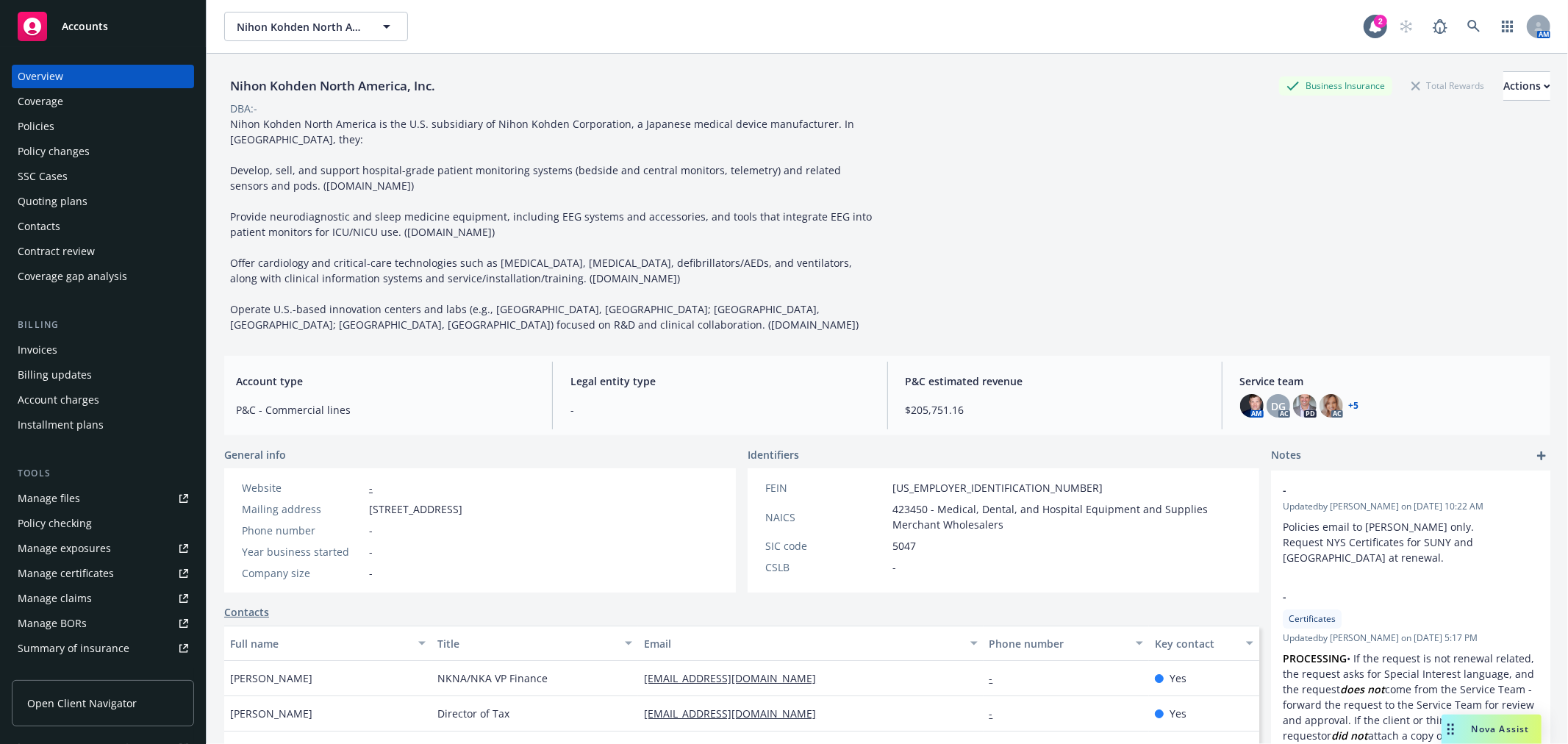
click at [69, 122] on div "Policies" at bounding box center [102, 126] width 171 height 23
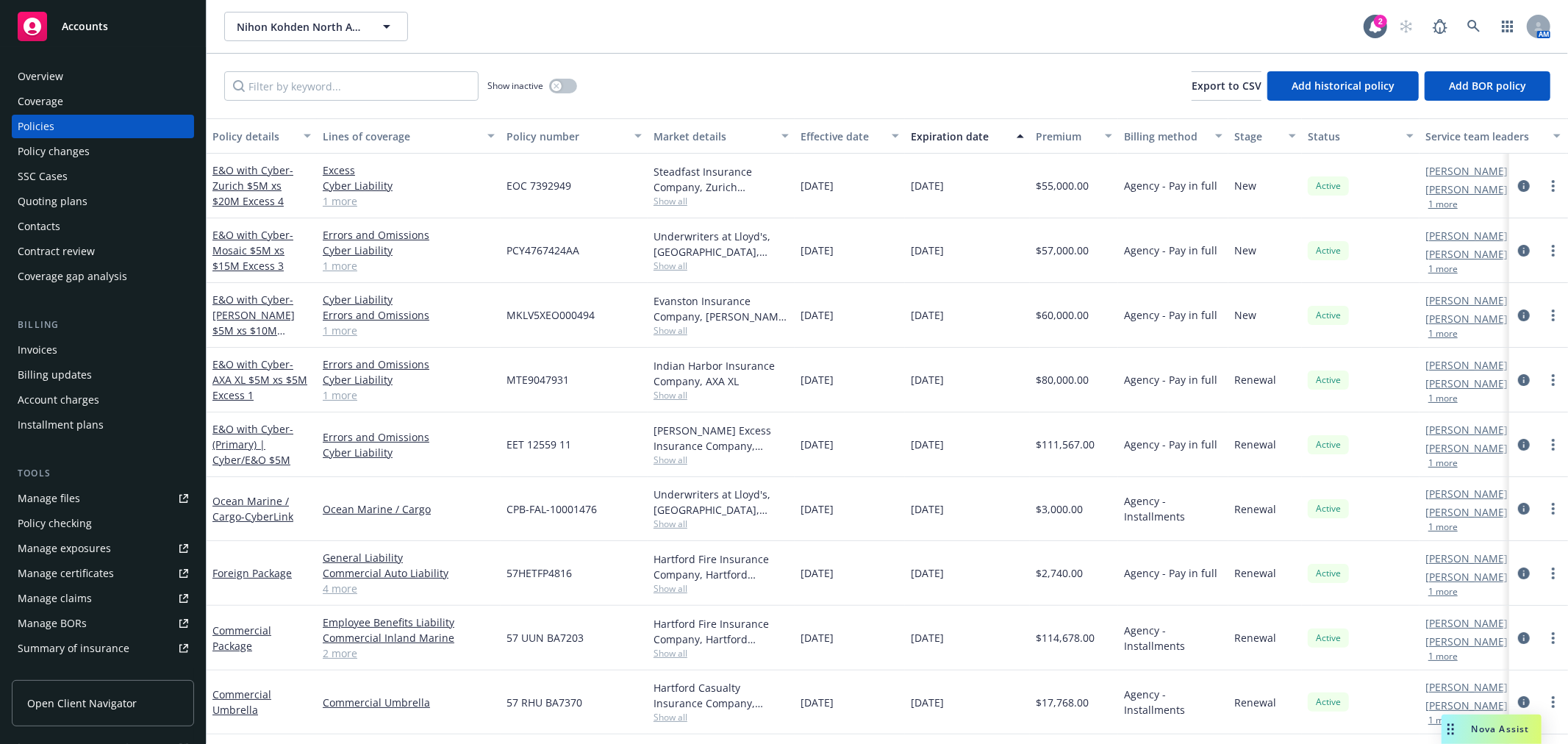
click at [101, 87] on div "Overview" at bounding box center [102, 76] width 171 height 23
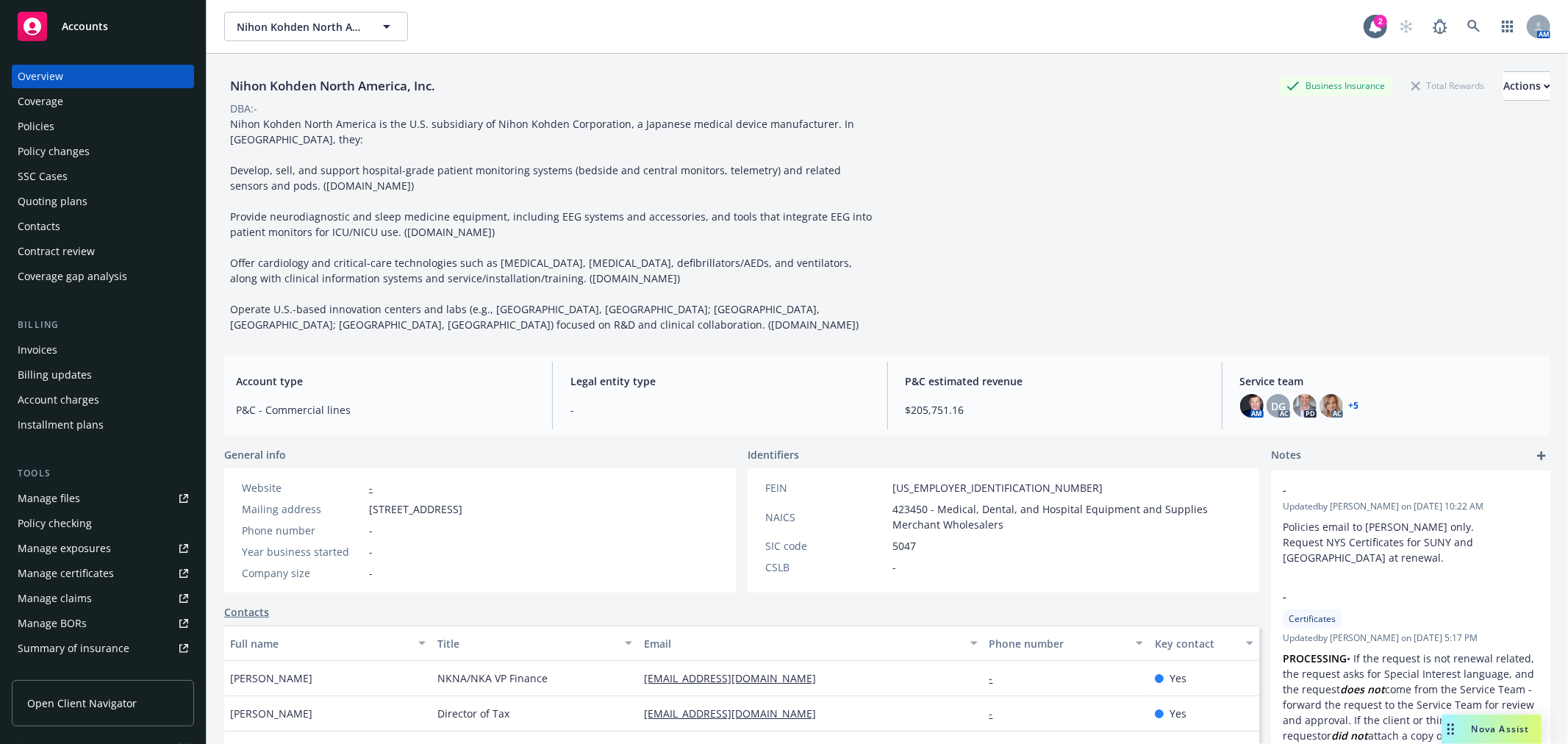
drag, startPoint x: 579, startPoint y: 512, endPoint x: 370, endPoint y: 505, distance: 209.1
click at [370, 505] on span "[STREET_ADDRESS]" at bounding box center [415, 509] width 93 height 15
click at [468, 561] on div "Website - Mailing address [STREET_ADDRESS] Phone number - Year business started…" at bounding box center [352, 530] width 232 height 101
click at [89, 132] on div "Policies" at bounding box center [102, 126] width 171 height 23
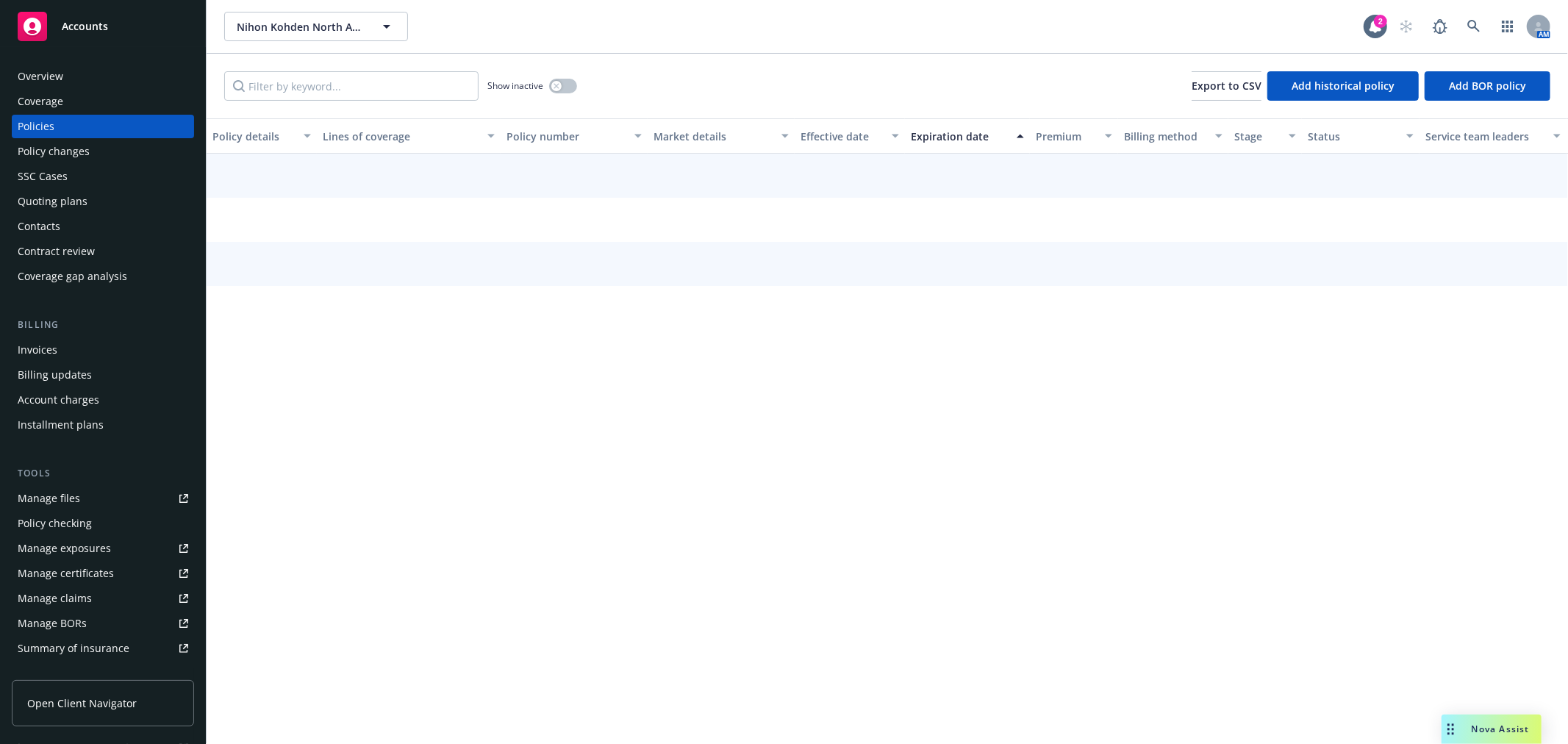
click at [89, 128] on div "Policies" at bounding box center [102, 126] width 171 height 23
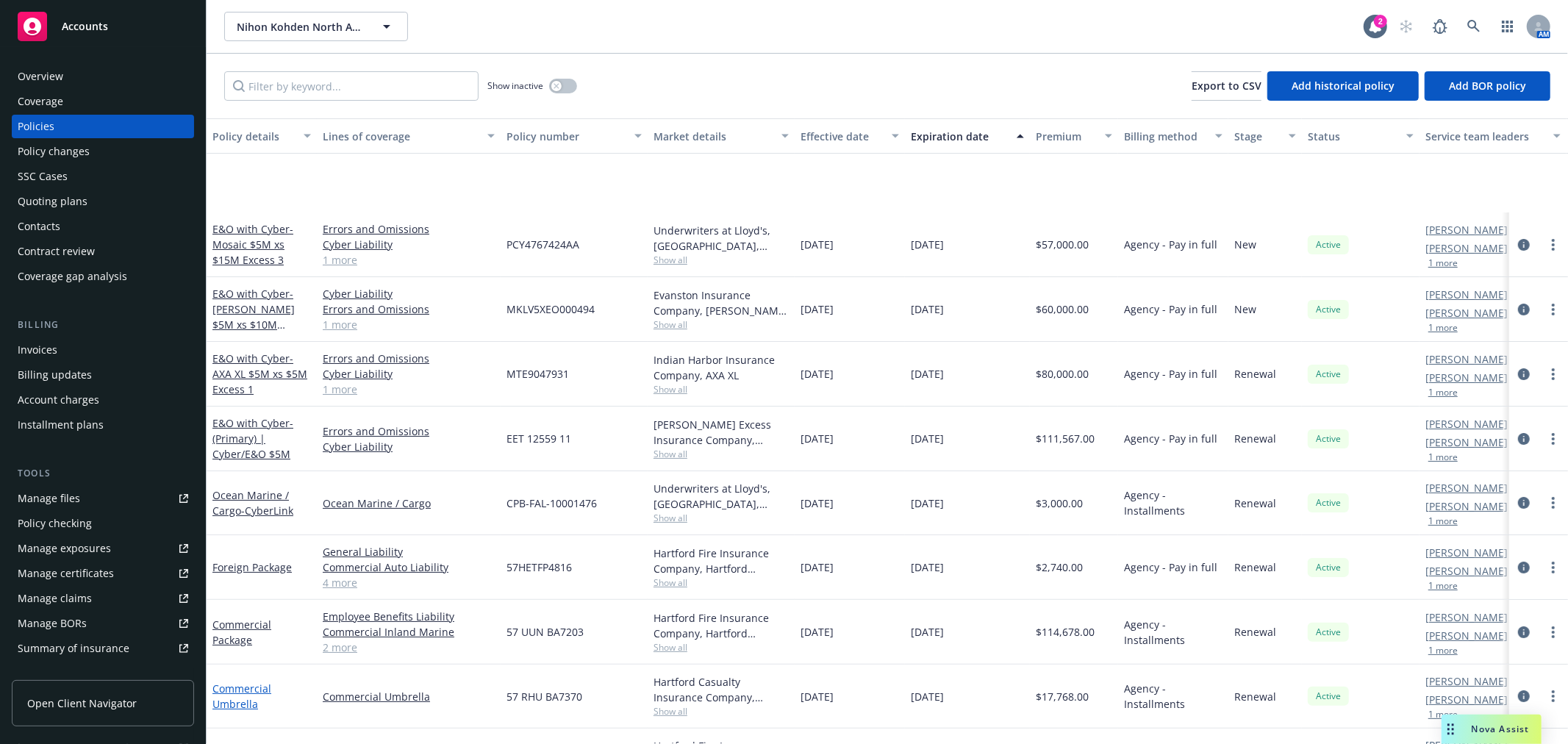
scroll to position [163, 0]
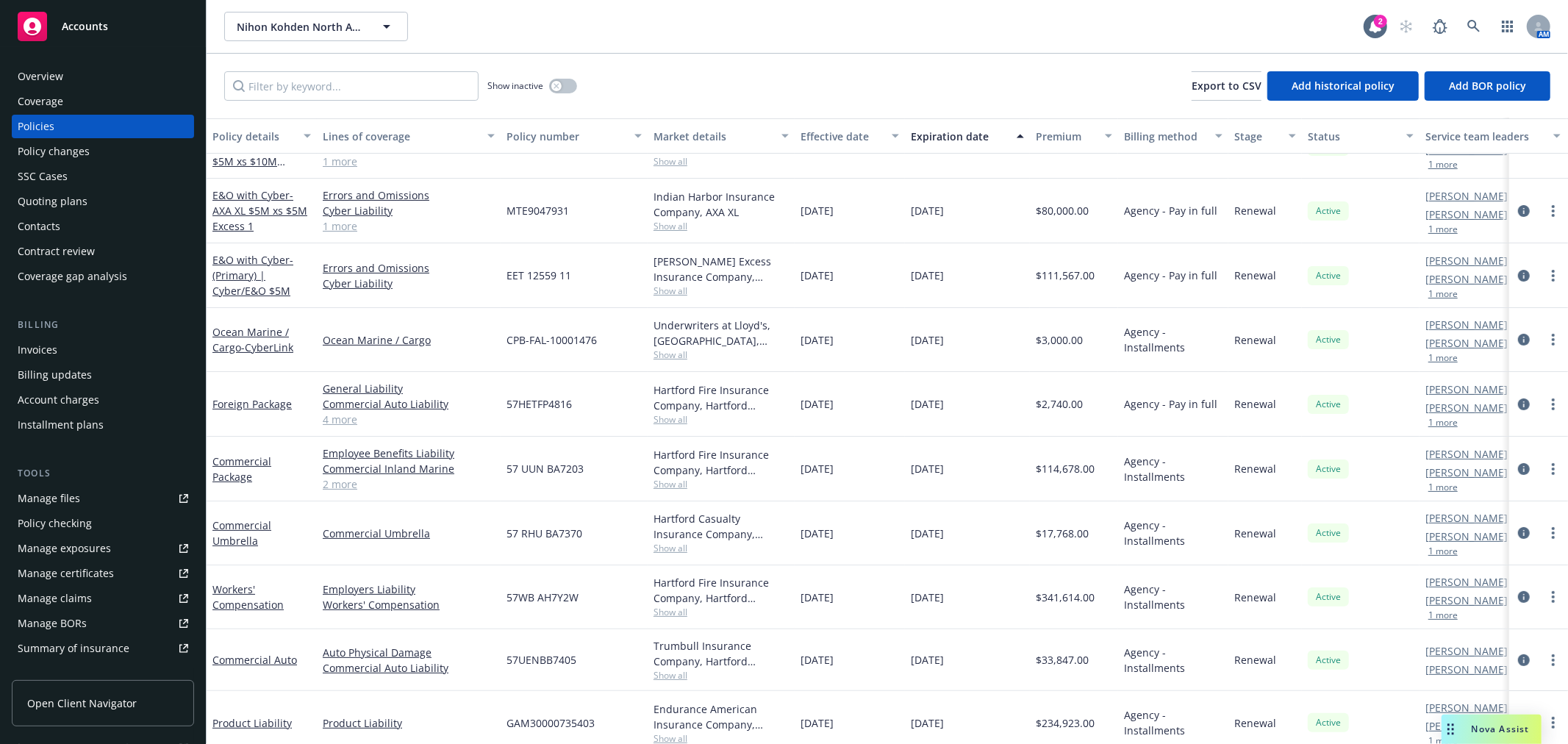
click at [241, 601] on link "Workers' Compensation" at bounding box center [248, 597] width 71 height 30
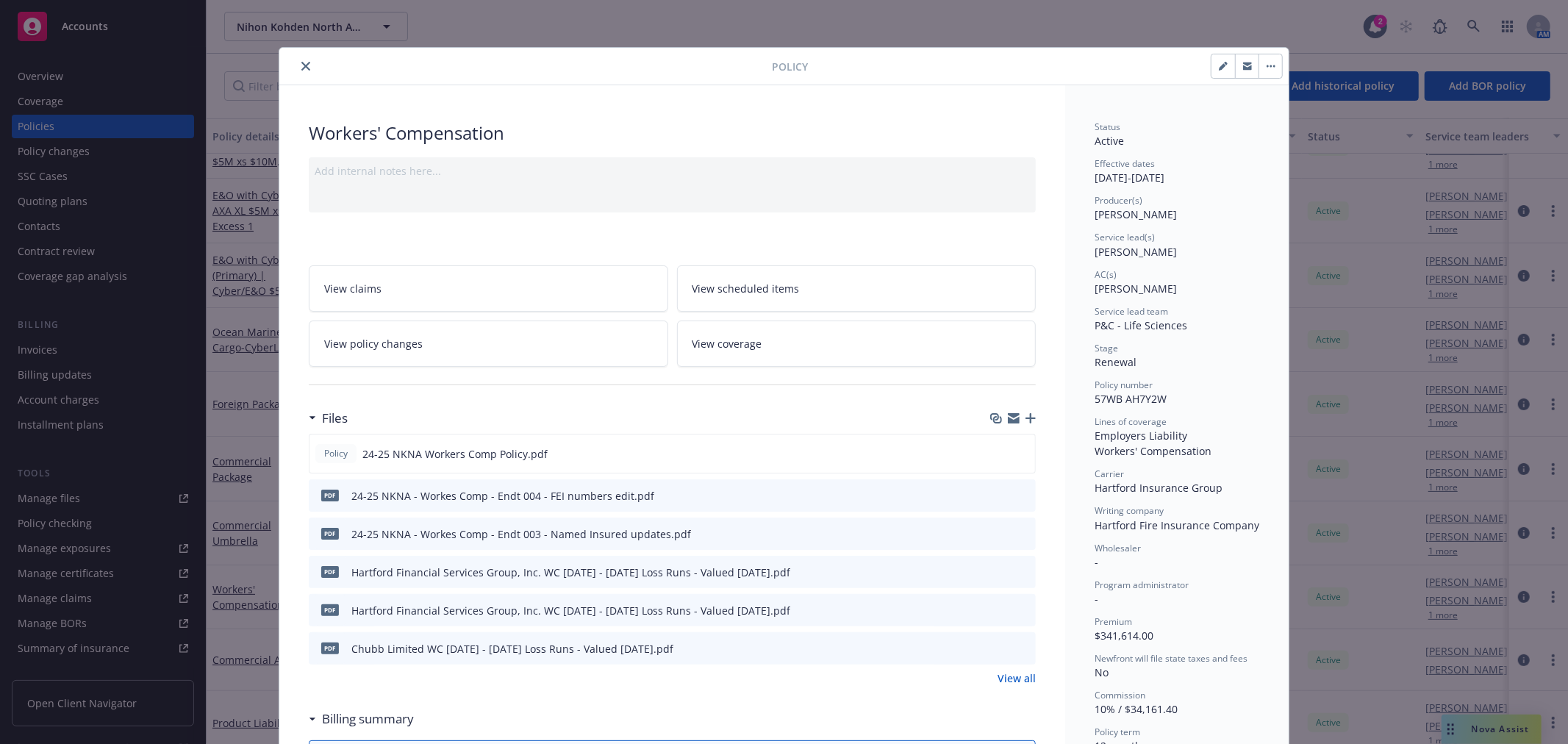
click at [554, 346] on link "View policy changes" at bounding box center [488, 344] width 359 height 46
